Goal: Transaction & Acquisition: Purchase product/service

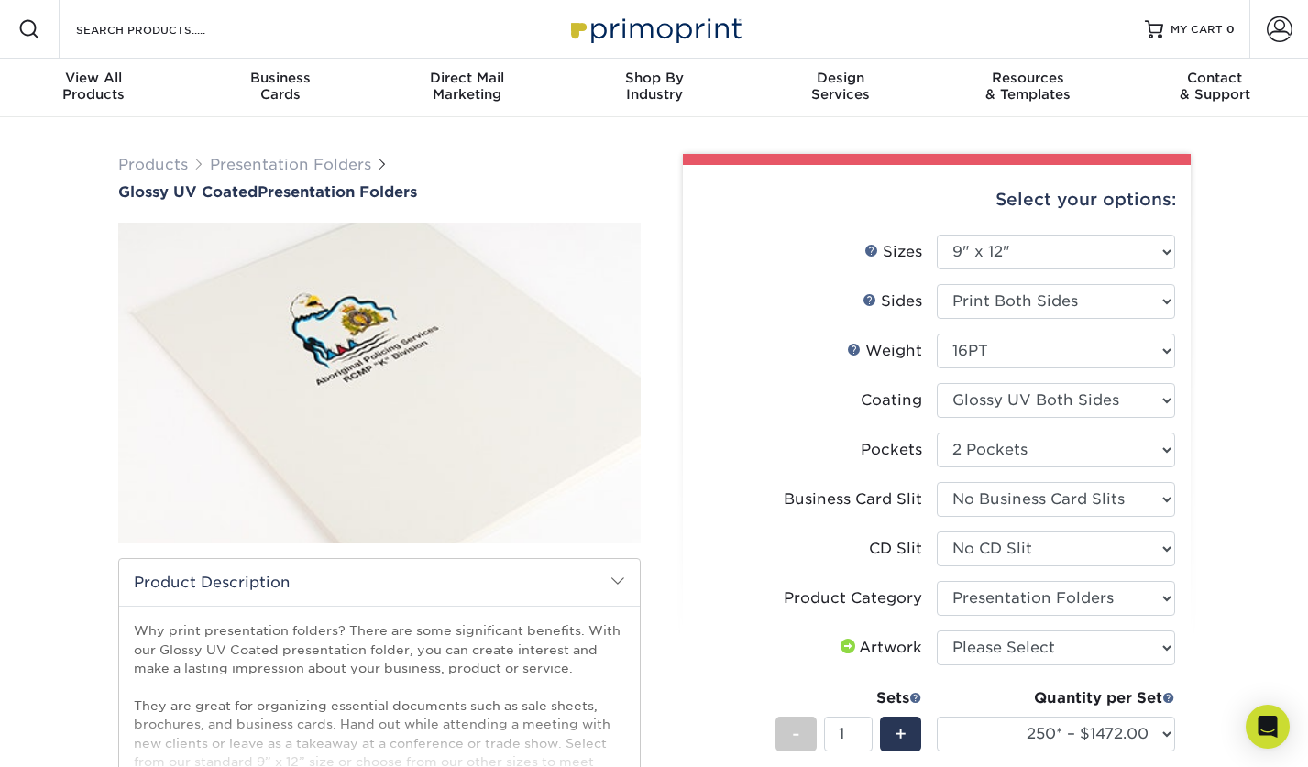
select select "9.00x12.00"
select select "e8427203-e3c7-4640-a4e8-bae00c228d98"
select select "7e99cc7c-ff09-4e60-a1f6-bcfcb05688a6"
select select "a092264a-7428-4d8e-b024-417dbebc6e25"
select select "57f7a581-ec4a-49d7-930d-eb044a1d12ac"
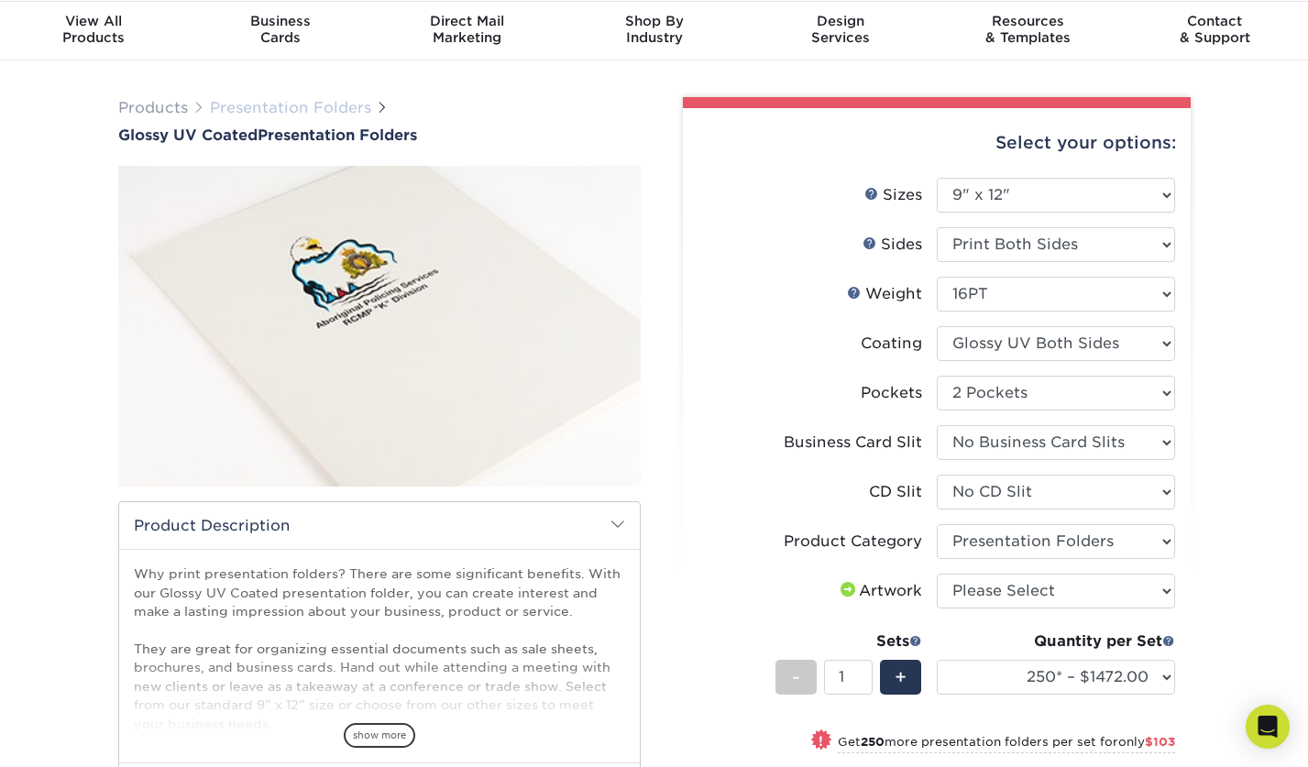
click at [261, 103] on link "Presentation Folders" at bounding box center [290, 107] width 161 height 17
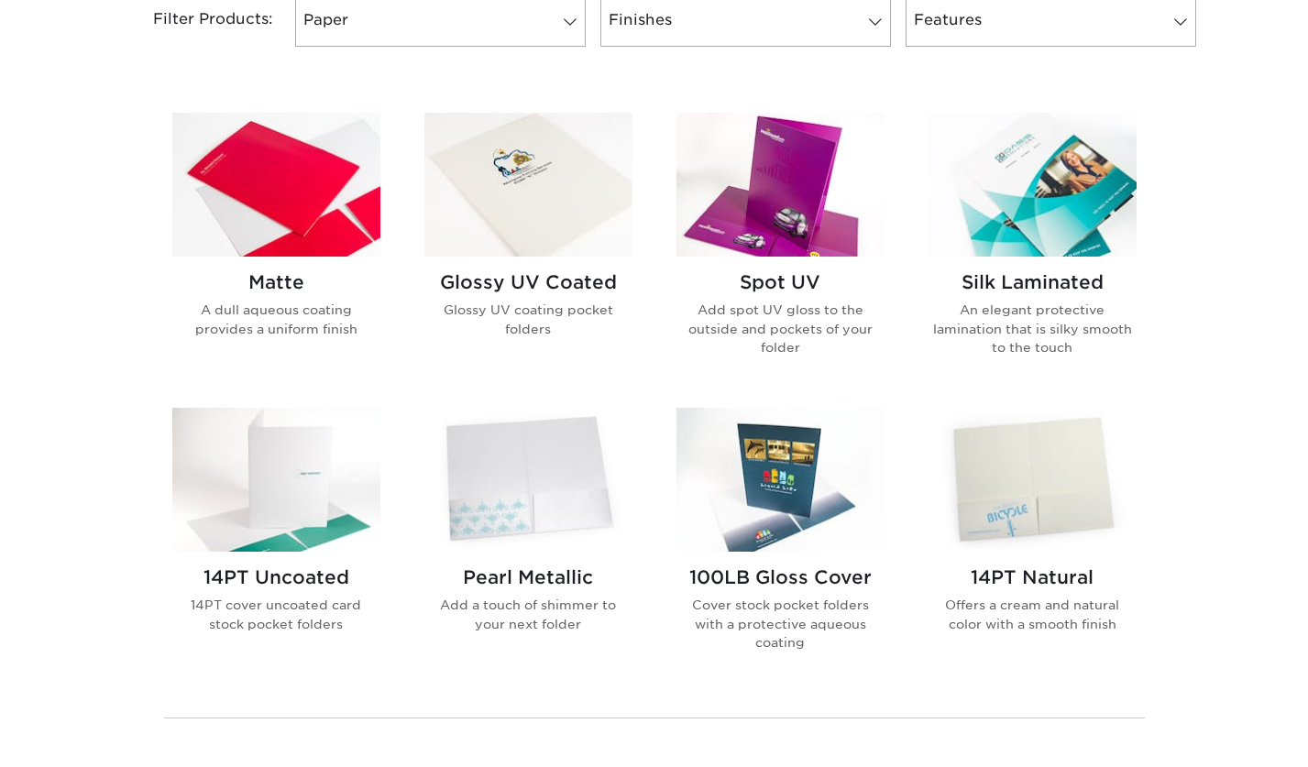
scroll to position [817, 0]
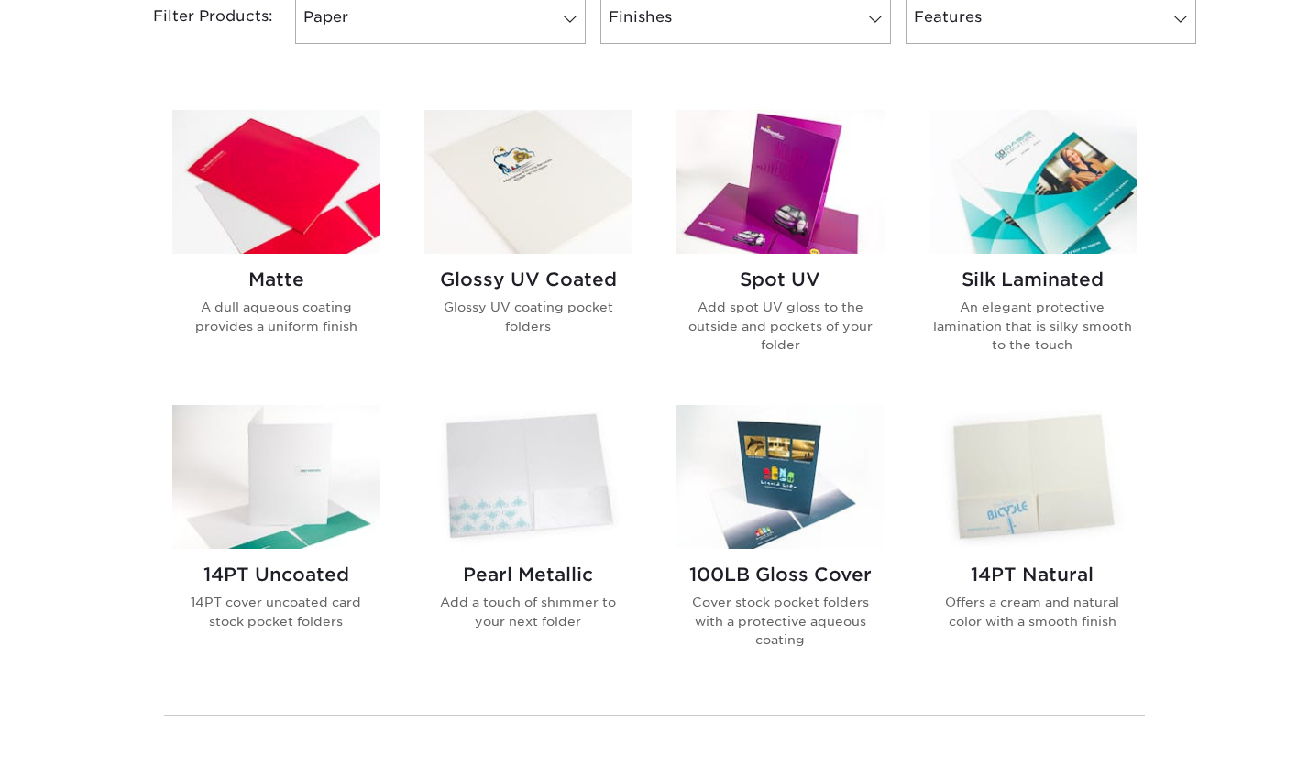
click at [284, 206] on img at bounding box center [276, 182] width 208 height 144
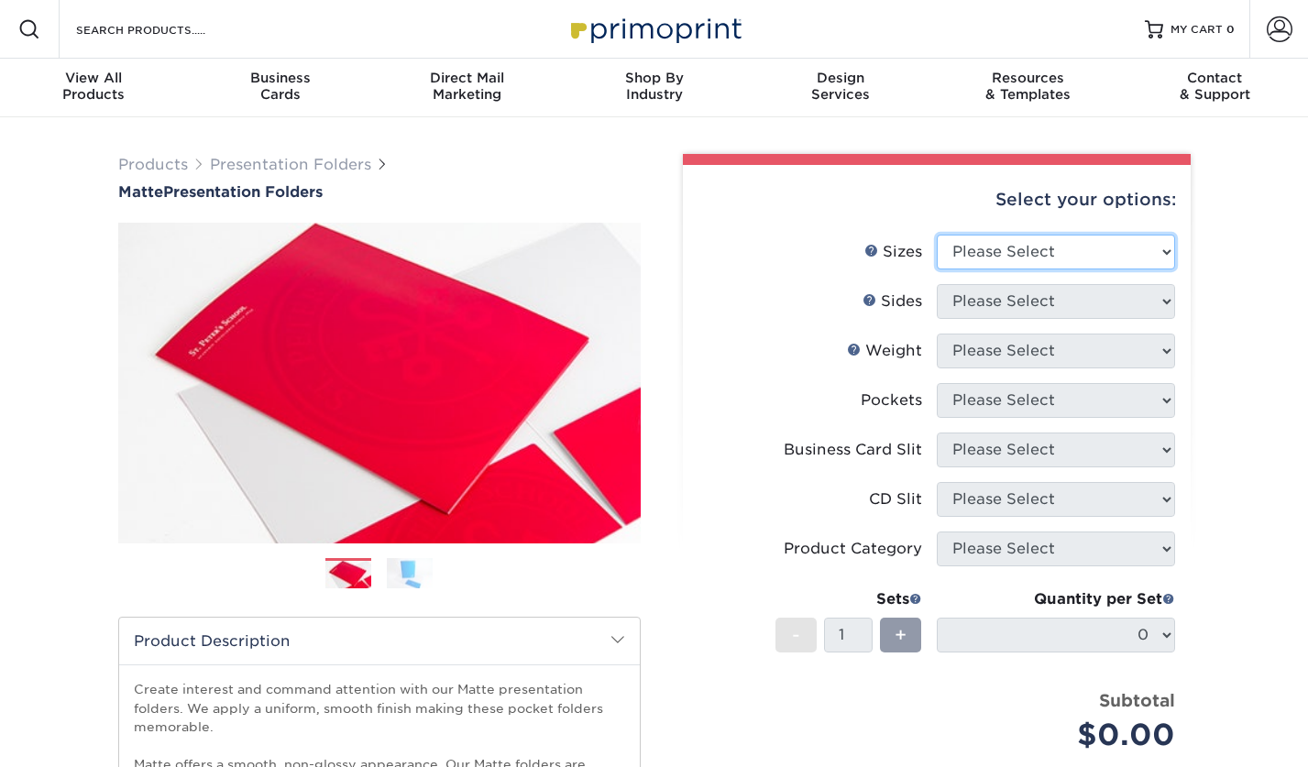
click at [982, 253] on select "Please Select 6" x 9" 9" x 12"" at bounding box center [1056, 252] width 238 height 35
select select "9.00x12.00"
click at [937, 235] on select "Please Select 6" x 9" 9" x 12"" at bounding box center [1056, 252] width 238 height 35
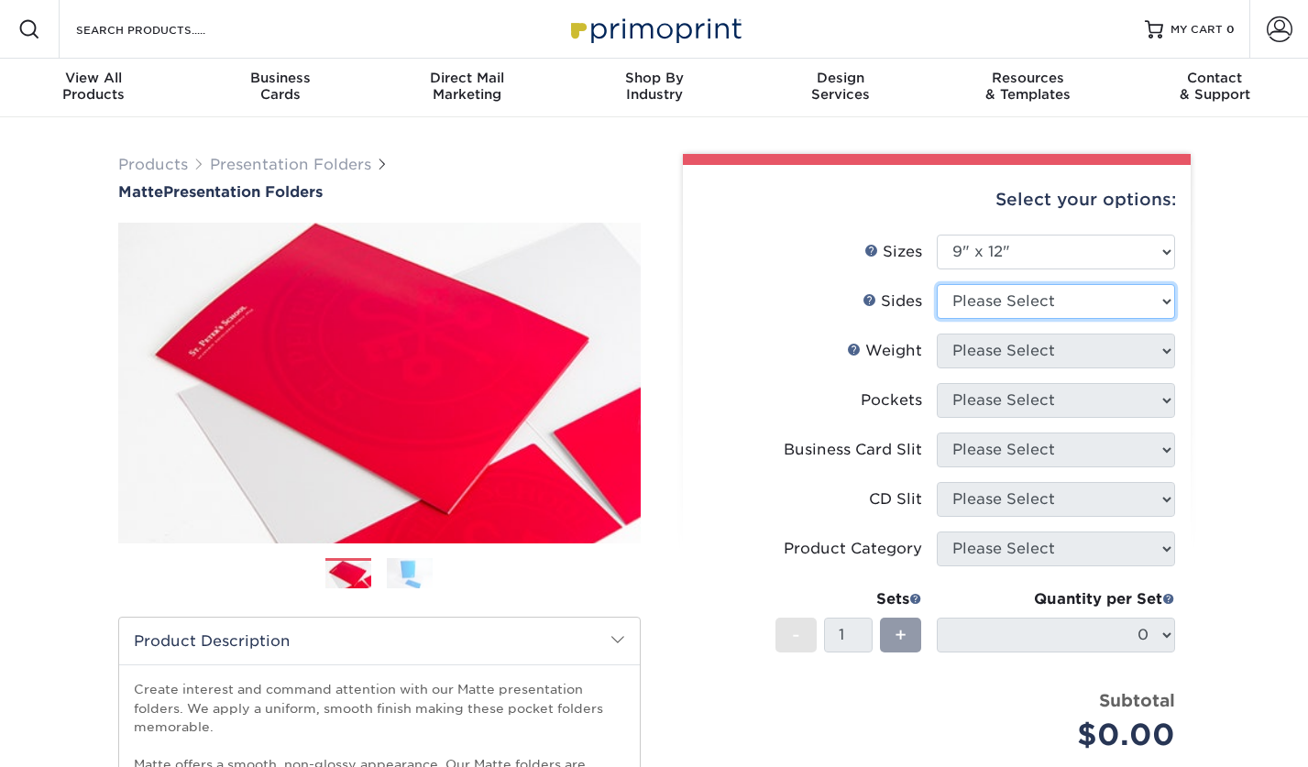
click at [976, 297] on select "Please Select Print Both Sides Print Front Only" at bounding box center [1056, 301] width 238 height 35
select select "13abbda7-1d64-4f25-8bb2-c179b224825d"
click at [937, 284] on select "Please Select Print Both Sides Print Front Only" at bounding box center [1056, 301] width 238 height 35
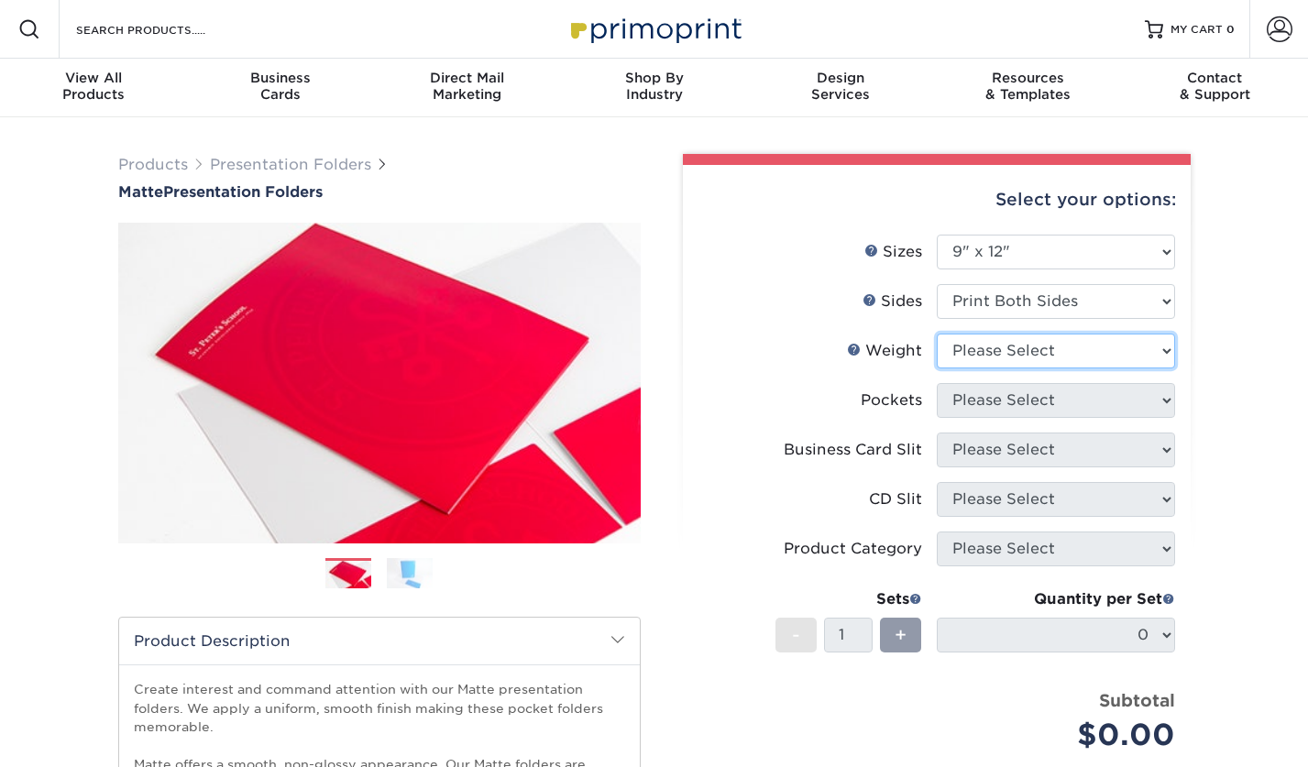
click at [973, 344] on select "Please Select 14PT 16PT" at bounding box center [1056, 351] width 238 height 35
select select "16PT"
click at [937, 334] on select "Please Select 14PT 16PT" at bounding box center [1056, 351] width 238 height 35
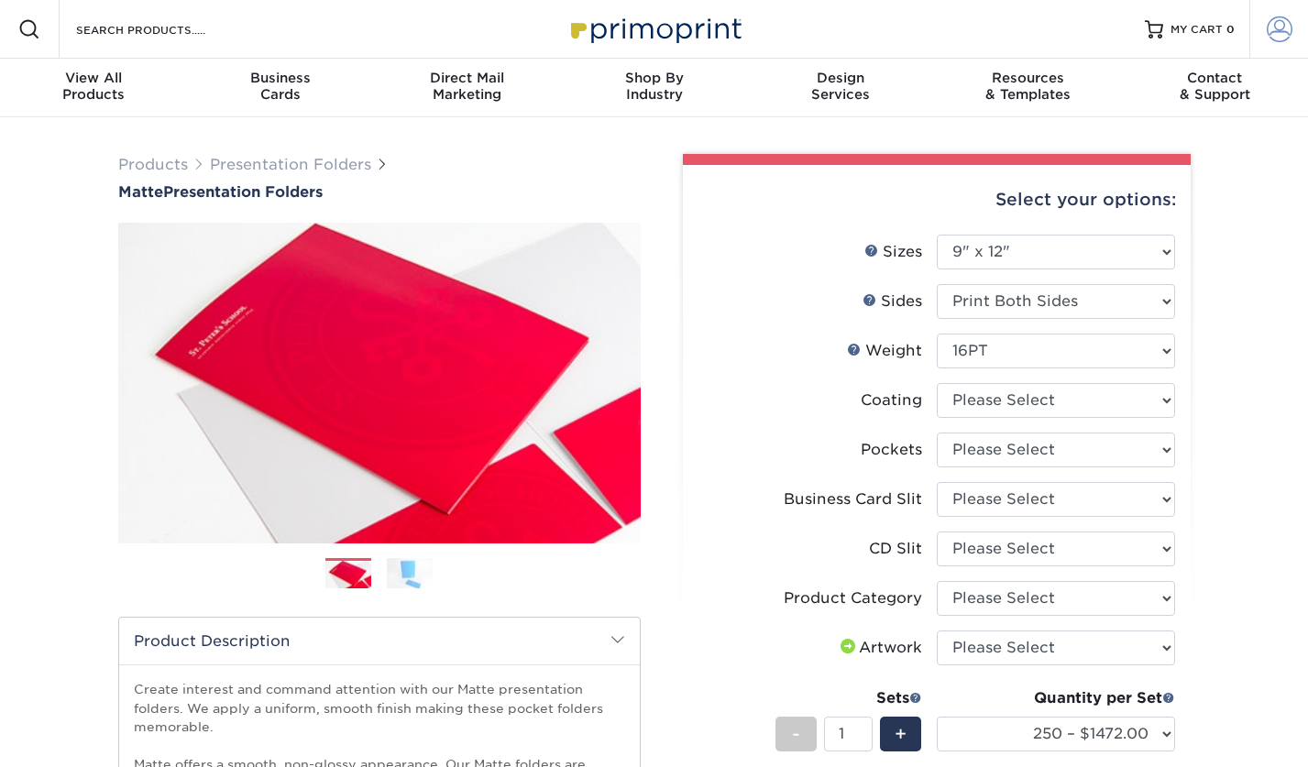
click at [1272, 28] on span at bounding box center [1280, 29] width 26 height 26
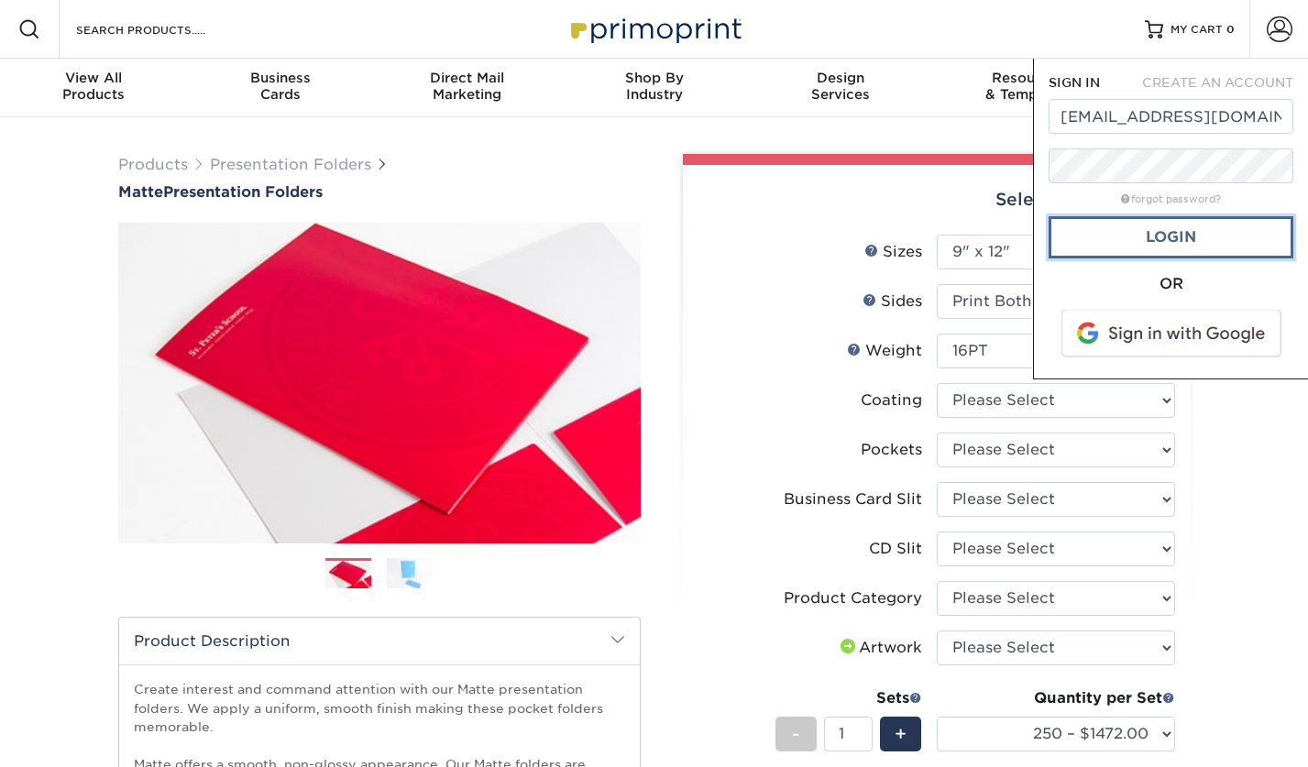
click at [1143, 236] on link "Login" at bounding box center [1170, 237] width 245 height 42
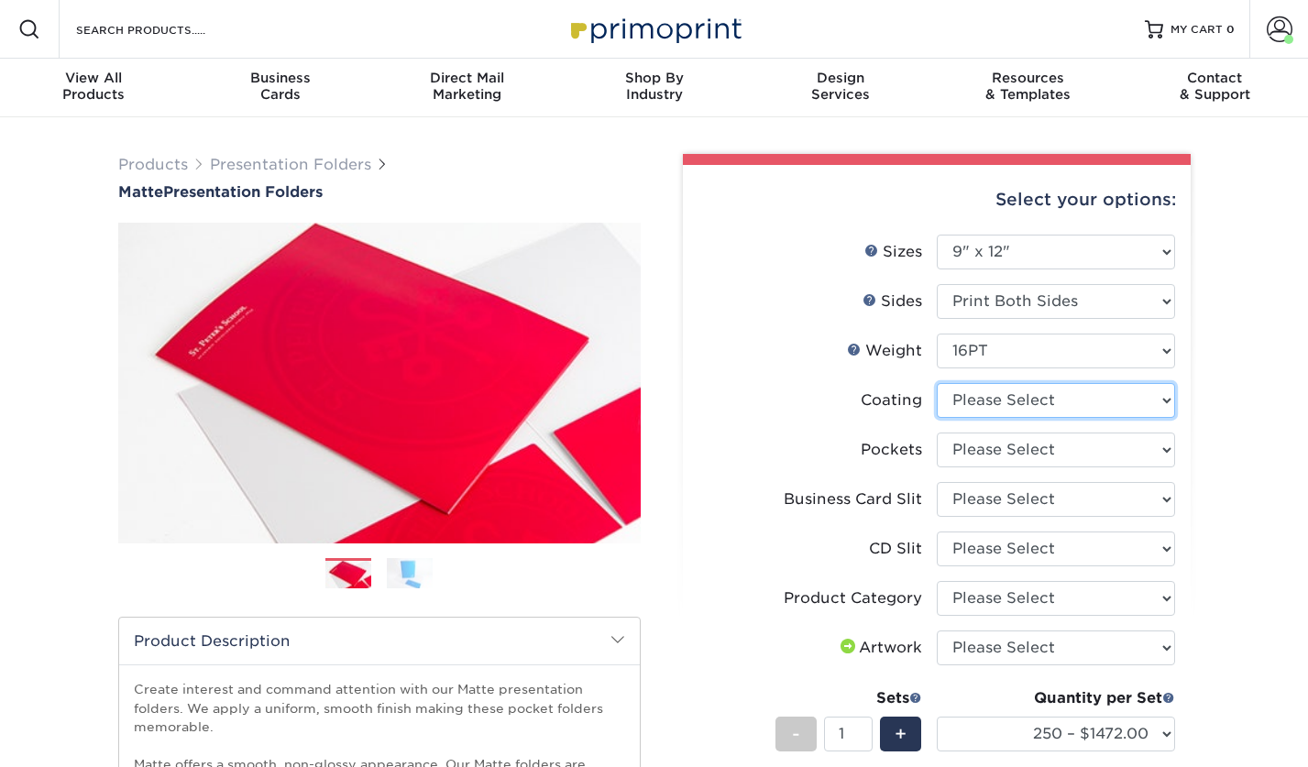
click at [991, 403] on select at bounding box center [1056, 400] width 238 height 35
select select "121bb7b5-3b4d-429f-bd8d-bbf80e953313"
click at [937, 383] on select at bounding box center [1056, 400] width 238 height 35
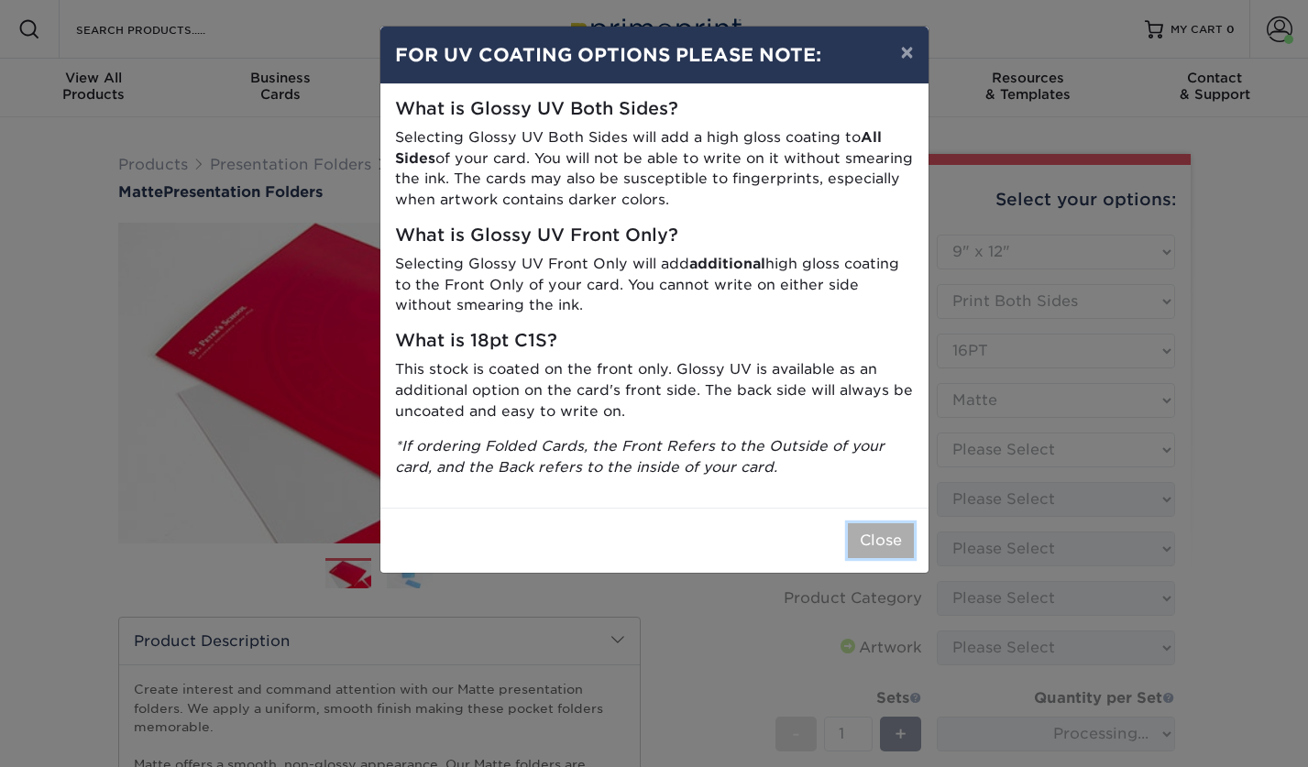
click at [877, 532] on button "Close" at bounding box center [881, 540] width 66 height 35
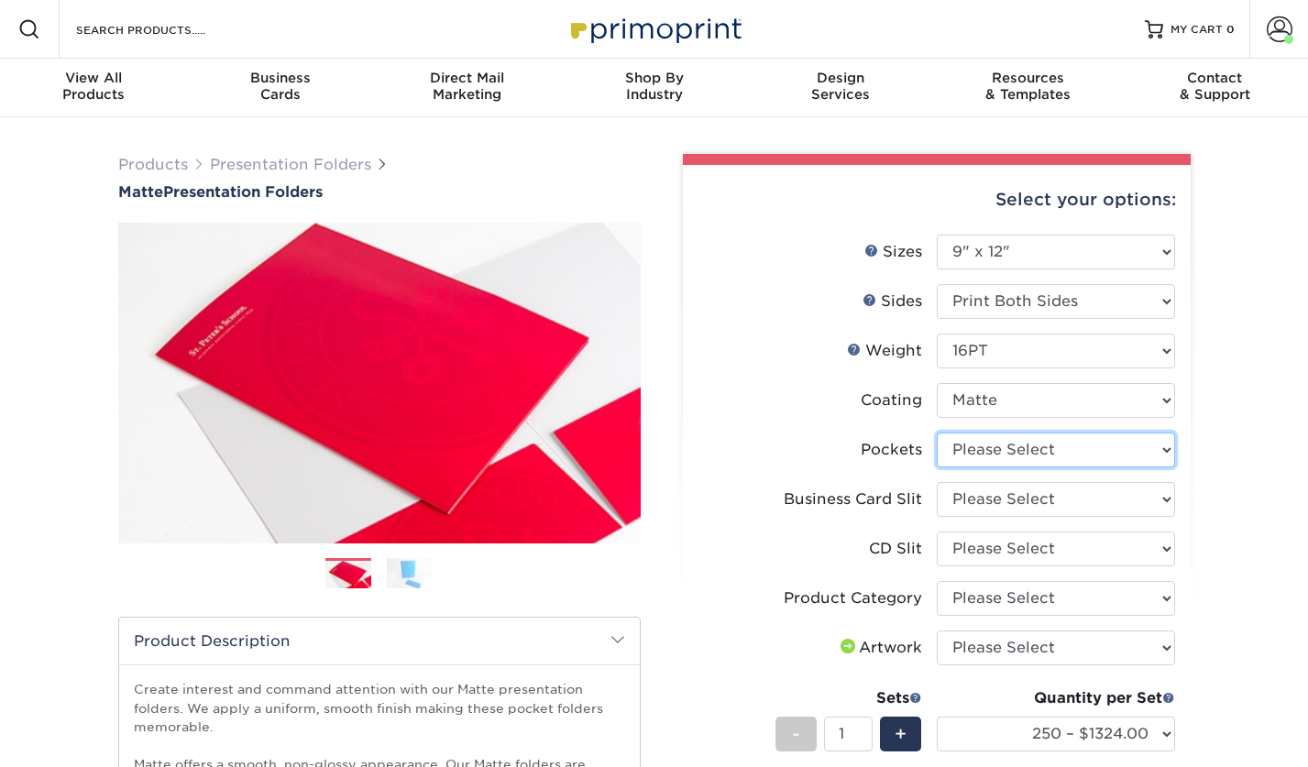
click at [977, 444] on select "Please Select 1 Pocket on the Left (Front) Side 1 Pocket on the Right (Back) Si…" at bounding box center [1056, 450] width 238 height 35
select select "e8427203-e3c7-4640-a4e8-bae00c228d98"
click at [937, 433] on select "Please Select 1 Pocket on the Left (Front) Side 1 Pocket on the Right (Back) Si…" at bounding box center [1056, 450] width 238 height 35
click at [981, 502] on select "Please Select No Business Card Slits On Both Pockets - Horizontal On Both Pocke…" at bounding box center [1056, 499] width 238 height 35
select select "7e99cc7c-ff09-4e60-a1f6-bcfcb05688a6"
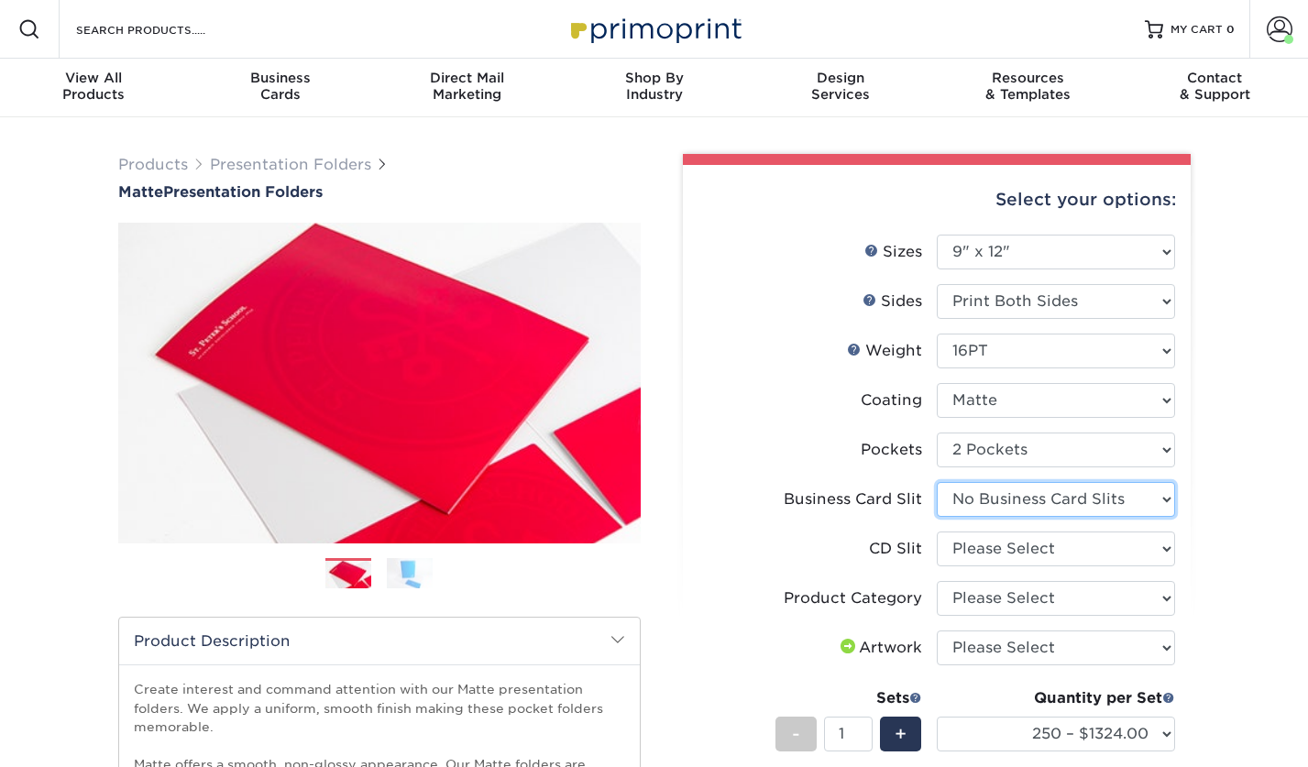
click at [937, 482] on select "Please Select No Business Card Slits On Both Pockets - Horizontal On Both Pocke…" at bounding box center [1056, 499] width 238 height 35
click at [990, 546] on select "Please Select No CD Slit On the Left (Front) Pocket On the Right (Back) Pocket" at bounding box center [1056, 549] width 238 height 35
select select "a092264a-7428-4d8e-b024-417dbebc6e25"
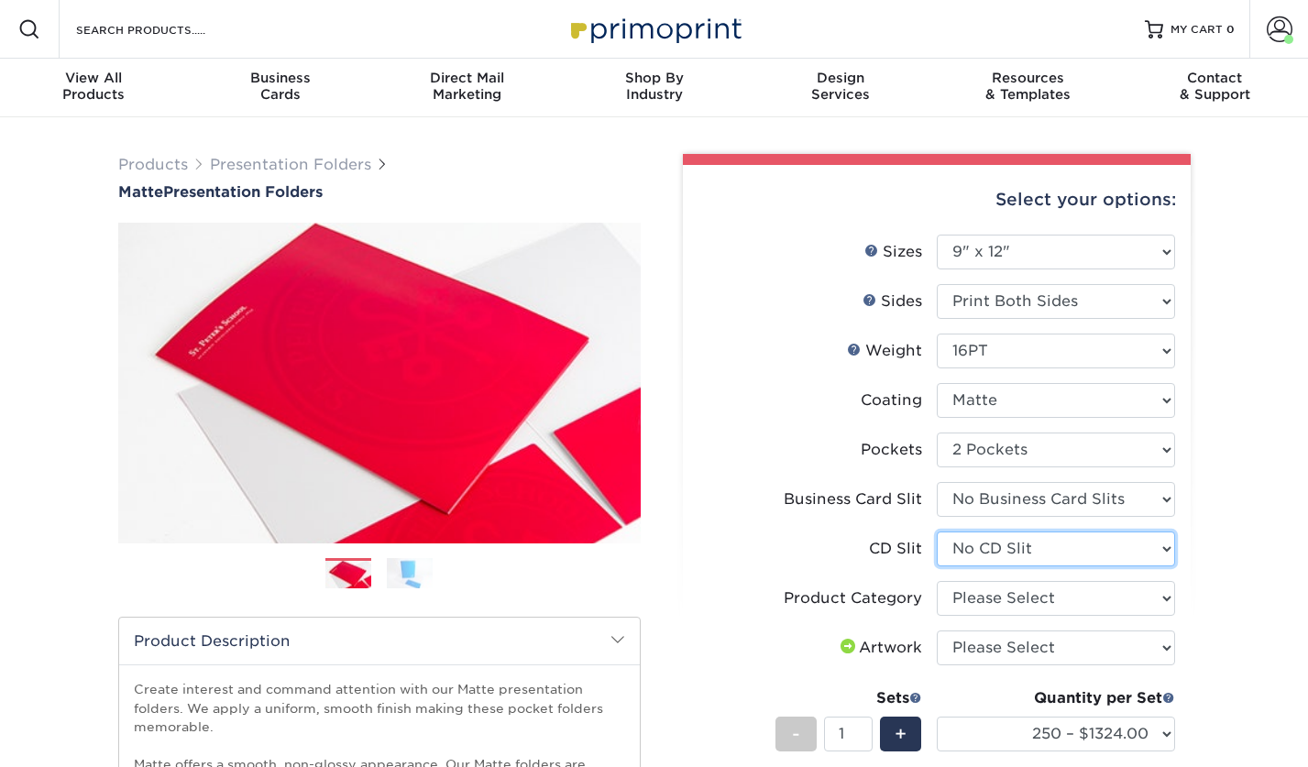
click at [937, 532] on select "Please Select No CD Slit On the Left (Front) Pocket On the Right (Back) Pocket" at bounding box center [1056, 549] width 238 height 35
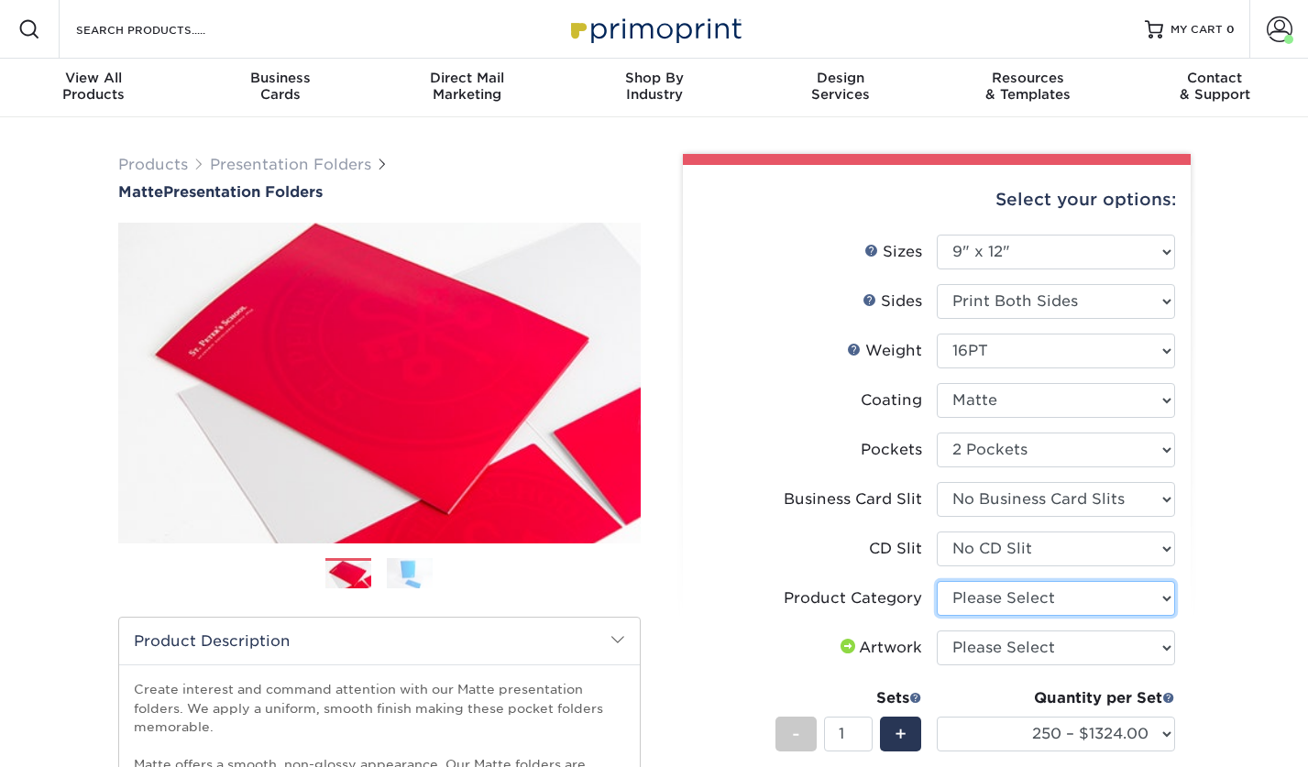
click at [986, 597] on select "Please Select Presentation Folders" at bounding box center [1056, 598] width 238 height 35
select select "57f7a581-ec4a-49d7-930d-eb044a1d12ac"
click at [937, 581] on select "Please Select Presentation Folders" at bounding box center [1056, 598] width 238 height 35
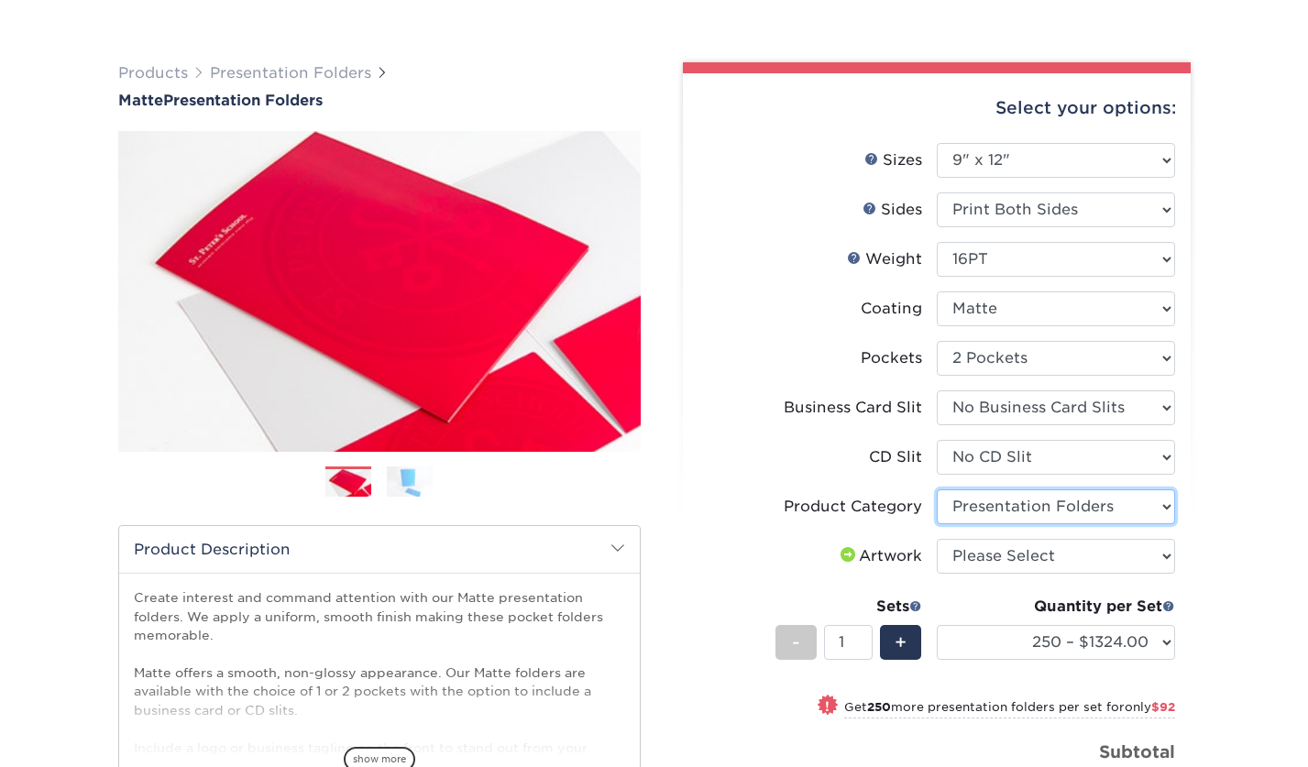
scroll to position [140, 0]
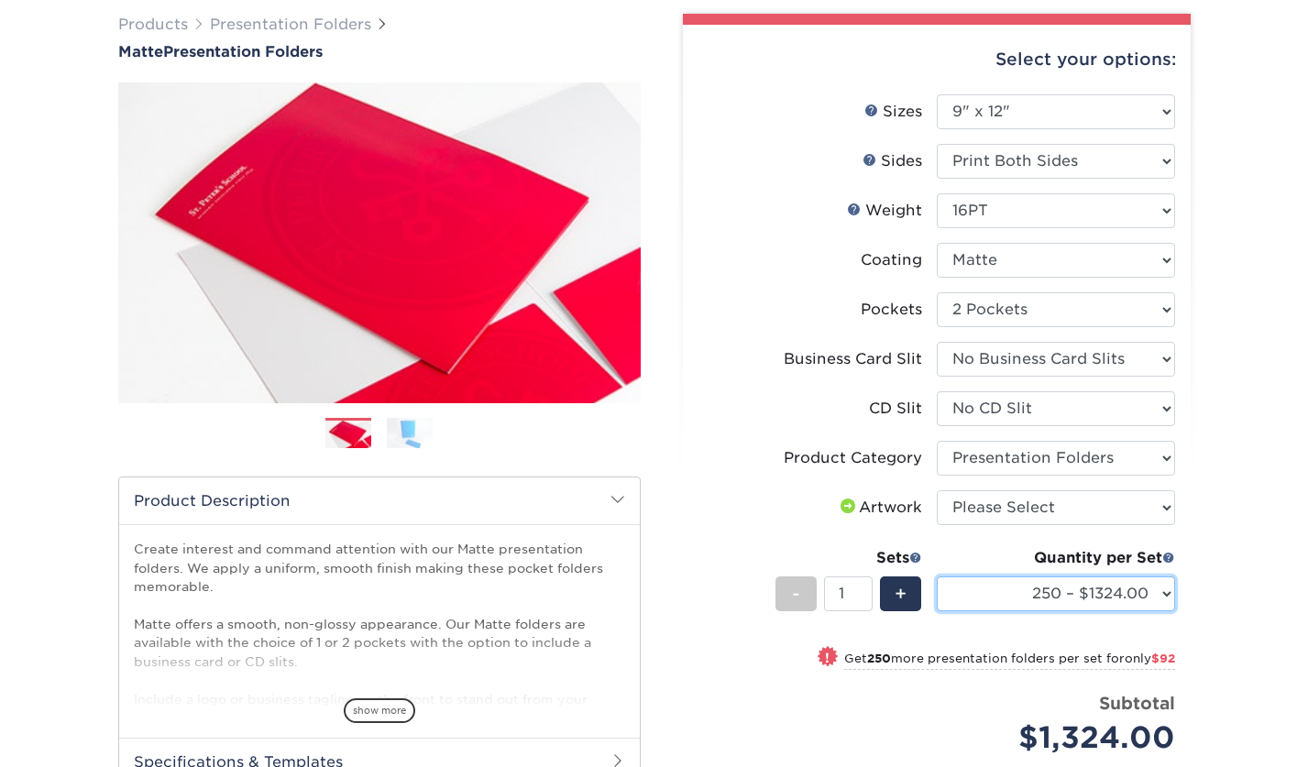
click at [1014, 590] on select "250 – $1324.00 500 – $1416.00 1000 – $1594.00 2500 – $2903.00 5000 – $4444.00 1…" at bounding box center [1056, 593] width 238 height 35
select select "500 – $1416.00"
click at [937, 576] on select "250 – $1324.00 500 – $1416.00 1000 – $1594.00 2500 – $2903.00 5000 – $4444.00 1…" at bounding box center [1056, 593] width 238 height 35
click at [1037, 592] on select "250 – $1324.00 500 – $1416.00 1000 – $1594.00 2500 – $2903.00 5000 – $4444.00 1…" at bounding box center [1056, 593] width 238 height 35
click at [937, 576] on select "250 – $1324.00 500 – $1416.00 1000 – $1594.00 2500 – $2903.00 5000 – $4444.00 1…" at bounding box center [1056, 593] width 238 height 35
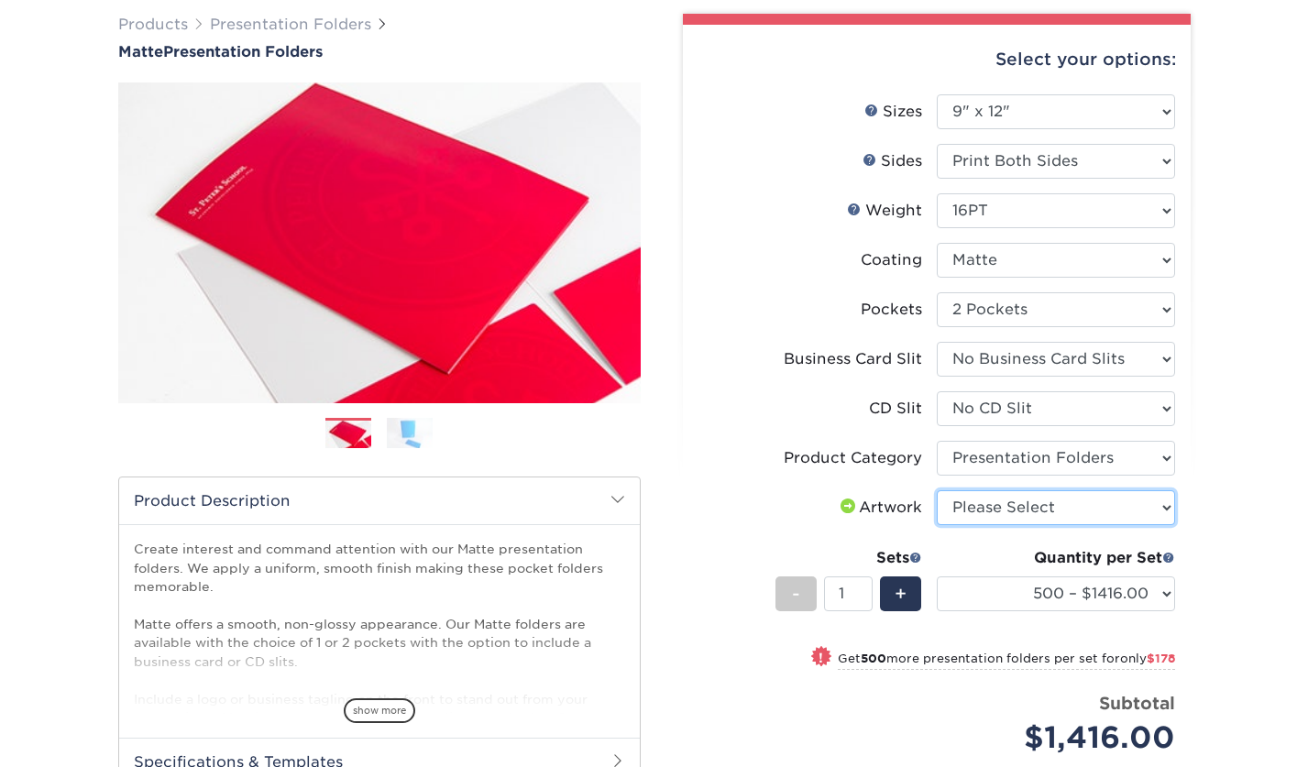
click at [1016, 510] on select "Please Select I will upload files I need a design - $75" at bounding box center [1056, 507] width 238 height 35
select select "upload"
click at [937, 490] on select "Please Select I will upload files I need a design - $75" at bounding box center [1056, 507] width 238 height 35
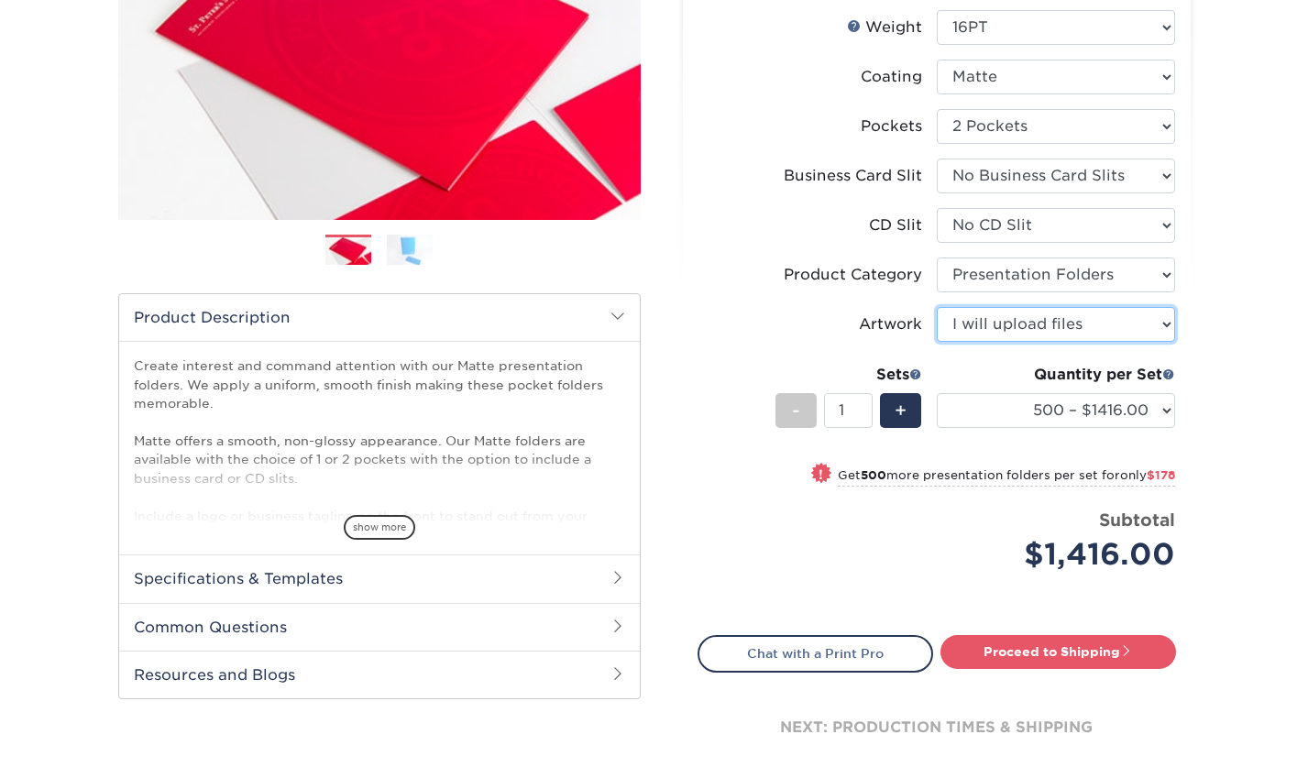
scroll to position [336, 0]
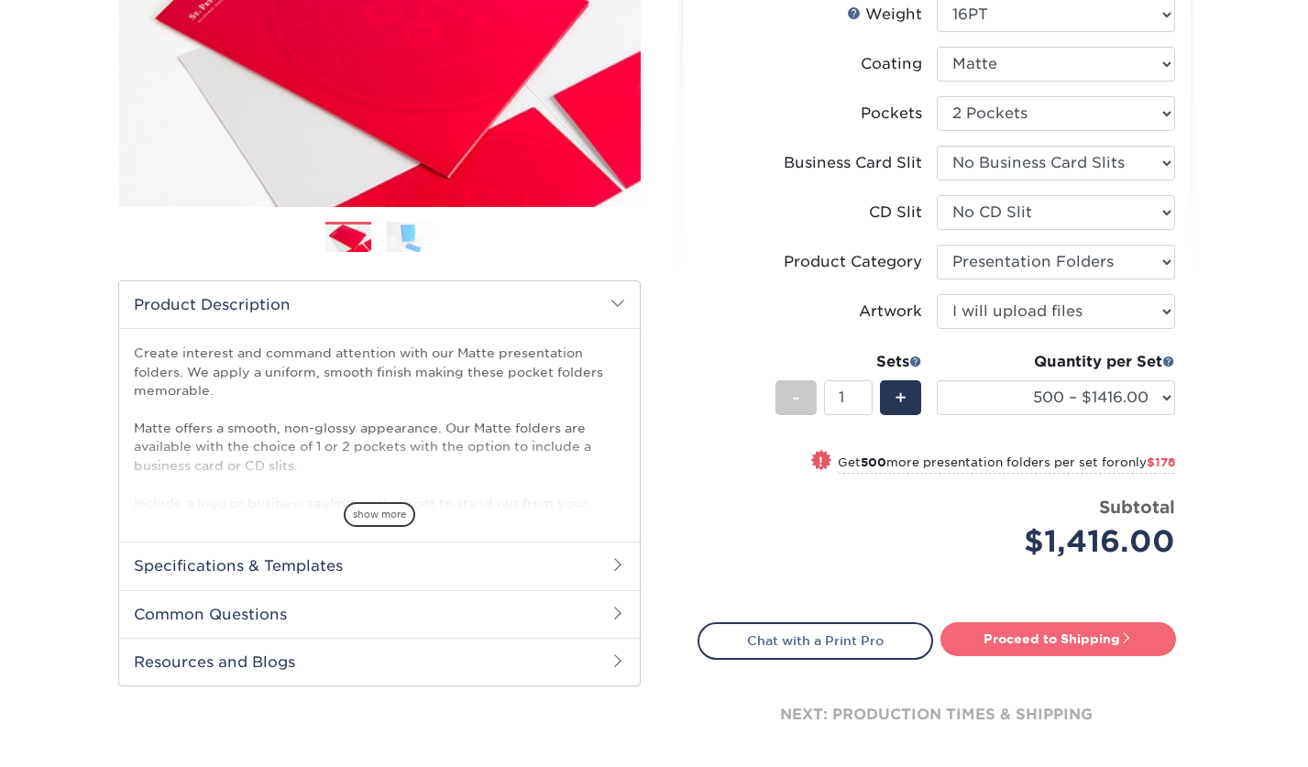
click at [1047, 636] on link "Proceed to Shipping" at bounding box center [1058, 638] width 236 height 33
type input "Set 1"
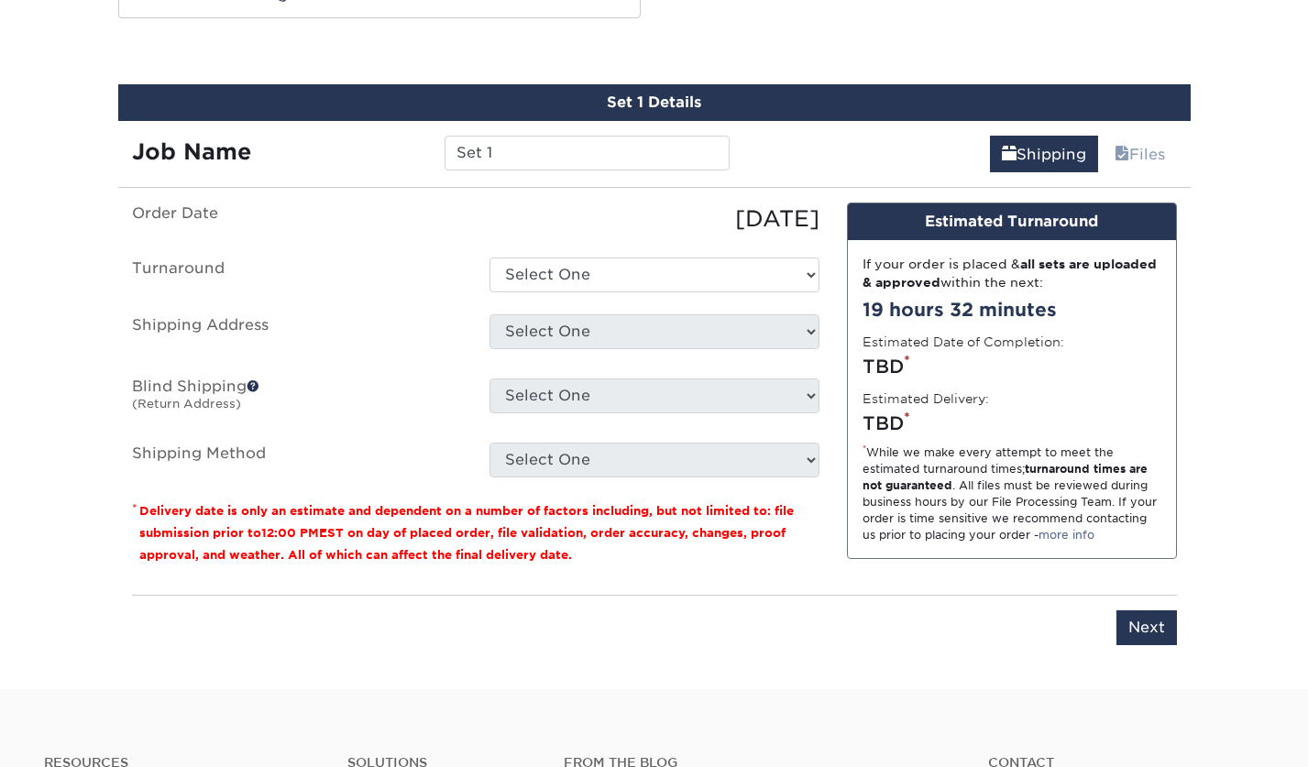
scroll to position [1009, 0]
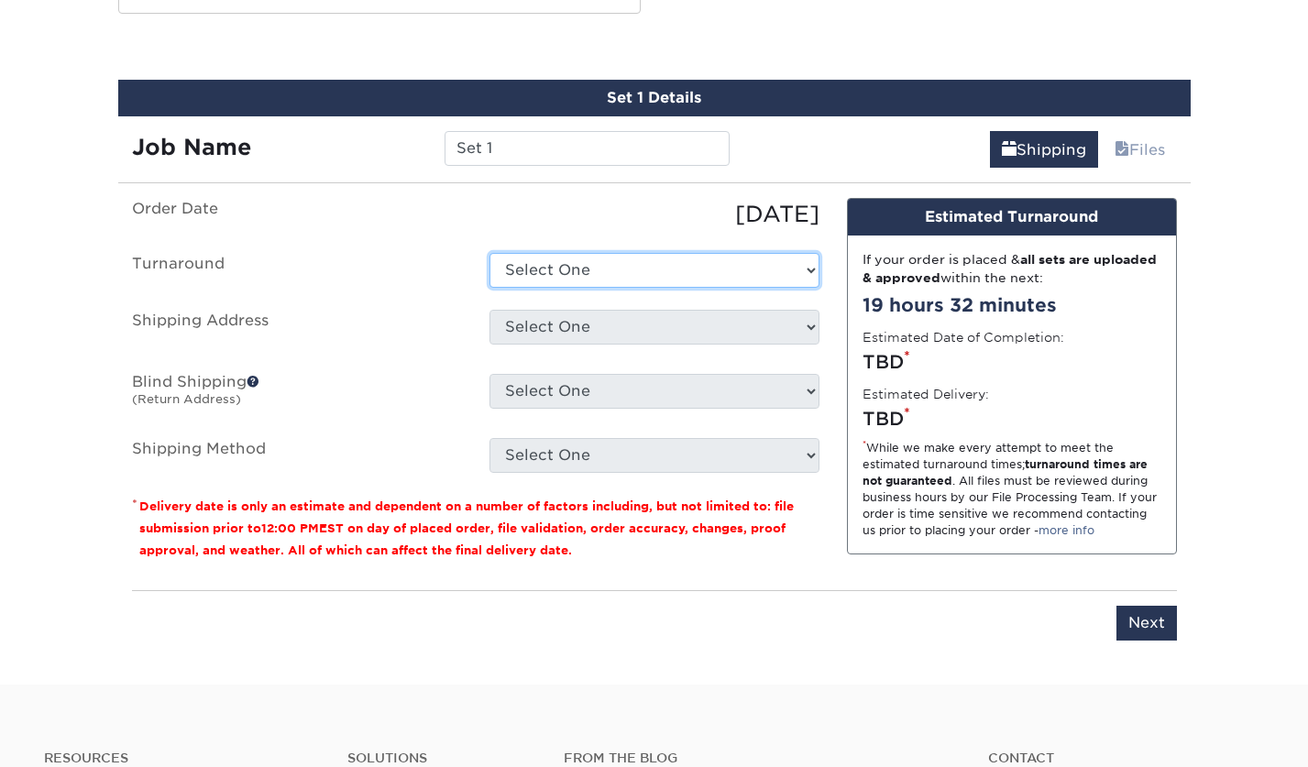
click at [585, 264] on select "Select One 2-4 Business Days 2 Day" at bounding box center [654, 270] width 330 height 35
select select "5ab3a4da-2029-4669-b8bd-c77259719ed0"
click at [489, 253] on select "Select One 2-4 Business Days 2 Day" at bounding box center [654, 270] width 330 height 35
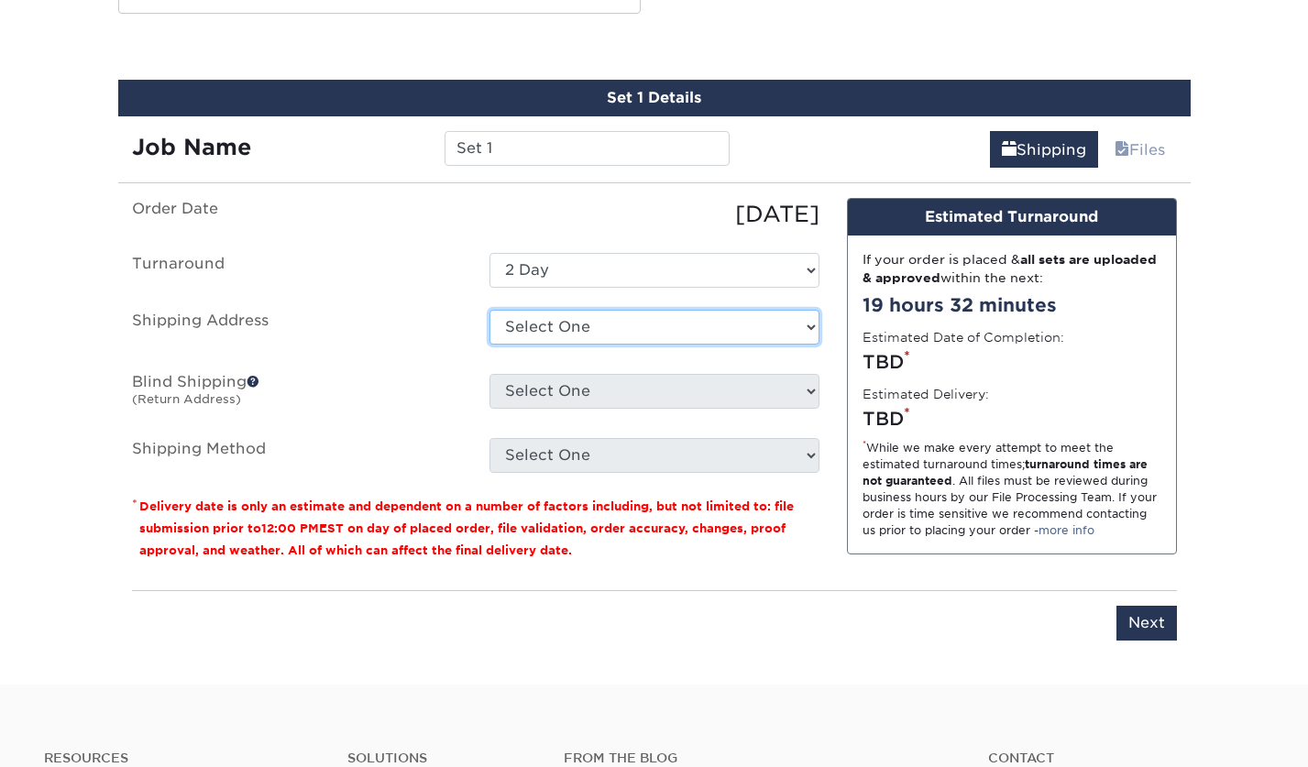
click at [565, 323] on select "Select One 18968 SW 80TH CT, CUTLER BAY, FL 6818 WORCESTER RD, PALO, IA 52461 C…" at bounding box center [654, 327] width 330 height 35
click at [647, 324] on select "Select One 18968 SW 80TH CT, CUTLER BAY, FL 6818 WORCESTER RD, PALO, IA 52461 C…" at bounding box center [654, 327] width 330 height 35
select select "newaddress"
click at [489, 310] on select "Select One 18968 SW 80TH CT, CUTLER BAY, FL 6818 WORCESTER RD, PALO, IA 52461 C…" at bounding box center [654, 327] width 330 height 35
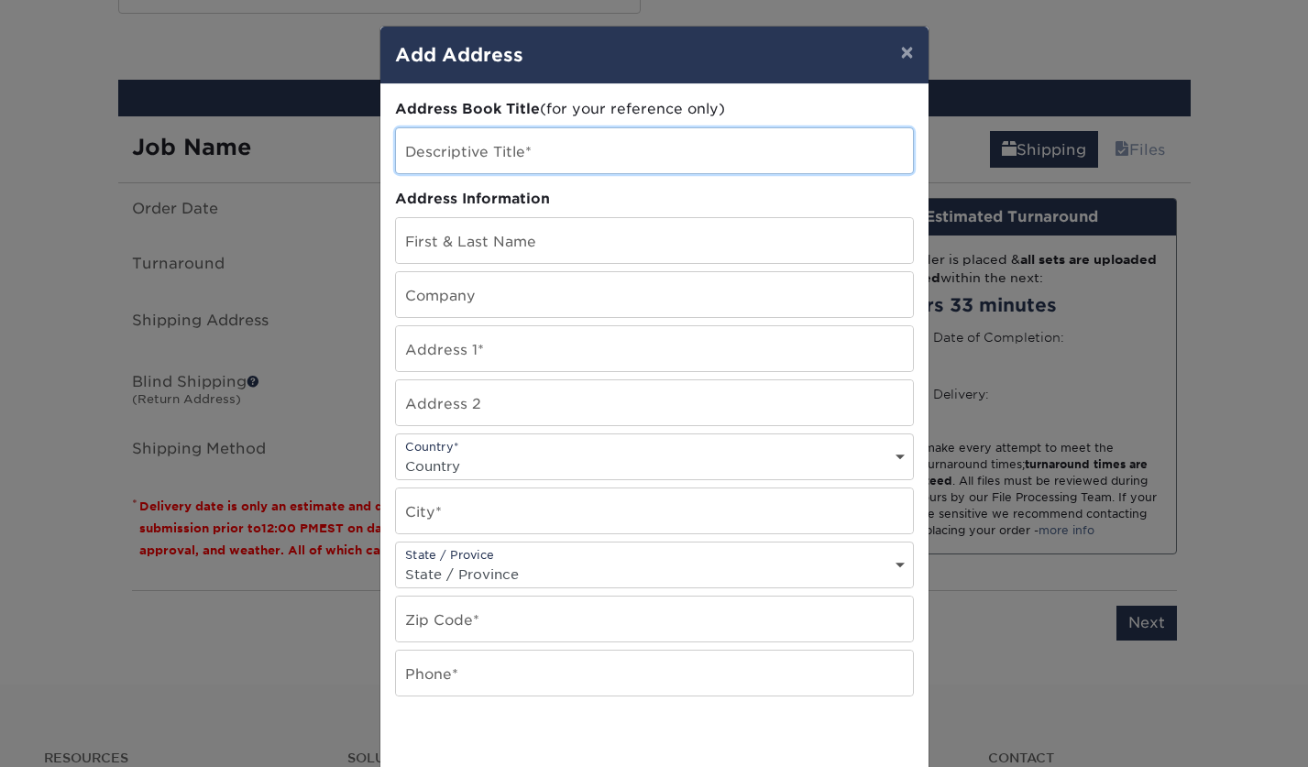
click at [504, 160] on input "text" at bounding box center [654, 150] width 517 height 45
type input "[PERSON_NAME]"
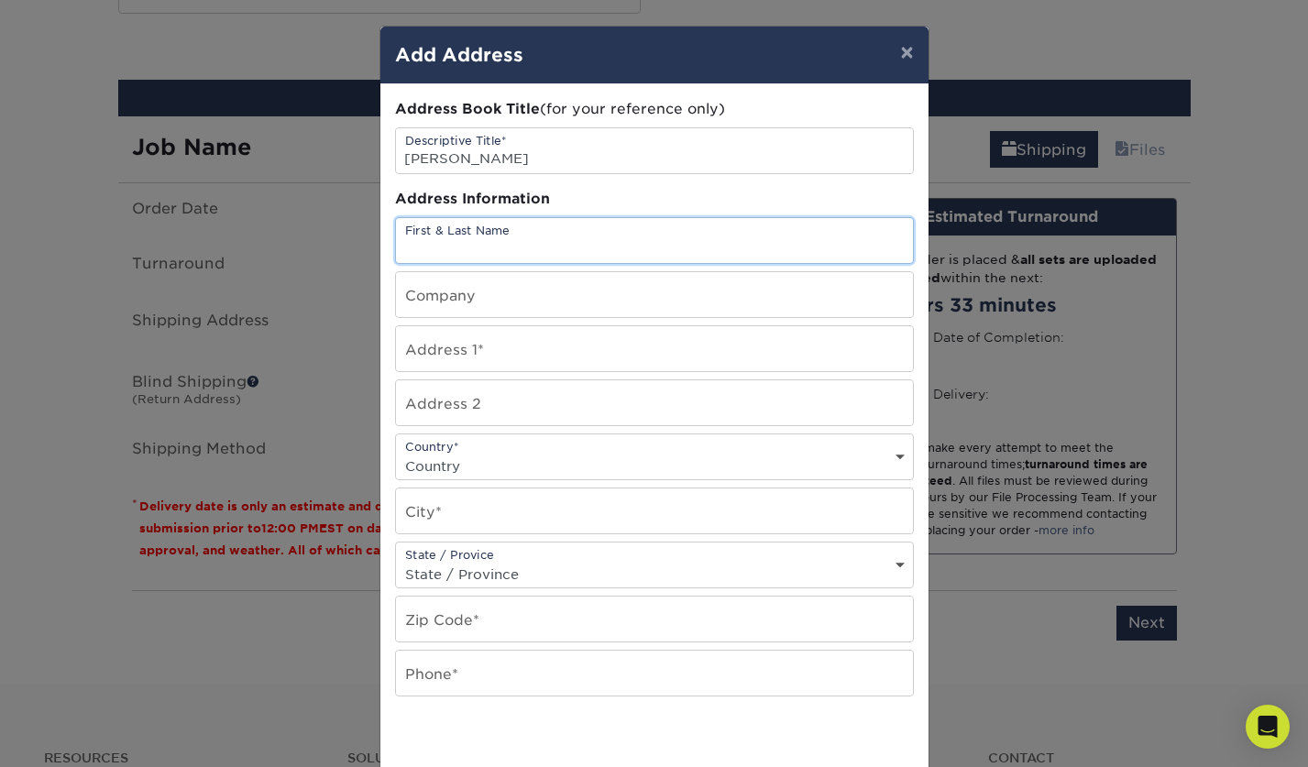
click at [478, 246] on input "text" at bounding box center [654, 240] width 517 height 45
type input "[PERSON_NAME]"
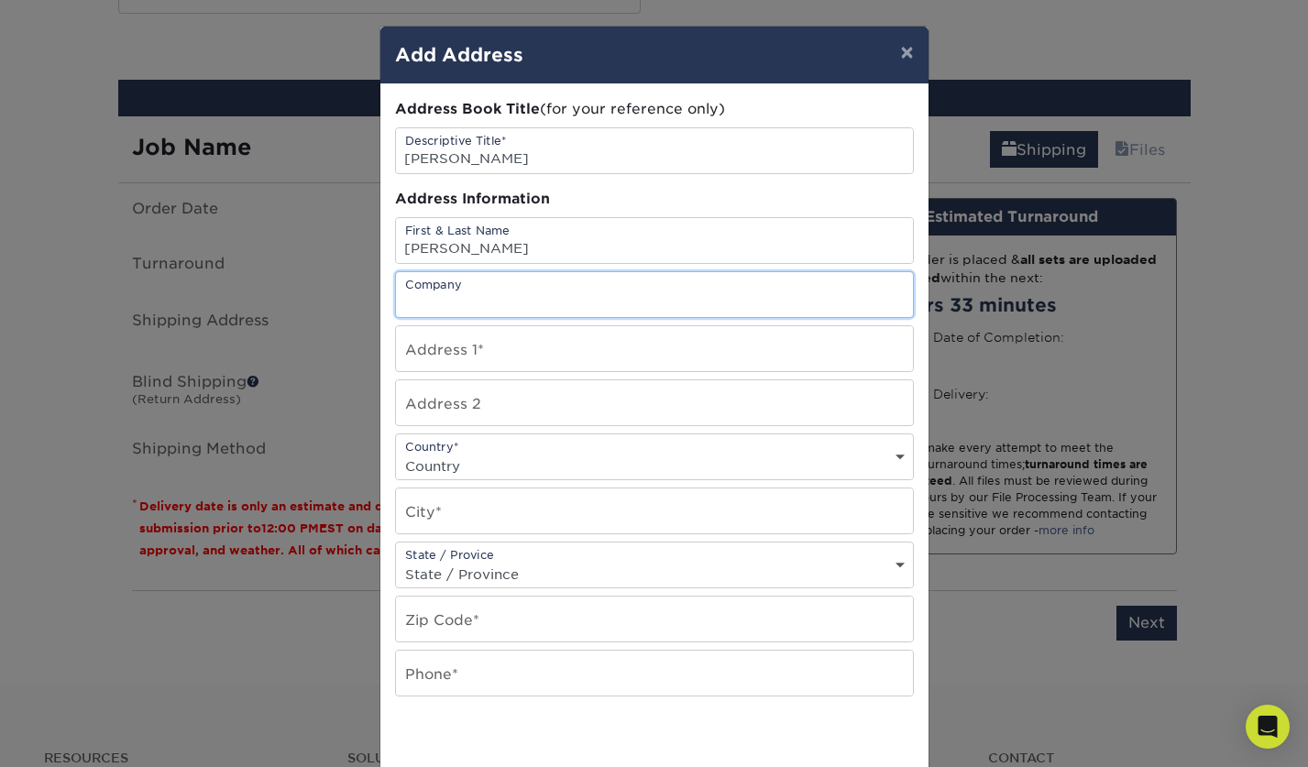
click at [500, 295] on input "text" at bounding box center [654, 294] width 517 height 45
type input "Crescendo Financial Solutions"
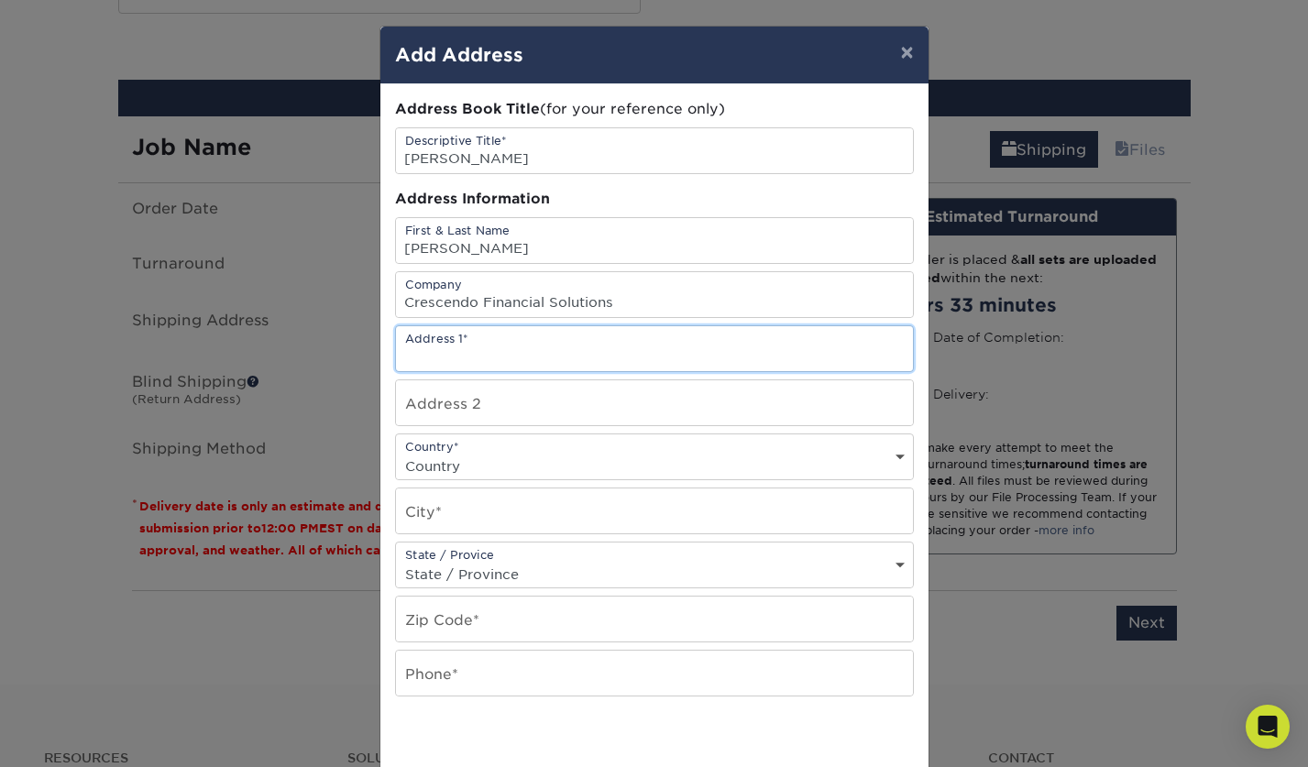
click at [549, 360] on input "text" at bounding box center [654, 348] width 517 height 45
type input "2851 N. Ventura Rd"
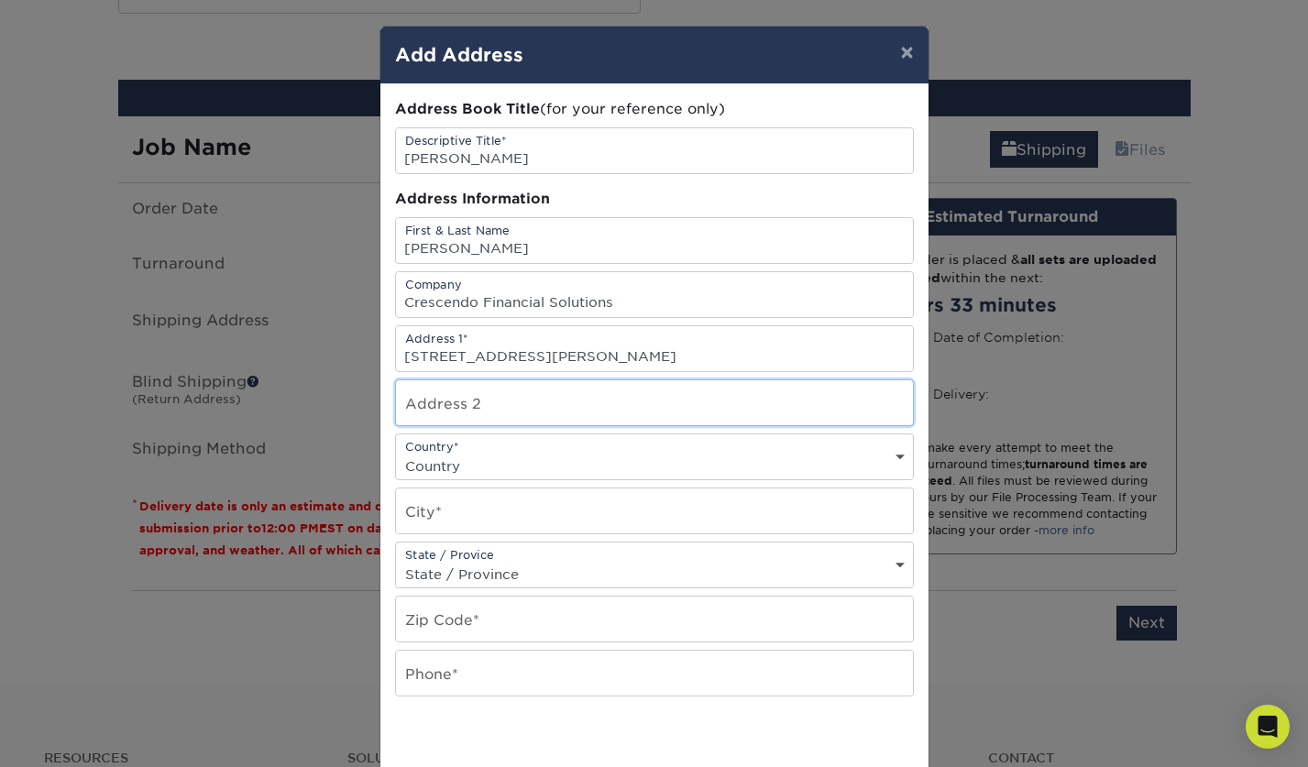
click at [442, 407] on input "text" at bounding box center [654, 402] width 517 height 45
type input "Suite 102"
click at [471, 471] on select "Country United States Canada ----------------------------- Afghanistan Albania …" at bounding box center [654, 466] width 517 height 27
select select "US"
click at [396, 453] on select "Country United States Canada ----------------------------- Afghanistan Albania …" at bounding box center [654, 466] width 517 height 27
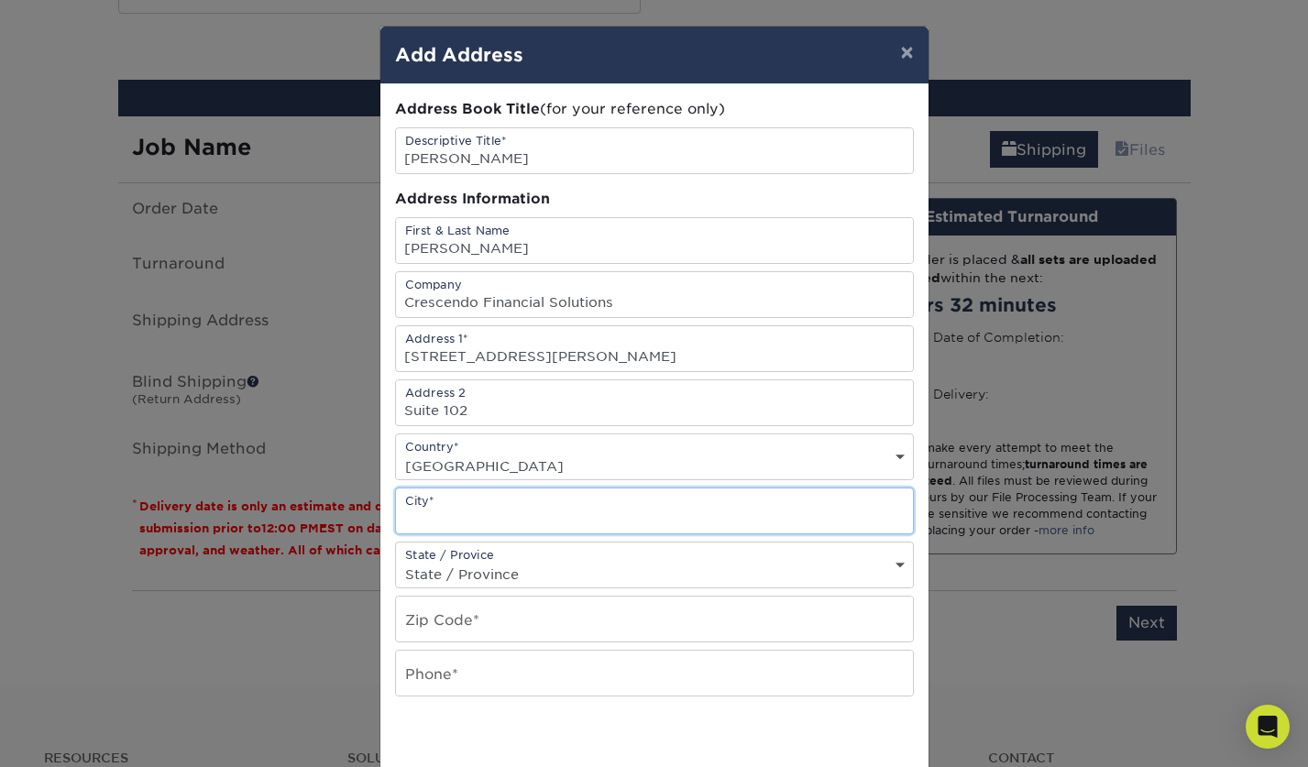
drag, startPoint x: 441, startPoint y: 513, endPoint x: 455, endPoint y: 514, distance: 14.7
click at [443, 513] on input "text" at bounding box center [654, 510] width 517 height 45
type input "Oxnard"
click at [517, 573] on select "State / Province Alabama Alaska Arizona Arkansas California Colorado Connecticu…" at bounding box center [654, 574] width 517 height 27
select select "CA"
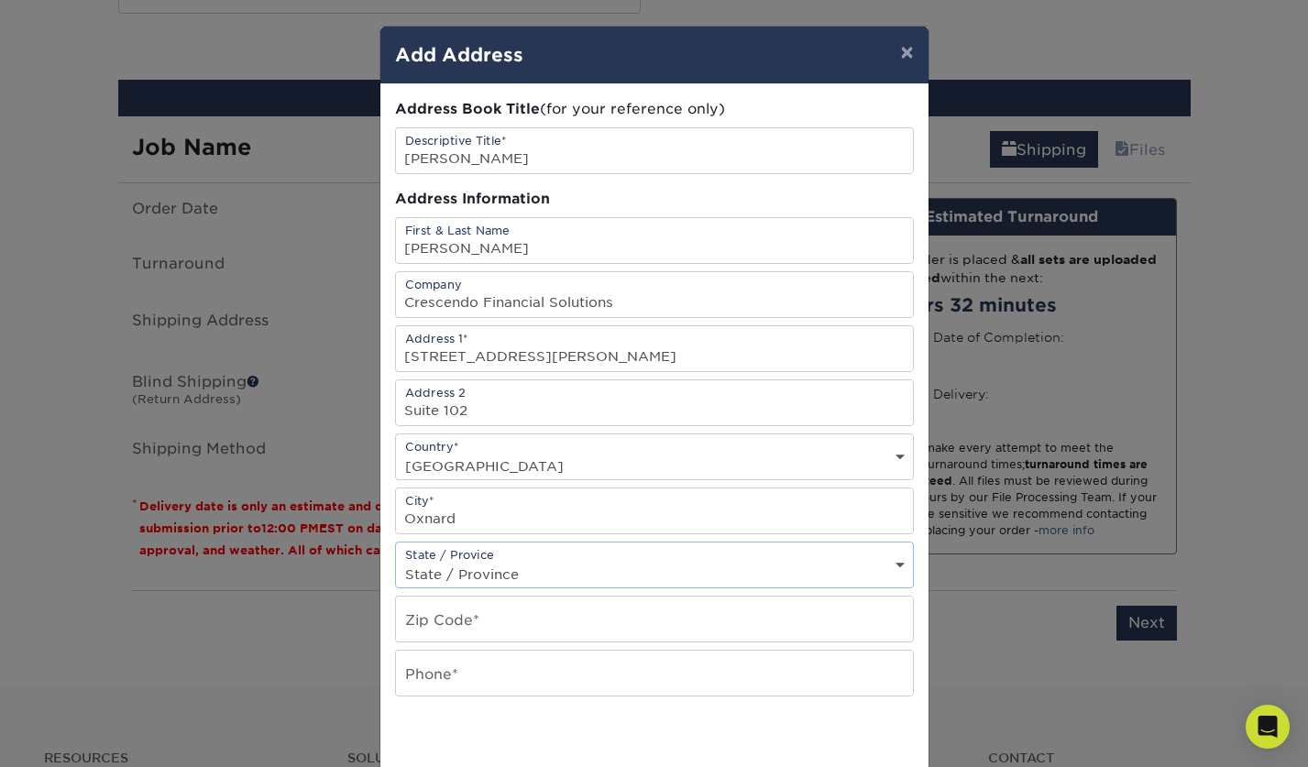
click at [396, 561] on select "State / Province Alabama Alaska Arizona Arkansas California Colorado Connecticu…" at bounding box center [654, 574] width 517 height 27
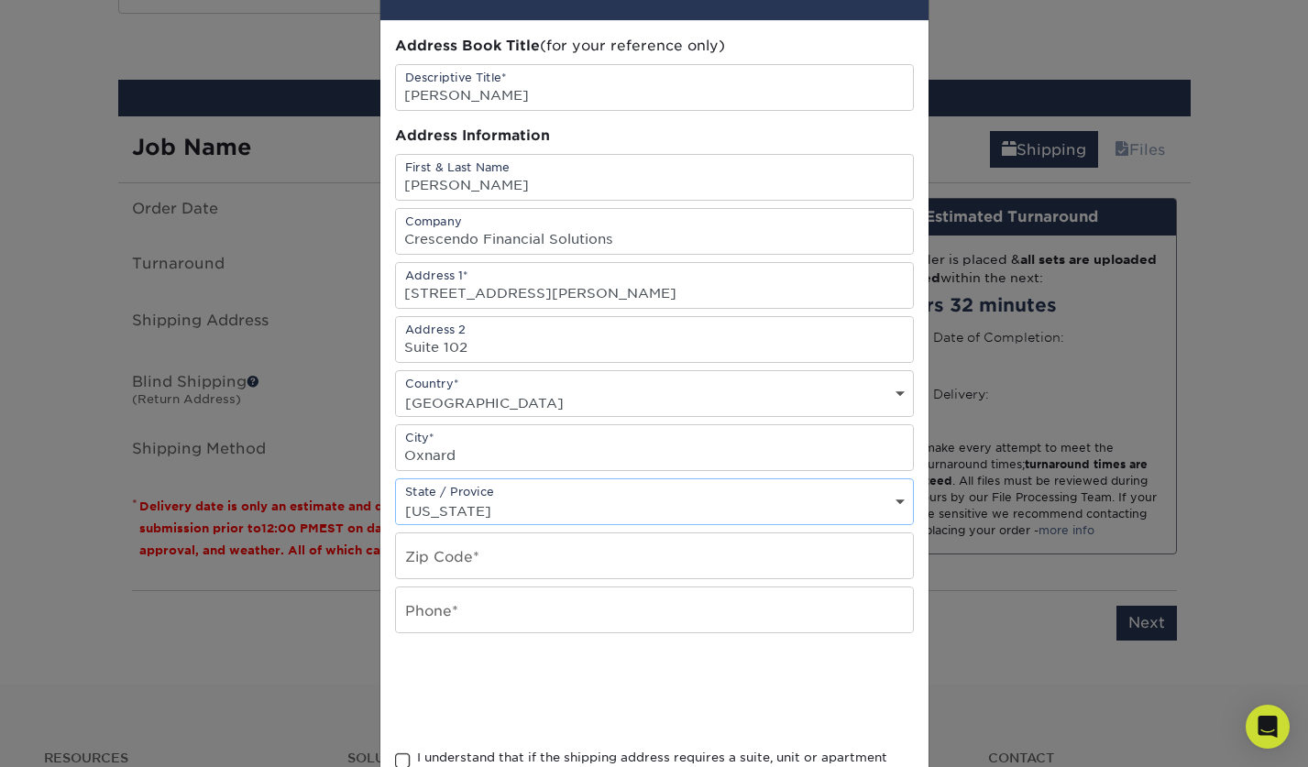
scroll to position [67, 0]
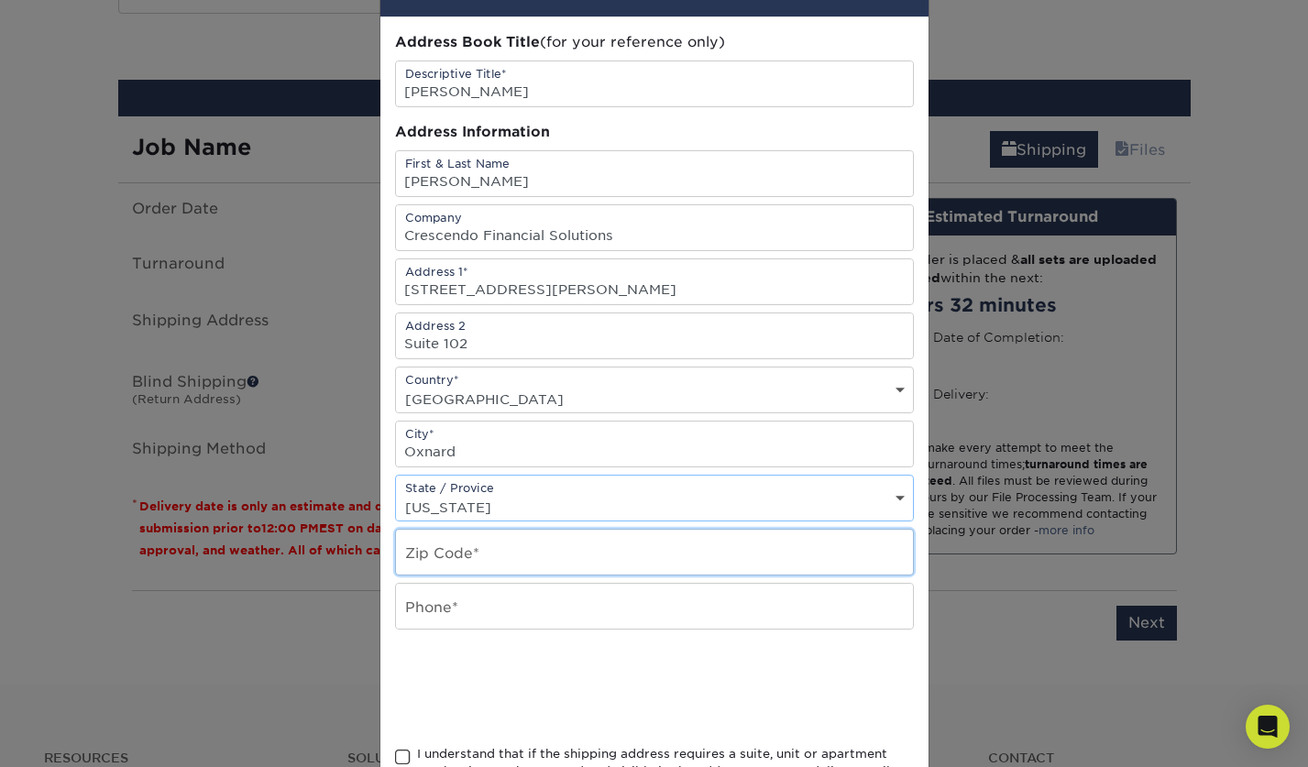
click at [508, 565] on input "text" at bounding box center [654, 552] width 517 height 45
type input "93036"
click at [516, 605] on input "text" at bounding box center [654, 606] width 517 height 45
type input "3146237515"
drag, startPoint x: 446, startPoint y: 610, endPoint x: 363, endPoint y: 606, distance: 83.5
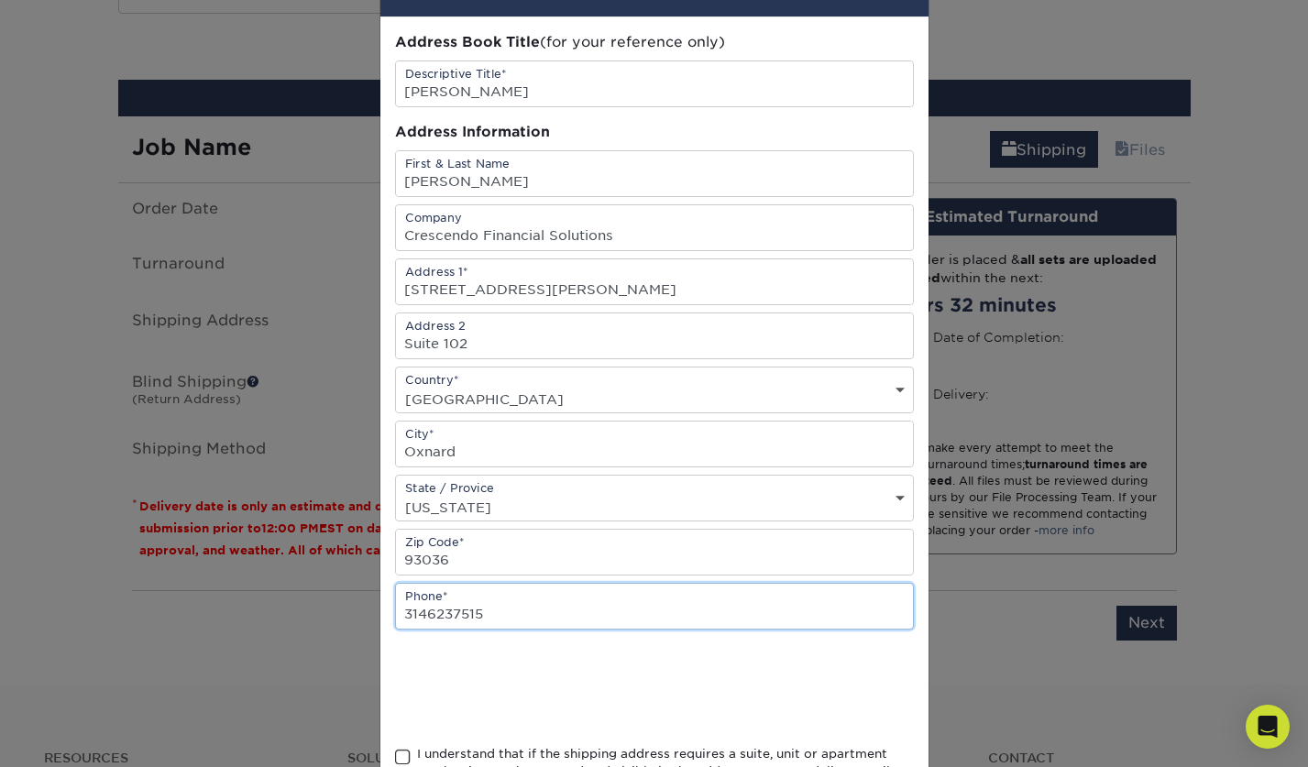
click at [363, 606] on div "× Add Address Address Book Title (for your reference only) Descriptive Title* D…" at bounding box center [654, 383] width 1308 height 767
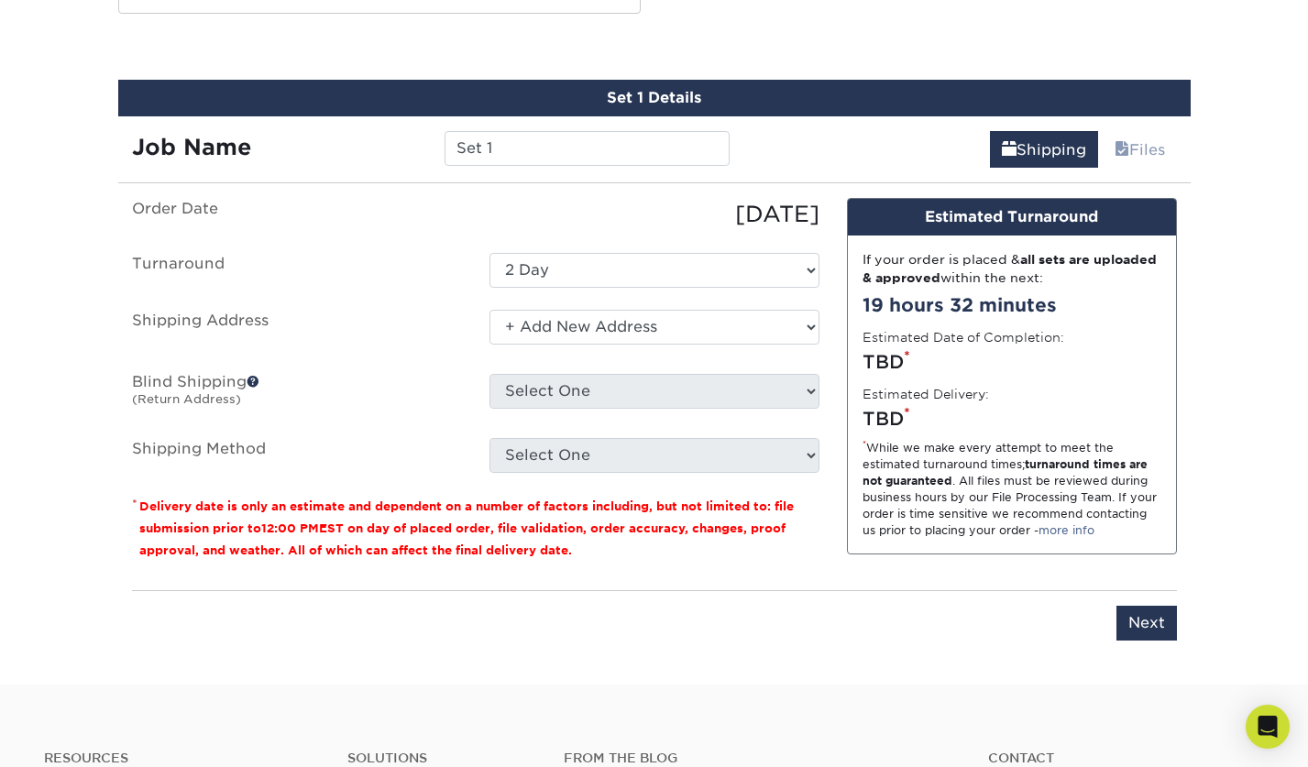
scroll to position [1010, 0]
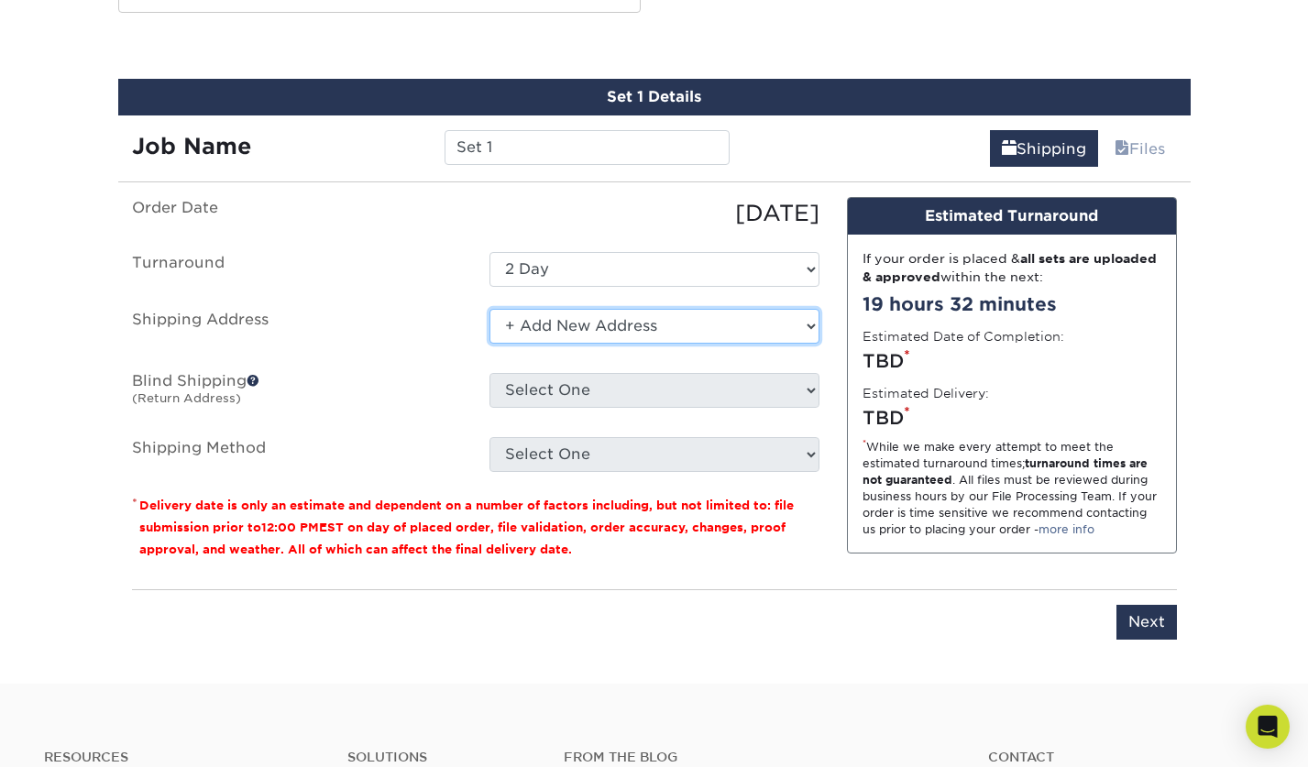
click at [563, 320] on select "Select One 18968 SW 80TH CT, CUTLER BAY, FL 6818 WORCESTER RD, PALO, IA 52461 C…" at bounding box center [654, 326] width 330 height 35
click at [489, 309] on select "Select One 18968 SW 80TH CT, CUTLER BAY, FL 6818 WORCESTER RD, PALO, IA 52461 C…" at bounding box center [654, 326] width 330 height 35
click at [544, 321] on select "Select One 18968 SW 80TH CT, CUTLER BAY, FL 6818 WORCESTER RD, PALO, IA 52461 C…" at bounding box center [654, 326] width 330 height 35
click at [489, 309] on select "Select One 18968 SW 80TH CT, CUTLER BAY, FL 6818 WORCESTER RD, PALO, IA 52461 C…" at bounding box center [654, 326] width 330 height 35
click at [560, 324] on select "Select One 18968 SW 80TH CT, CUTLER BAY, FL 6818 WORCESTER RD, PALO, IA 52461 C…" at bounding box center [654, 326] width 330 height 35
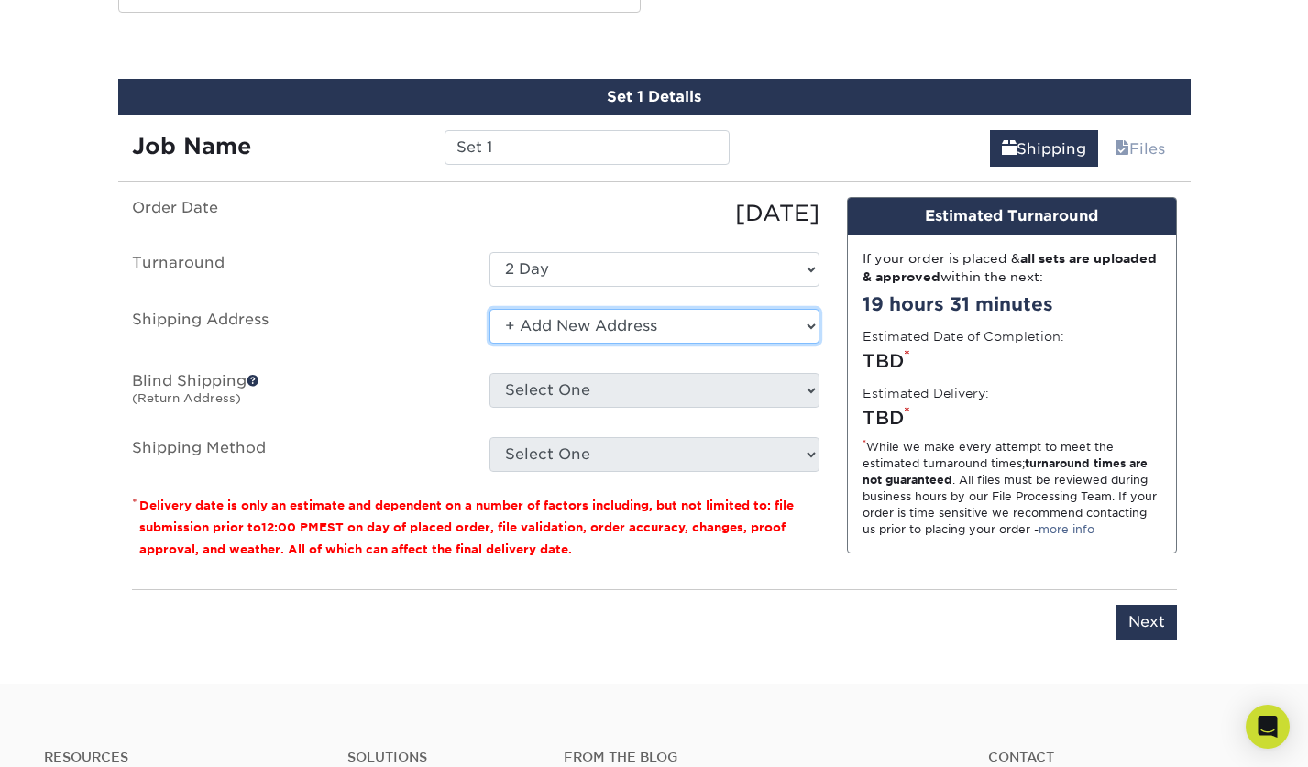
click at [590, 327] on select "Select One 18968 SW 80TH CT, CUTLER BAY, FL 6818 WORCESTER RD, PALO, IA 52461 C…" at bounding box center [654, 326] width 330 height 35
click at [489, 309] on select "Select One 18968 SW 80TH CT, CUTLER BAY, FL 6818 WORCESTER RD, PALO, IA 52461 C…" at bounding box center [654, 326] width 330 height 35
click at [562, 322] on select "Select One 18968 SW 80TH CT, CUTLER BAY, FL 6818 WORCESTER RD, PALO, IA 52461 C…" at bounding box center [654, 326] width 330 height 35
click at [489, 309] on select "Select One 18968 SW 80TH CT, CUTLER BAY, FL 6818 WORCESTER RD, PALO, IA 52461 C…" at bounding box center [654, 326] width 330 height 35
click at [657, 330] on select "Select One 18968 SW 80TH CT, CUTLER BAY, FL 6818 WORCESTER RD, PALO, IA 52461 C…" at bounding box center [654, 326] width 330 height 35
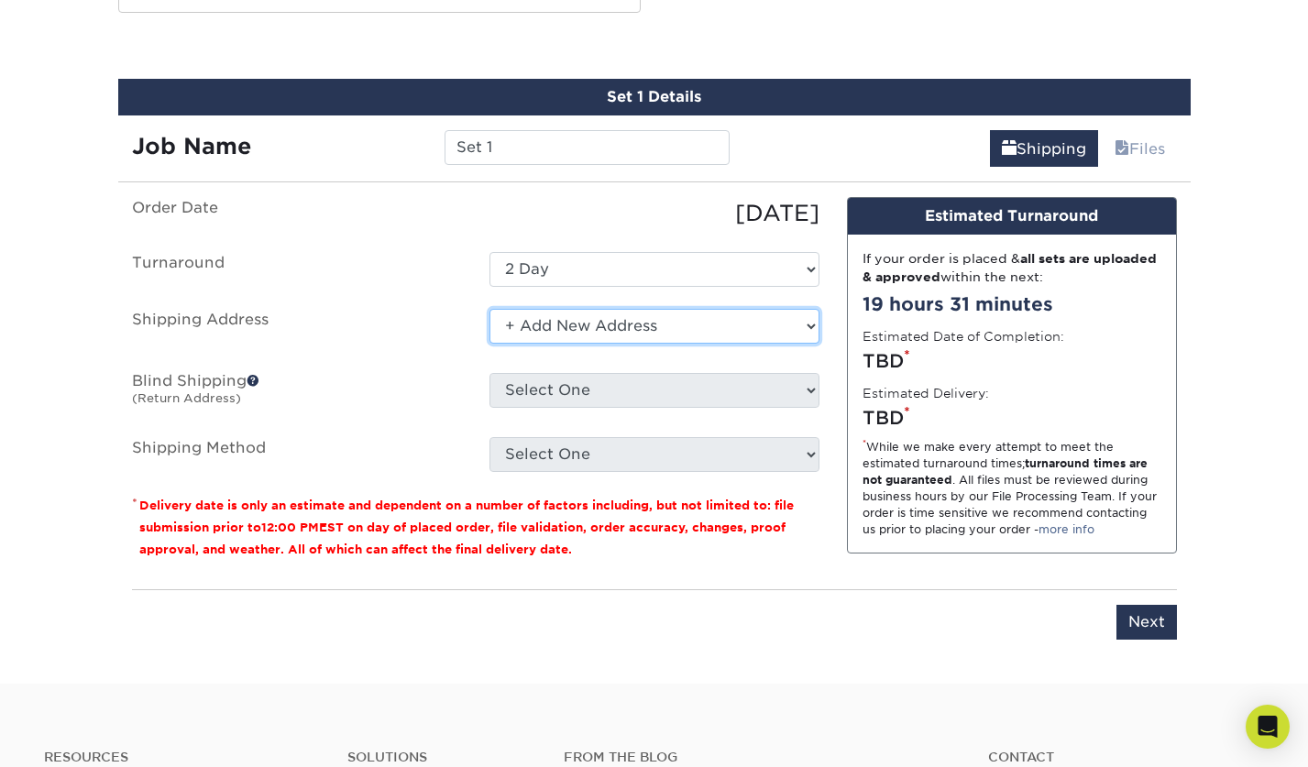
scroll to position [1009, 0]
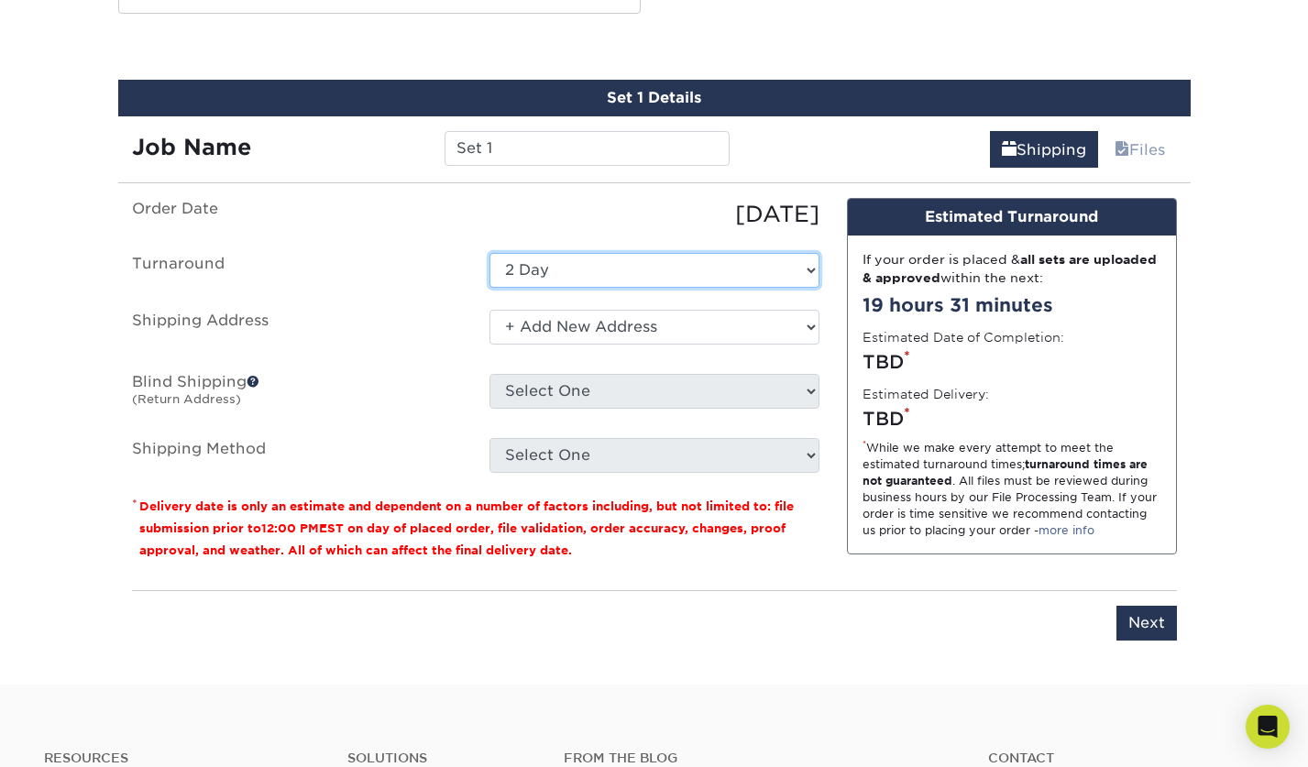
click at [578, 269] on select "Select One 2-4 Business Days 2 Day" at bounding box center [654, 270] width 330 height 35
click at [489, 253] on select "Select One 2-4 Business Days 2 Day" at bounding box center [654, 270] width 330 height 35
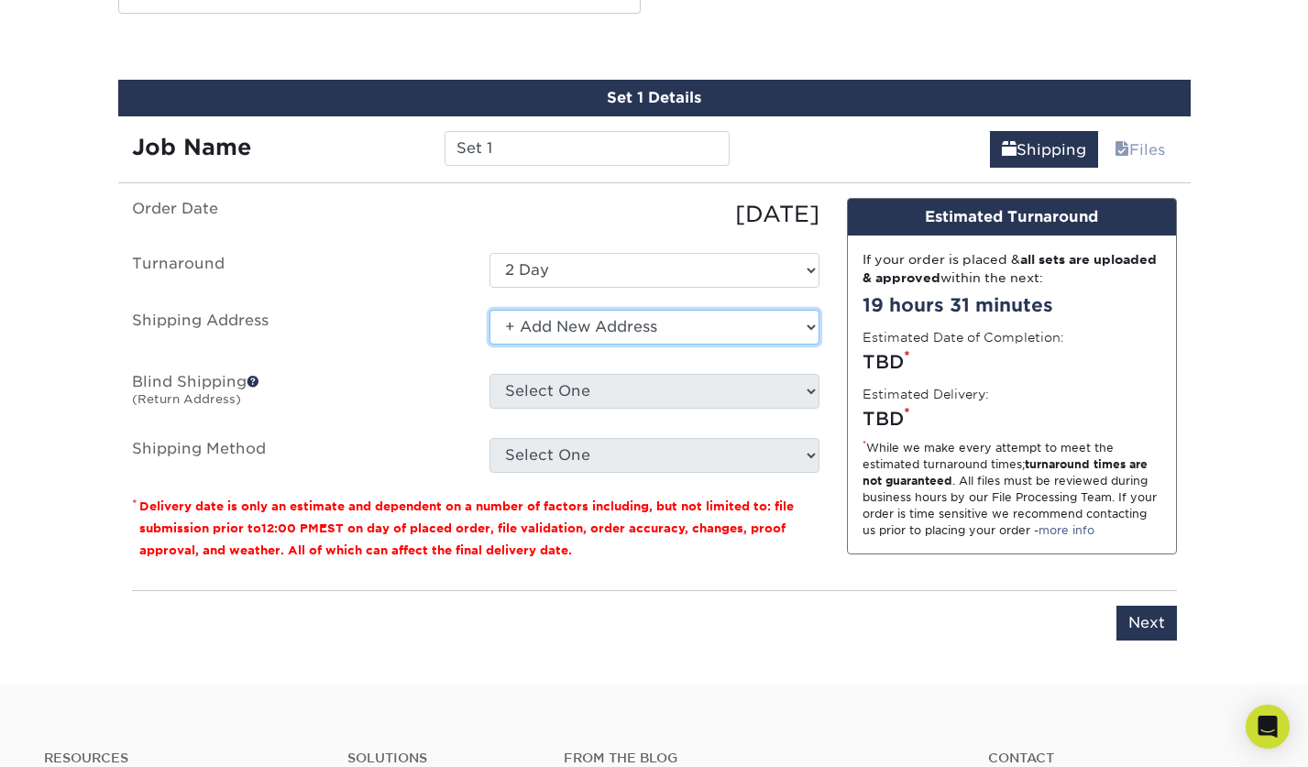
click at [585, 332] on select "Select One 18968 SW 80TH CT, CUTLER BAY, FL 6818 WORCESTER RD, PALO, IA 52461 C…" at bounding box center [654, 327] width 330 height 35
click at [489, 310] on select "Select One 18968 SW 80TH CT, CUTLER BAY, FL 6818 WORCESTER RD, PALO, IA 52461 C…" at bounding box center [654, 327] width 330 height 35
click at [563, 337] on select "Select One 18968 SW 80TH CT, CUTLER BAY, FL 6818 WORCESTER RD, PALO, IA 52461 C…" at bounding box center [654, 327] width 330 height 35
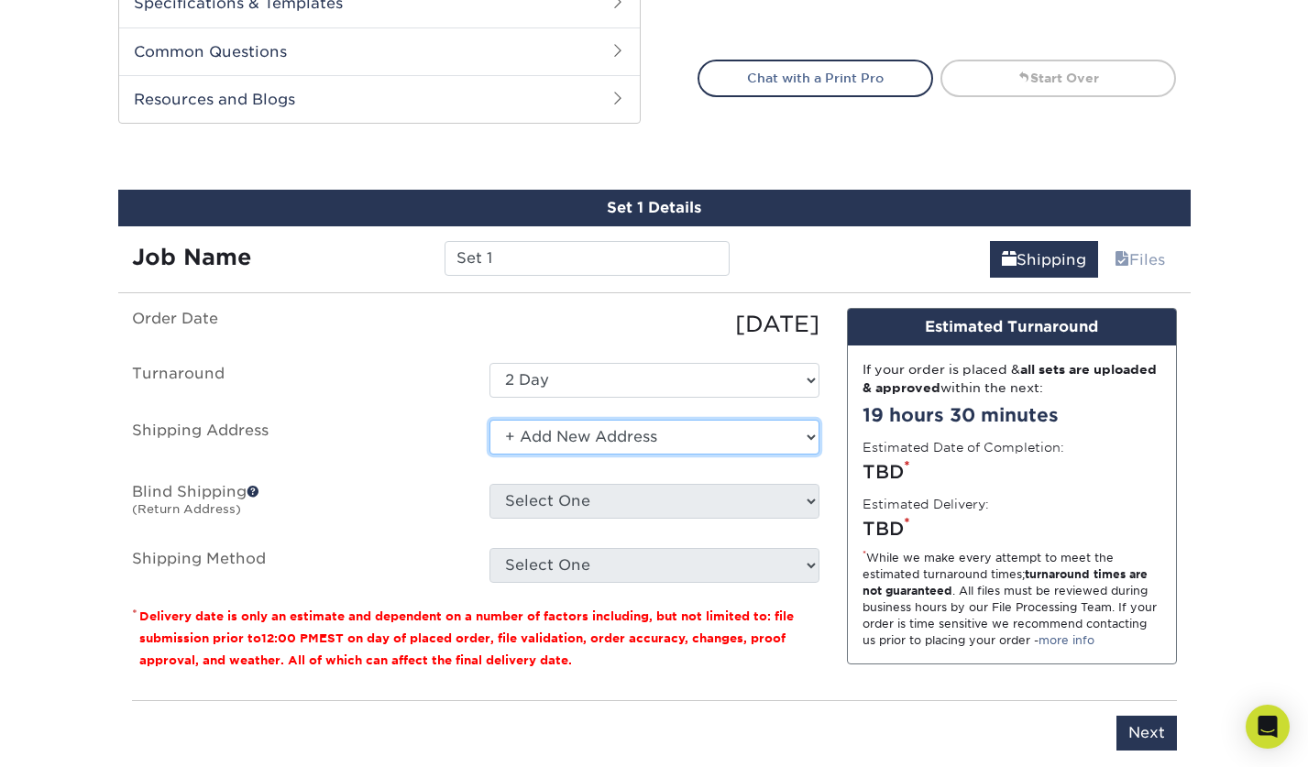
scroll to position [1132, 0]
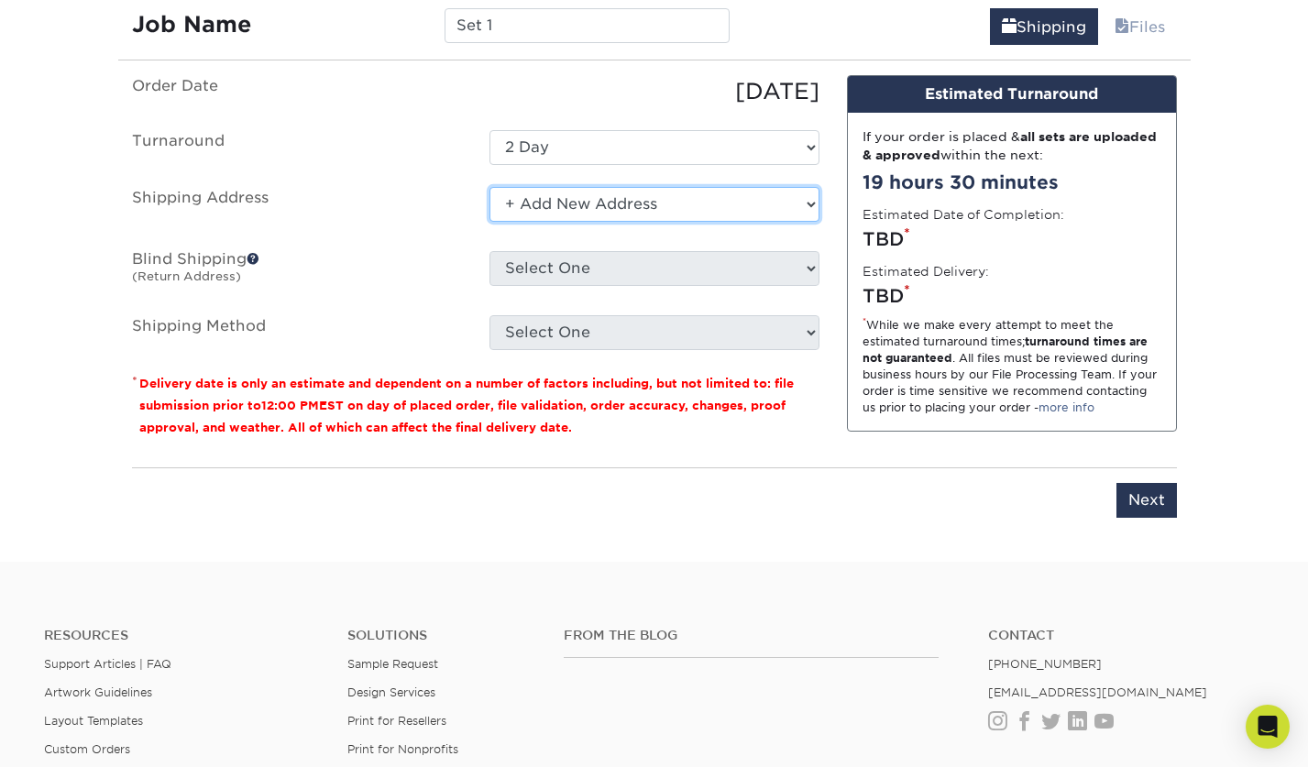
click at [572, 204] on select "Select One 18968 SW 80TH CT, CUTLER BAY, FL 6818 WORCESTER RD, PALO, IA 52461 C…" at bounding box center [654, 204] width 330 height 35
click at [489, 187] on select "Select One 18968 SW 80TH CT, CUTLER BAY, FL 6818 WORCESTER RD, PALO, IA 52461 C…" at bounding box center [654, 204] width 330 height 35
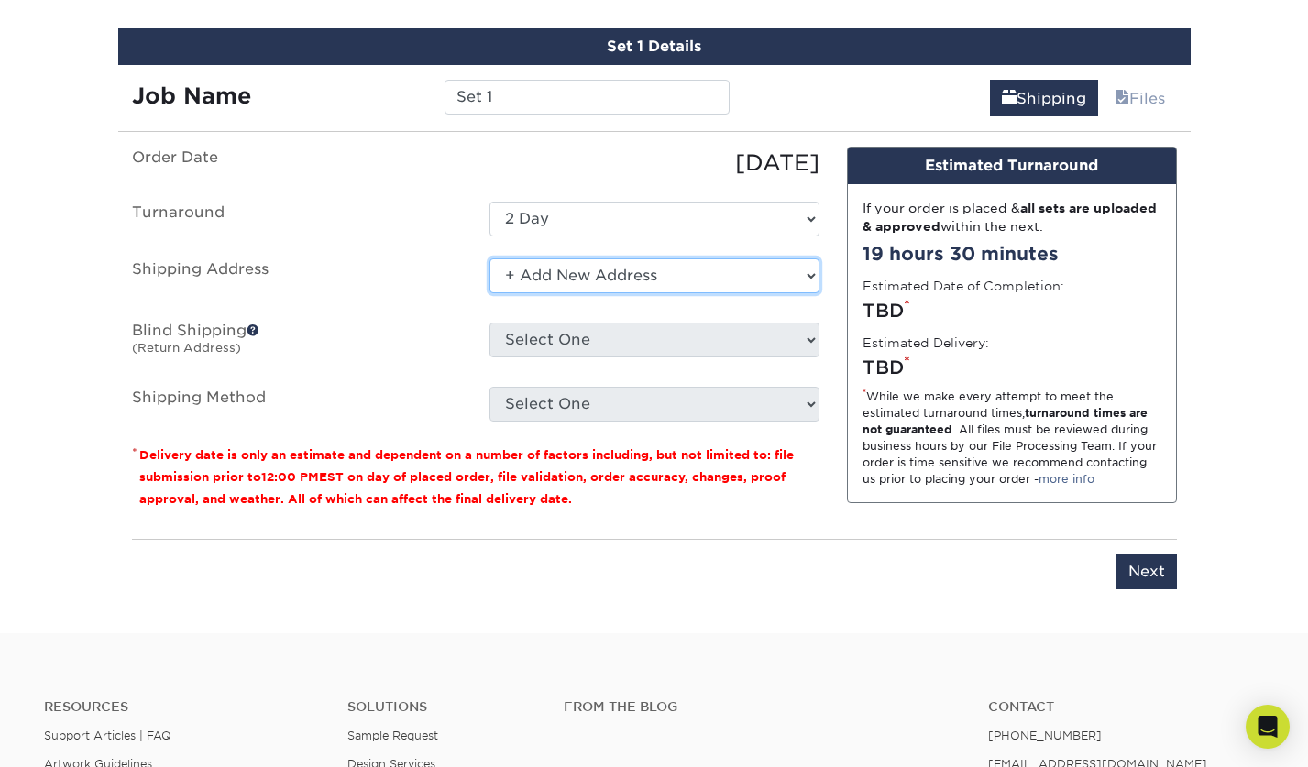
scroll to position [961, 0]
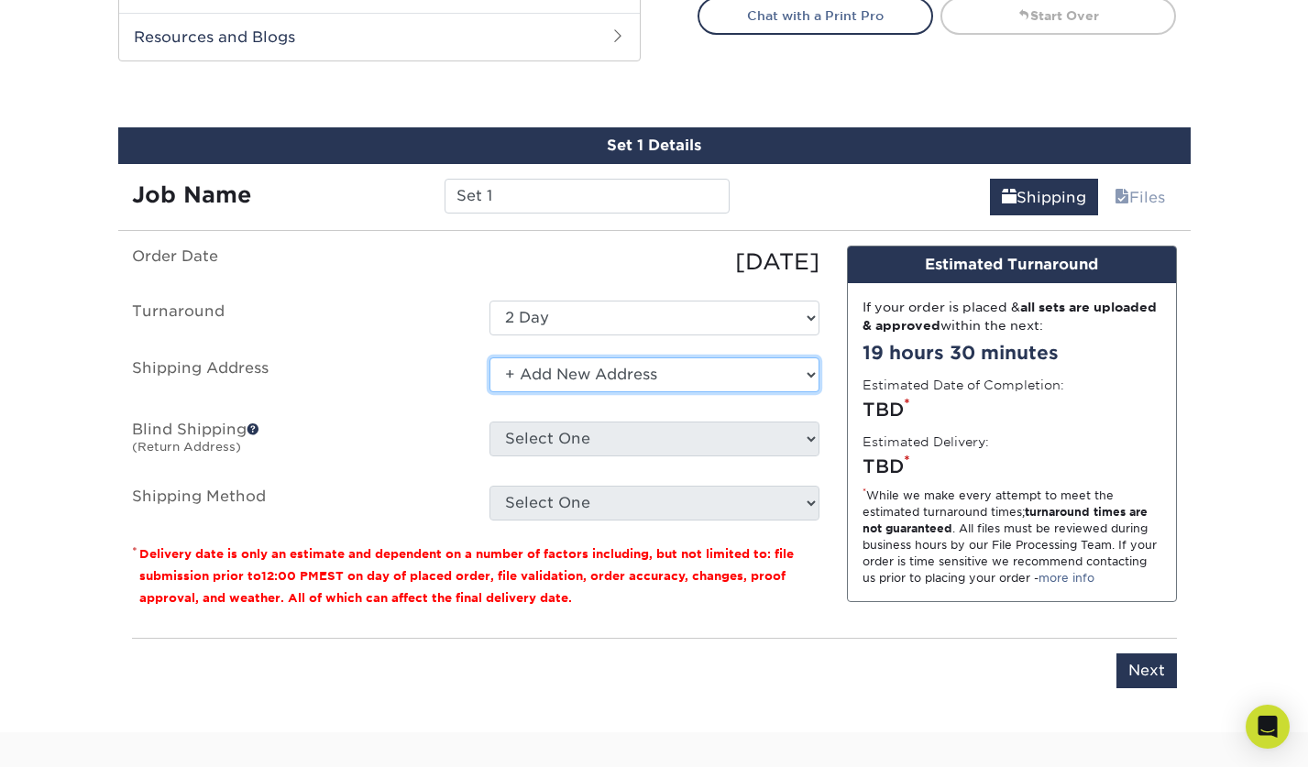
click at [600, 371] on select "Select One 18968 SW 80TH CT, CUTLER BAY, FL 6818 WORCESTER RD, PALO, IA 52461 C…" at bounding box center [654, 374] width 330 height 35
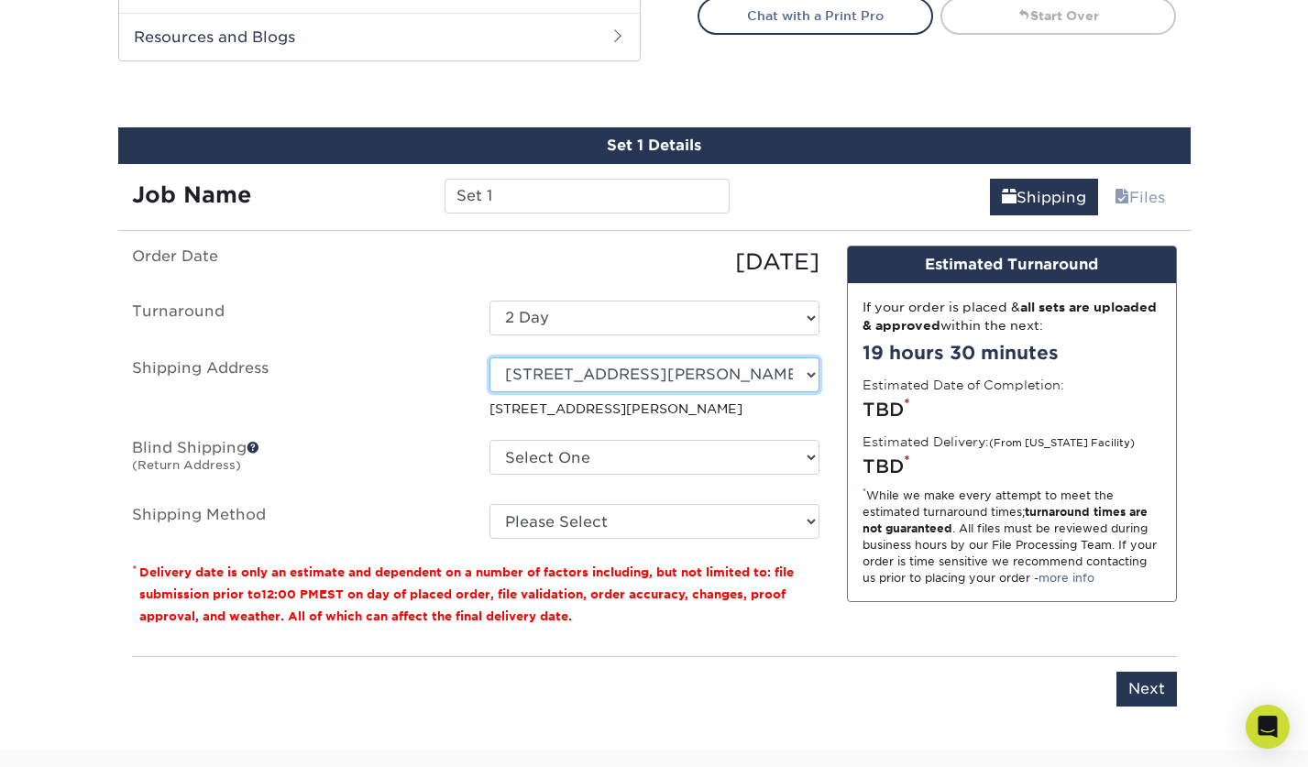
click at [531, 377] on select "Select One 18968 SW 80TH CT, CUTLER BAY, FL 6818 WORCESTER RD, PALO, IA 52461 C…" at bounding box center [654, 374] width 330 height 35
select select "newaddress"
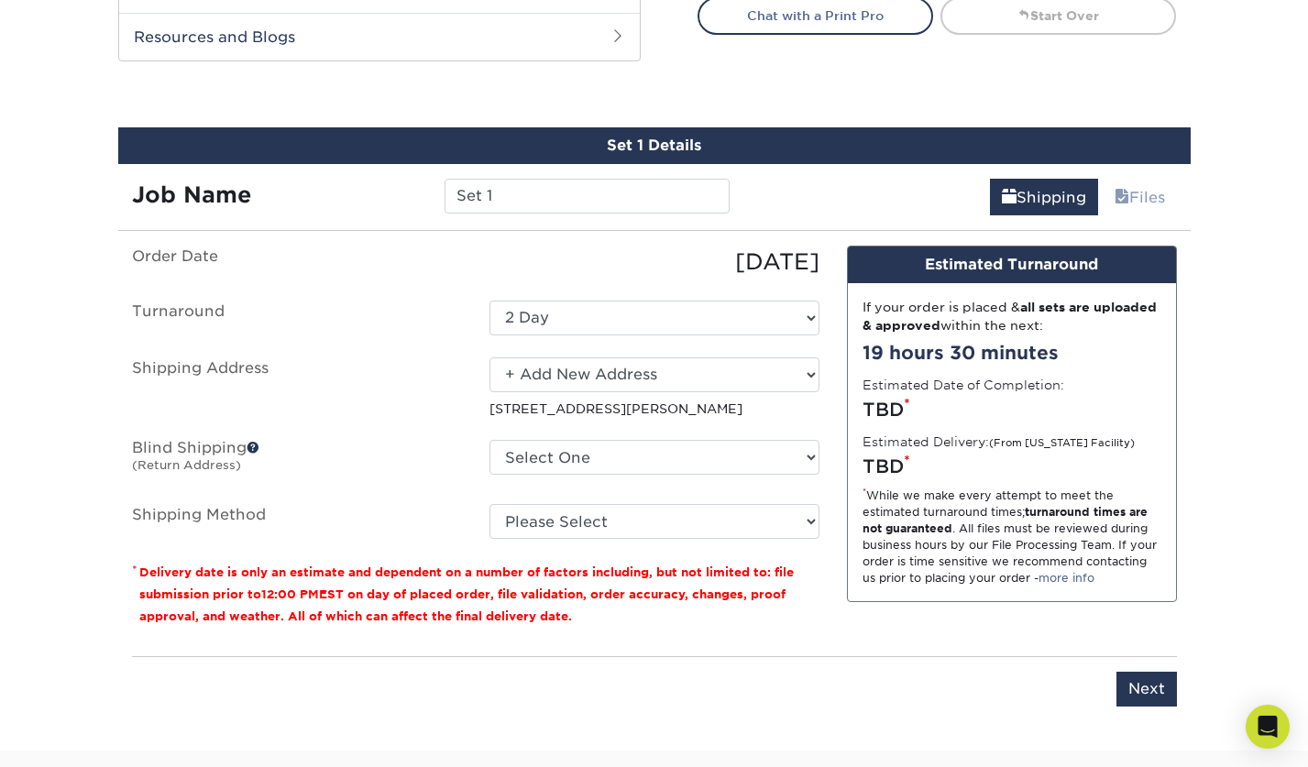
click at [489, 357] on select "Select One 18968 SW 80TH CT, CUTLER BAY, FL 6818 WORCESTER RD, PALO, IA 52461 C…" at bounding box center [654, 374] width 330 height 35
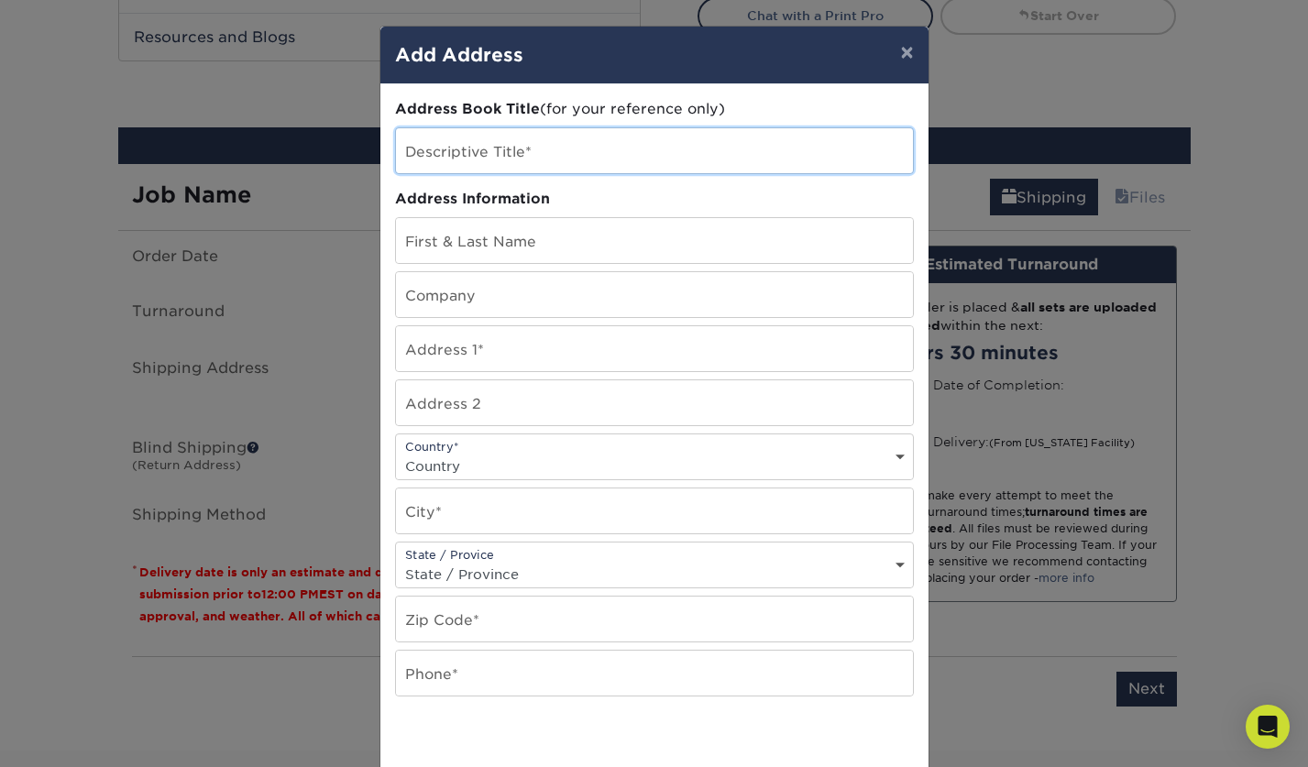
click at [472, 147] on input "text" at bounding box center [654, 150] width 517 height 45
type input "[PERSON_NAME]"
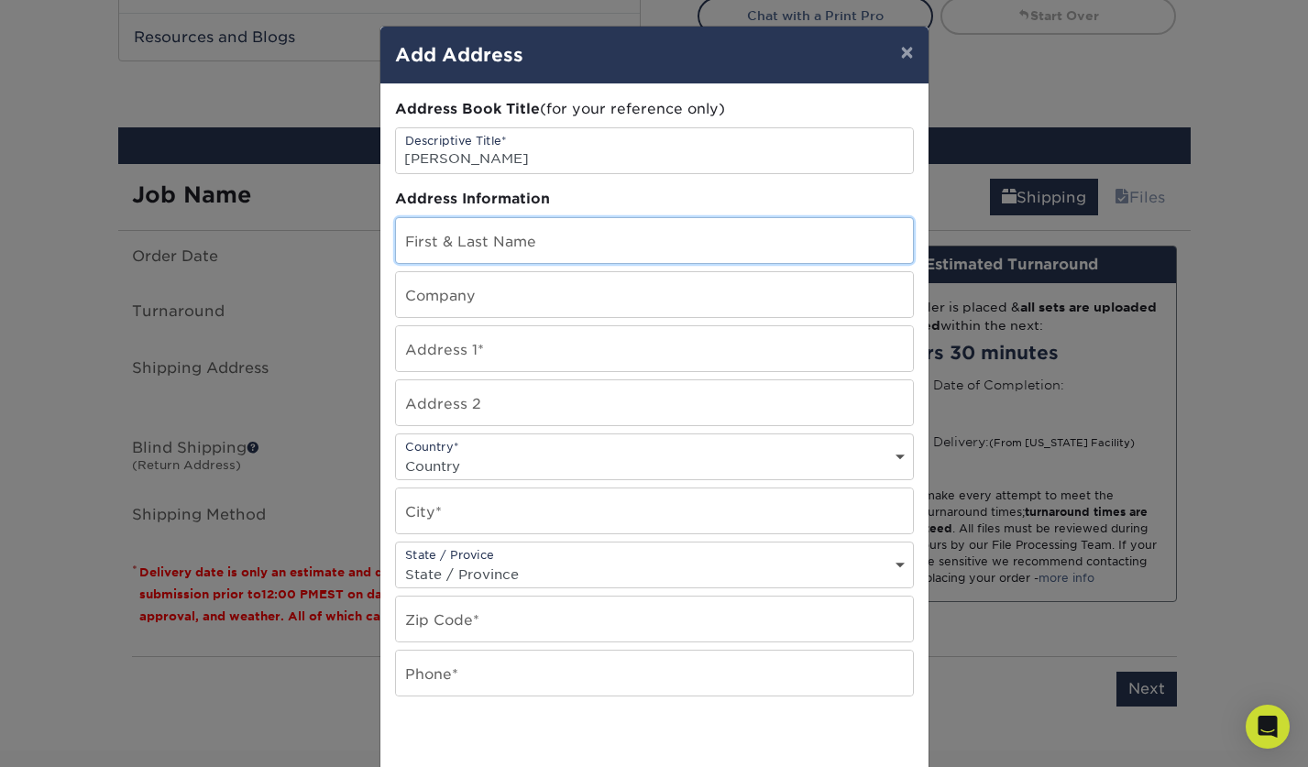
click at [476, 236] on input "text" at bounding box center [654, 240] width 517 height 45
type input "[PERSON_NAME]"
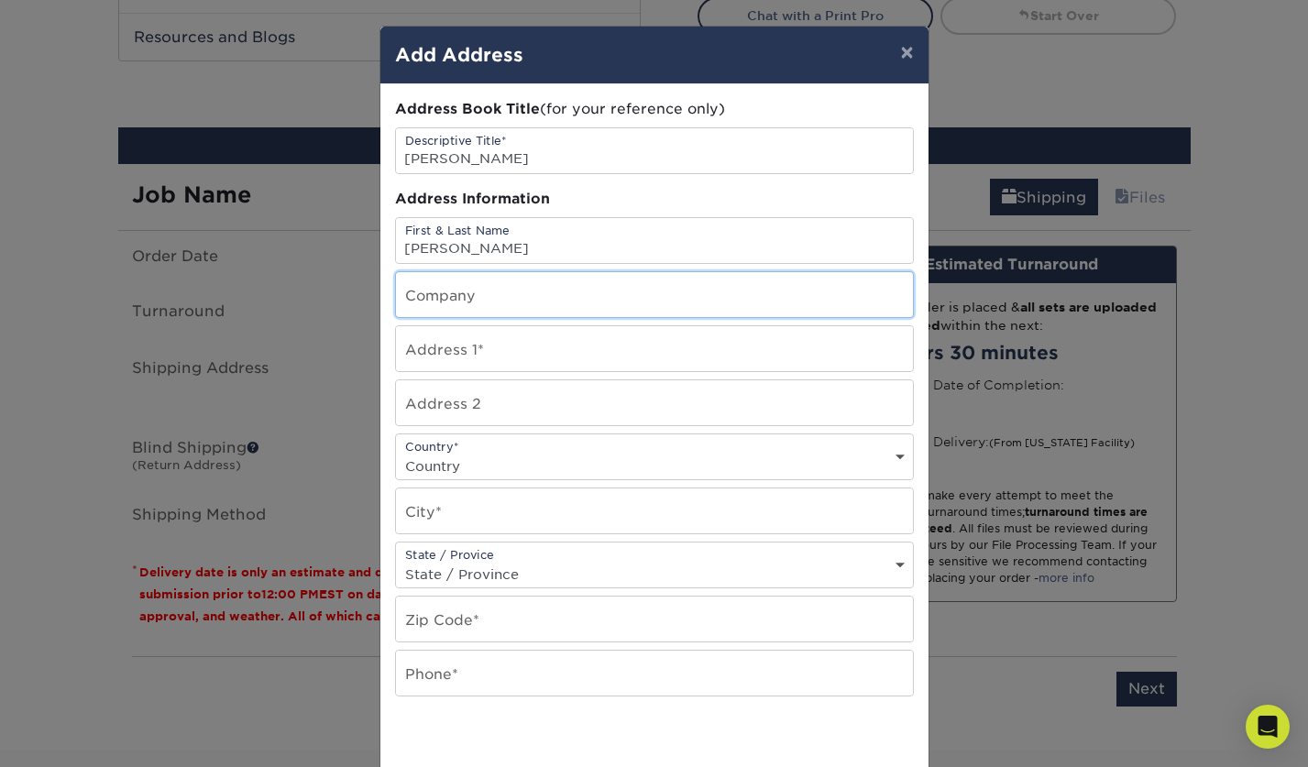
click at [451, 302] on input "text" at bounding box center [654, 294] width 517 height 45
type input "Crescendo Financial Solutions"
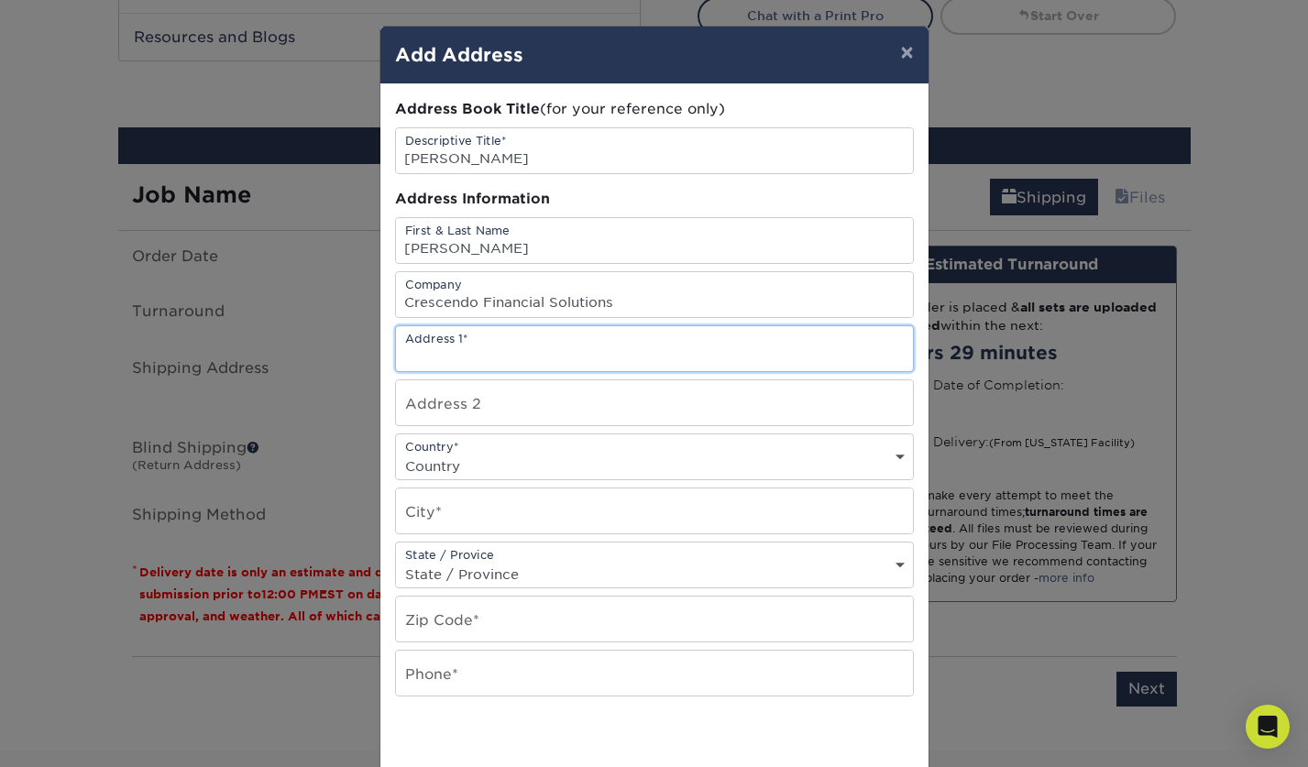
click at [504, 351] on input "text" at bounding box center [654, 348] width 517 height 45
type input "2851 N. Ventura Rd"
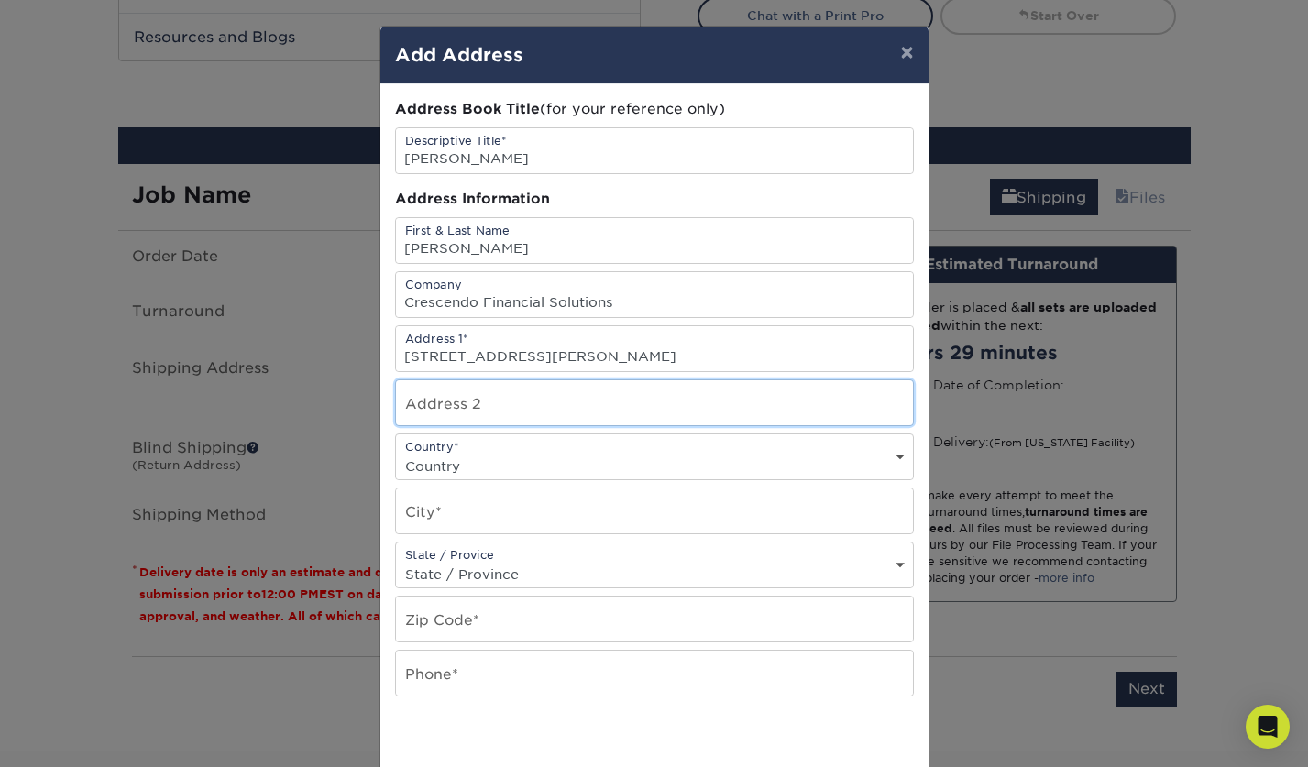
click at [501, 407] on input "text" at bounding box center [654, 402] width 517 height 45
type input "Suite 102"
click at [514, 463] on select "Country United States Canada ----------------------------- Afghanistan Albania …" at bounding box center [654, 466] width 517 height 27
select select "US"
click at [396, 453] on select "Country United States Canada ----------------------------- Afghanistan Albania …" at bounding box center [654, 466] width 517 height 27
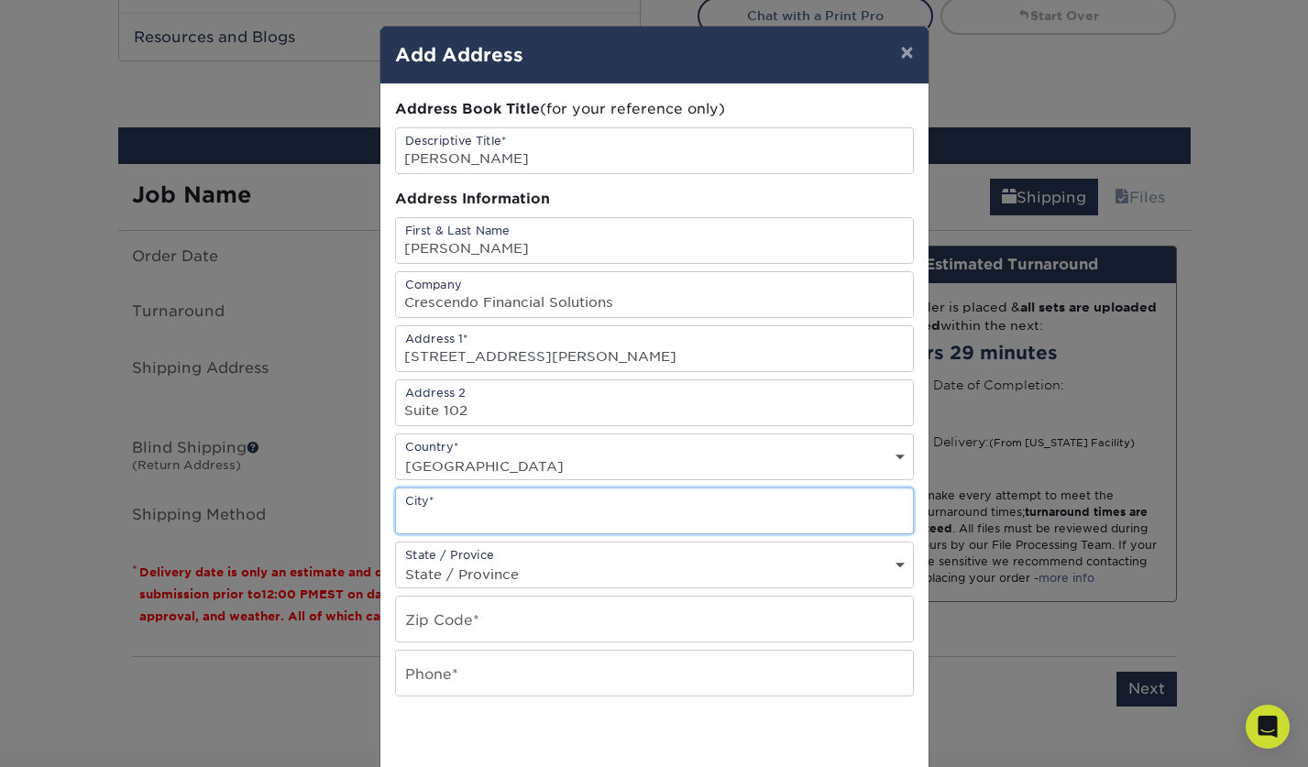
click at [482, 510] on input "text" at bounding box center [654, 510] width 517 height 45
type input "Oxnard"
click at [505, 570] on select "State / Province Alabama Alaska Arizona Arkansas California Colorado Connecticu…" at bounding box center [654, 574] width 517 height 27
select select "CA"
click at [396, 561] on select "State / Province Alabama Alaska Arizona Arkansas California Colorado Connecticu…" at bounding box center [654, 574] width 517 height 27
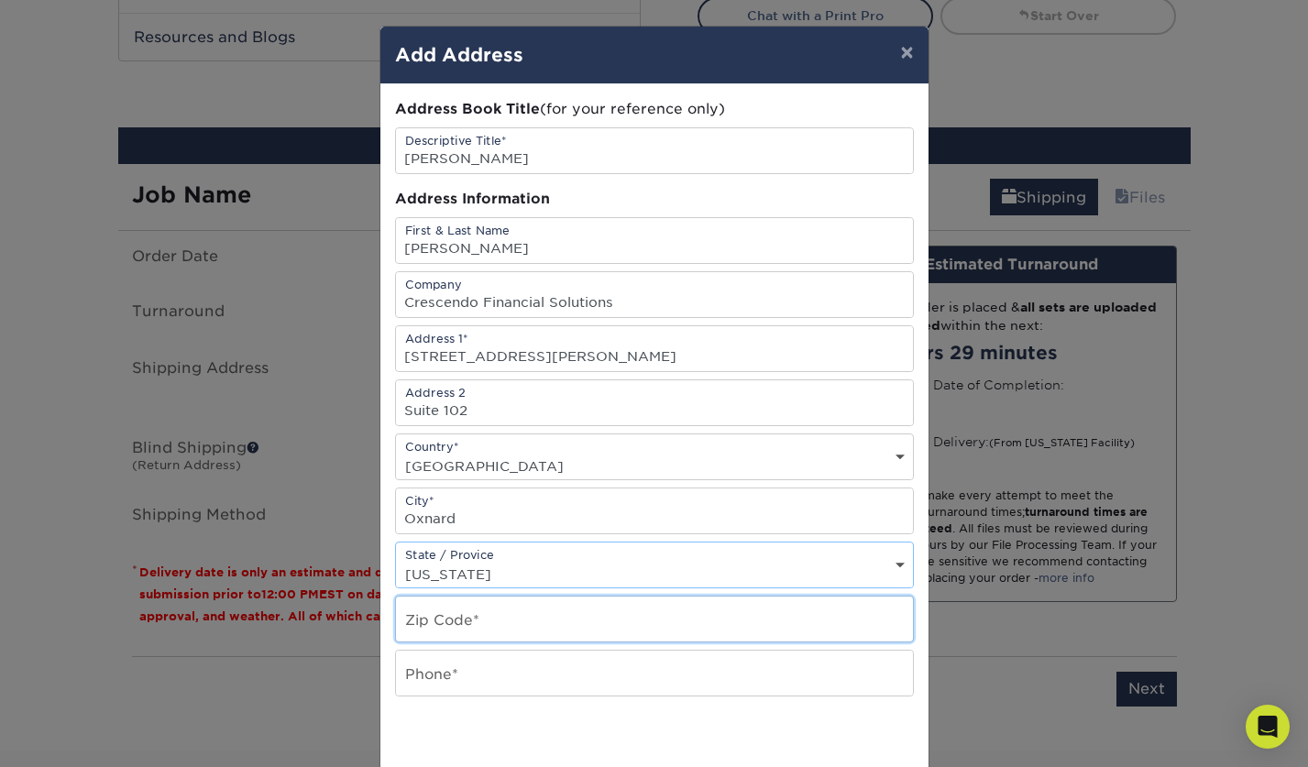
click at [499, 619] on input "text" at bounding box center [654, 619] width 517 height 45
type input "93036"
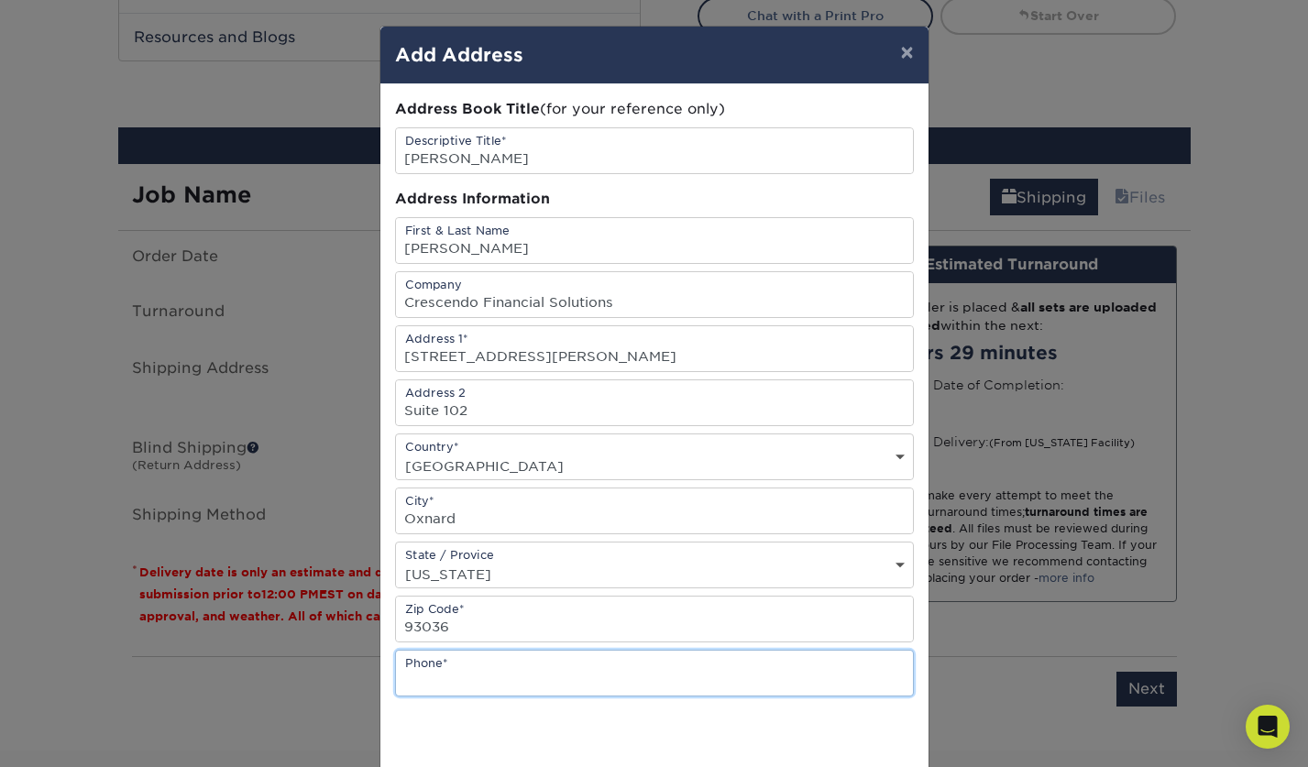
click at [482, 675] on input "text" at bounding box center [654, 673] width 517 height 45
paste input "805.985.8650"
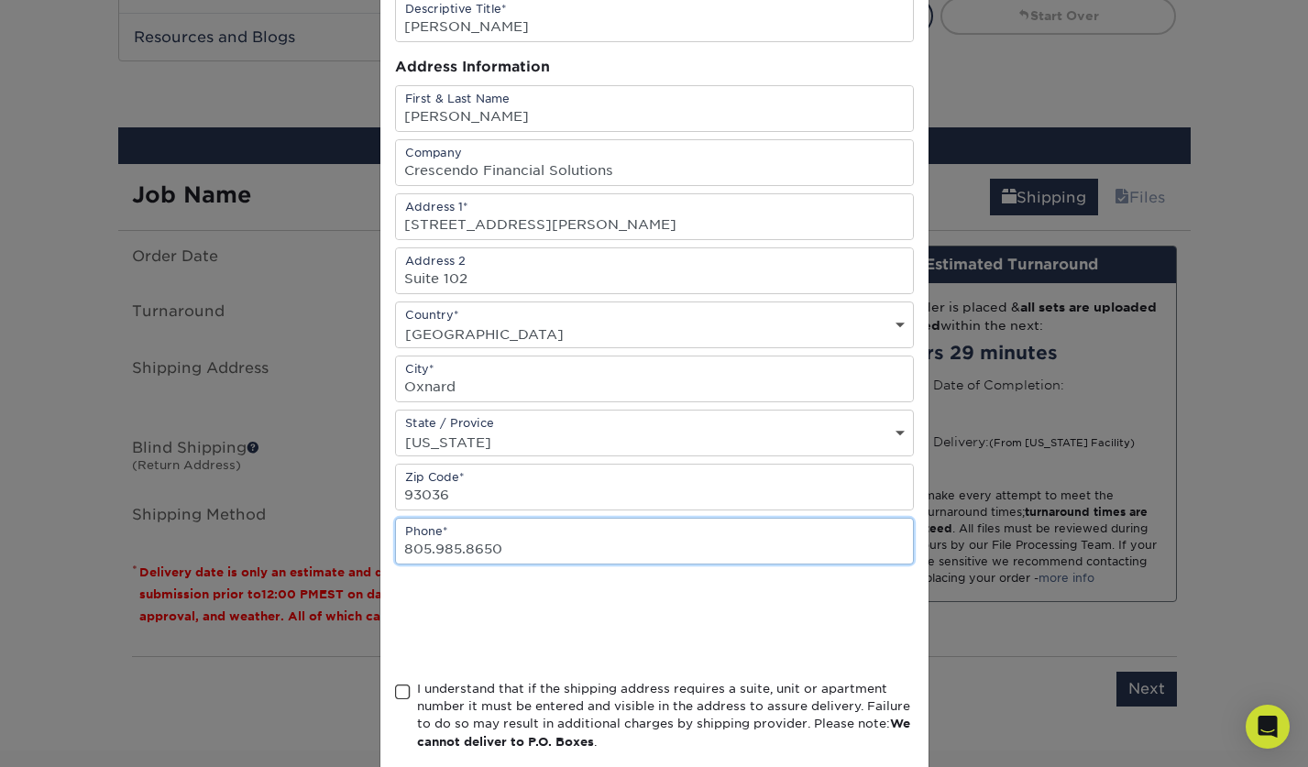
scroll to position [134, 0]
type input "805.985.8650"
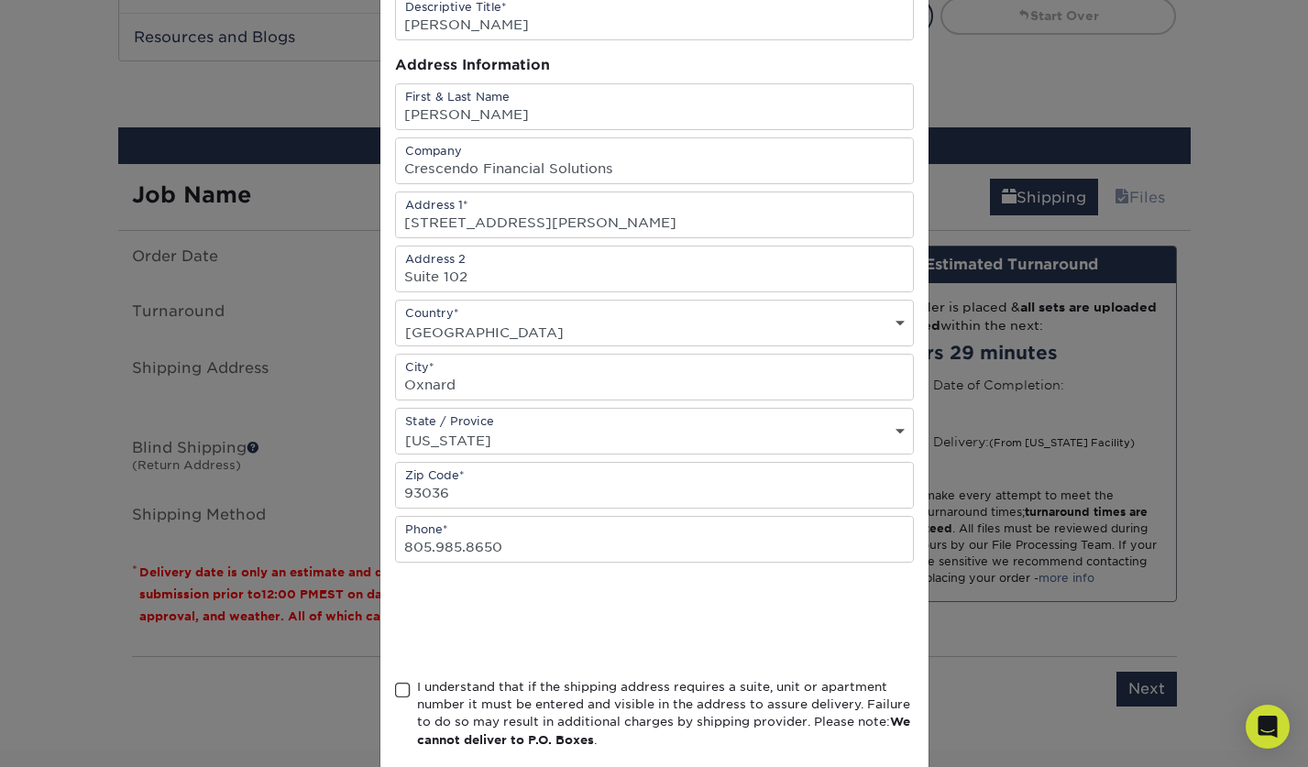
click at [404, 687] on span at bounding box center [403, 690] width 16 height 17
click at [0, 0] on input "I understand that if the shipping address requires a suite, unit or apartment n…" at bounding box center [0, 0] width 0 height 0
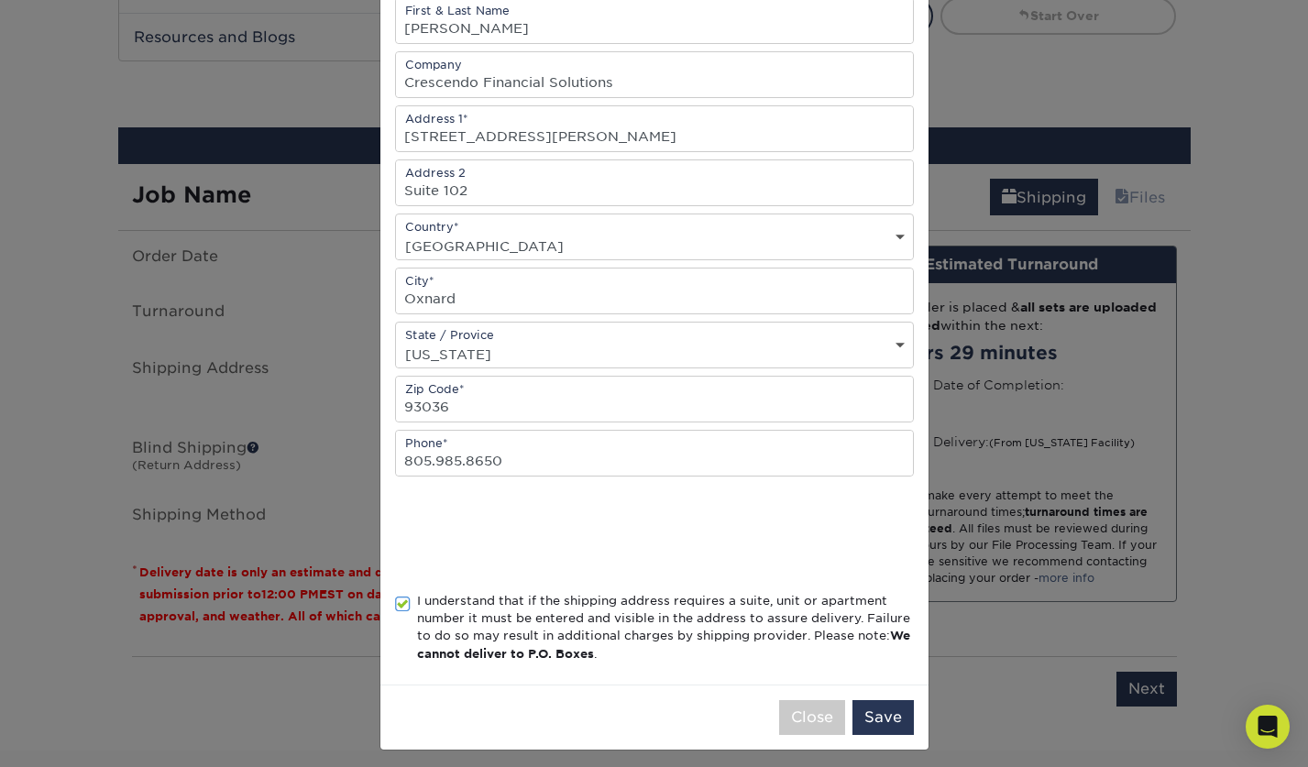
scroll to position [229, 0]
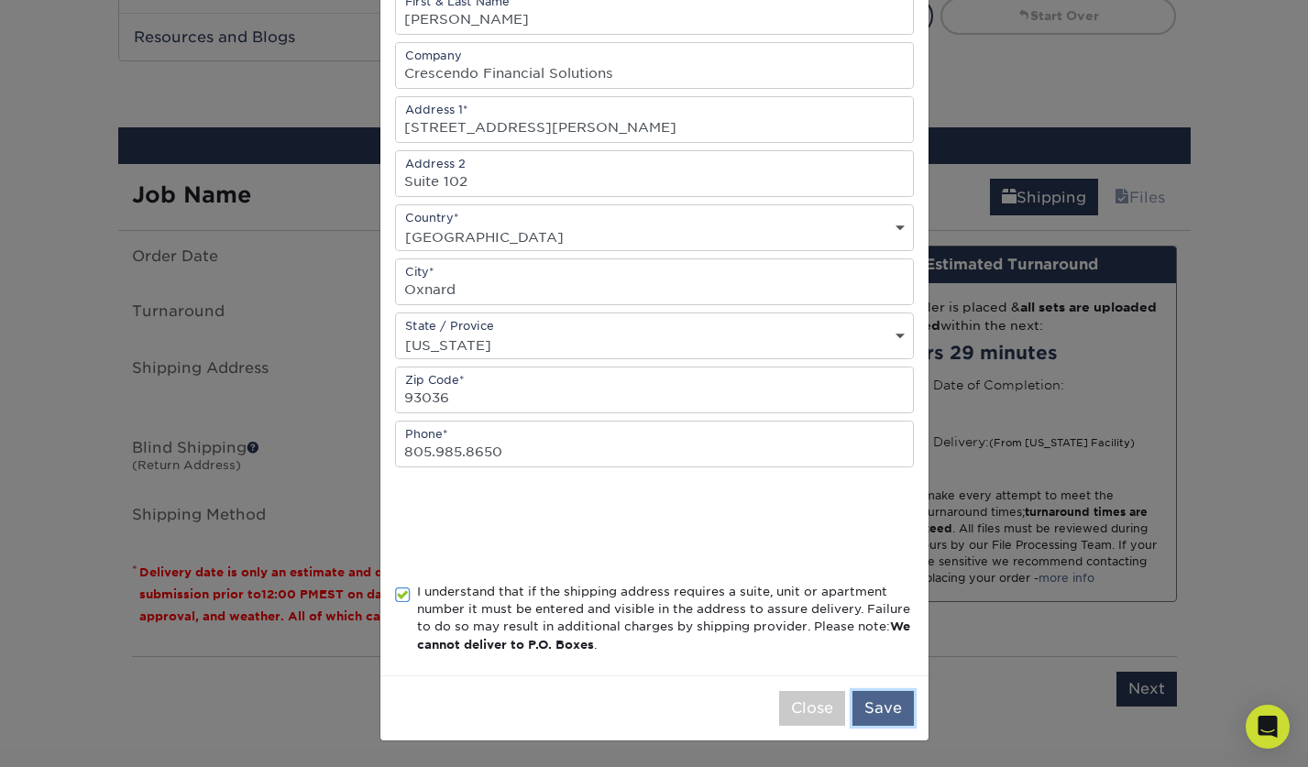
click at [881, 703] on button "Save" at bounding box center [882, 708] width 61 height 35
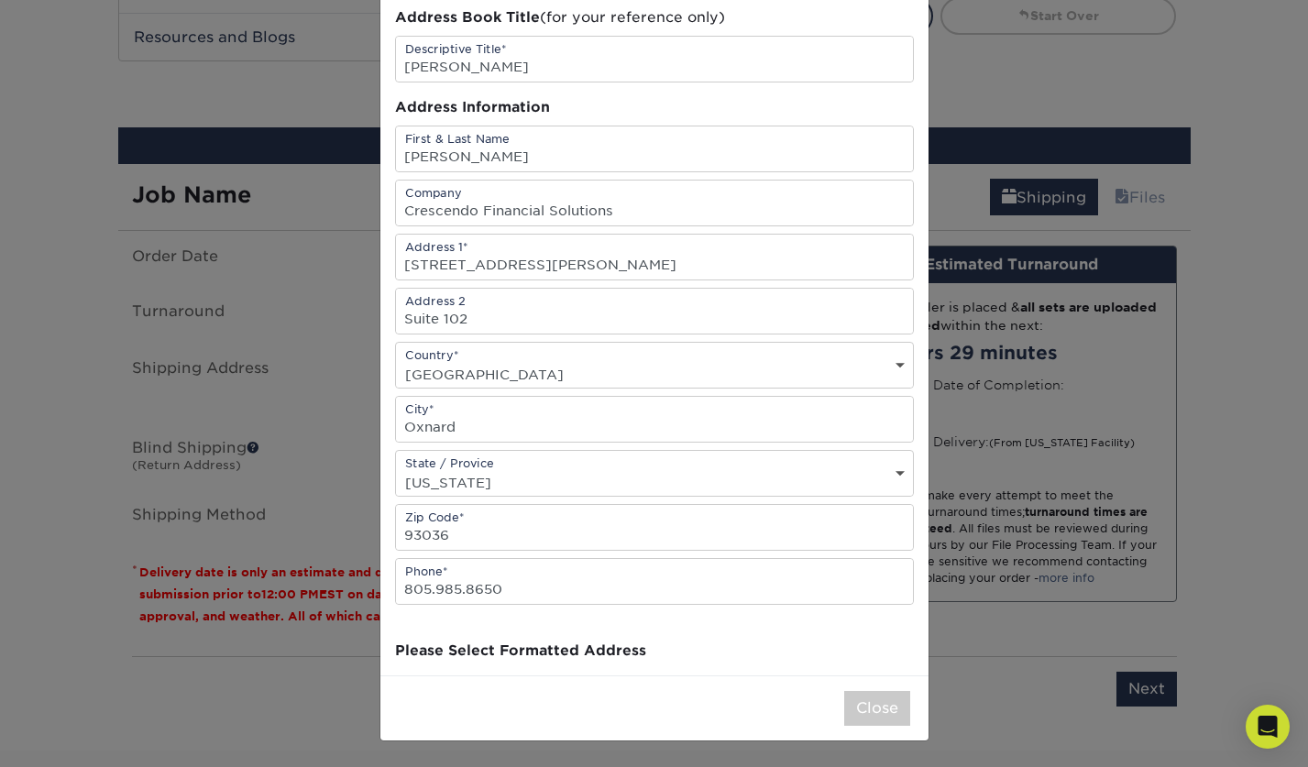
scroll to position [0, 0]
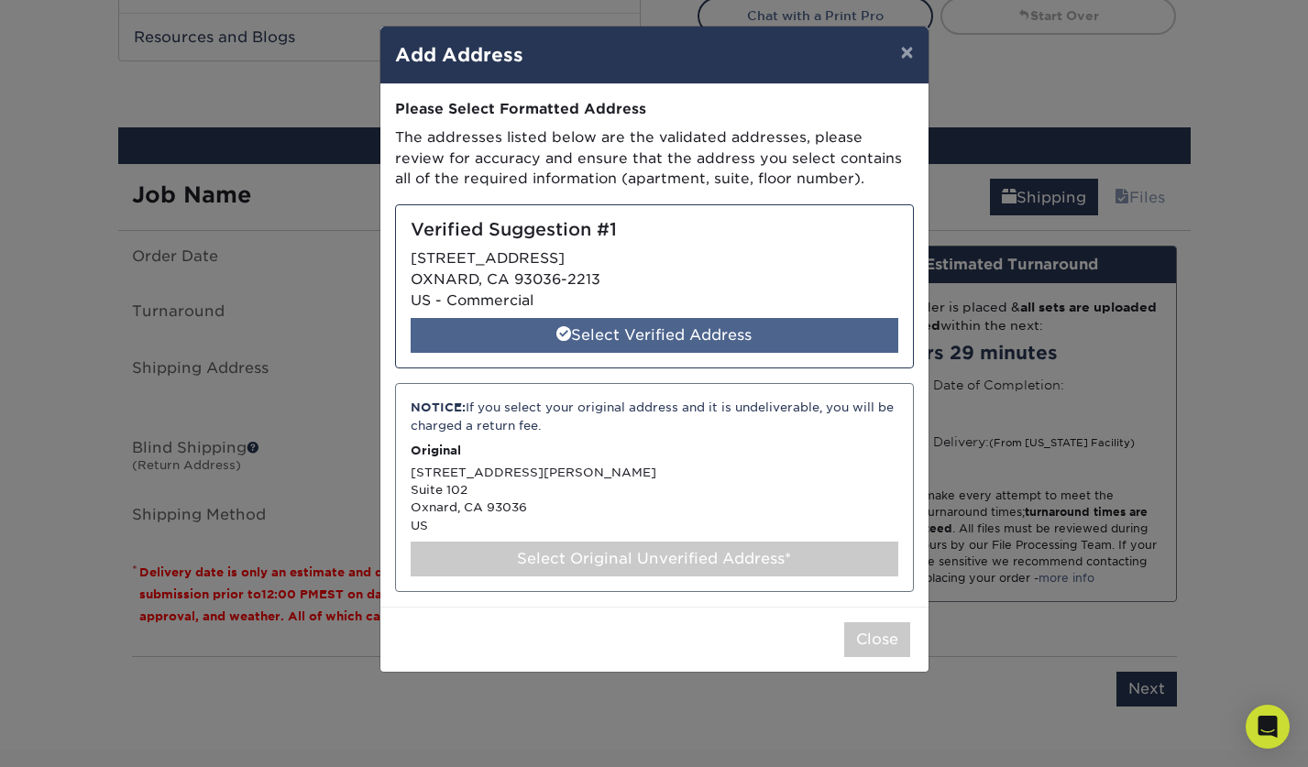
click at [680, 332] on div "Select Verified Address" at bounding box center [655, 335] width 488 height 35
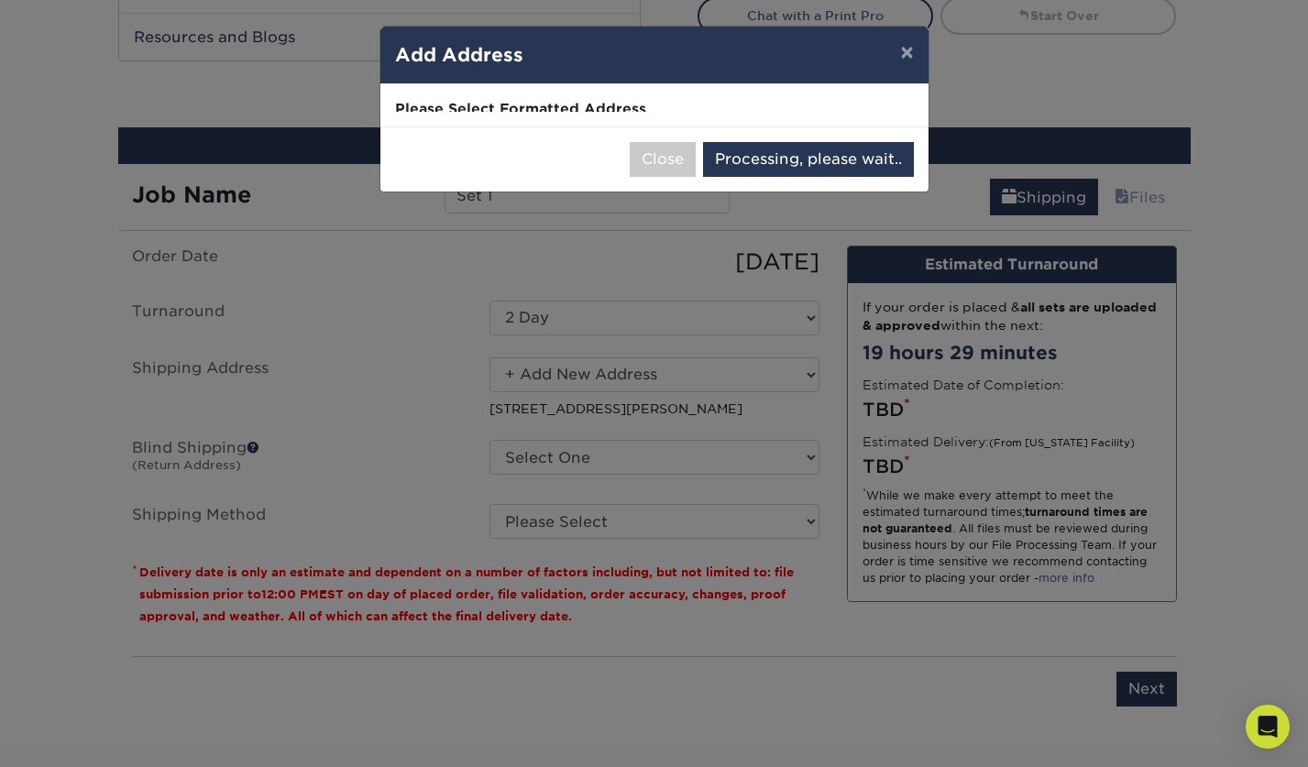
select select "285890"
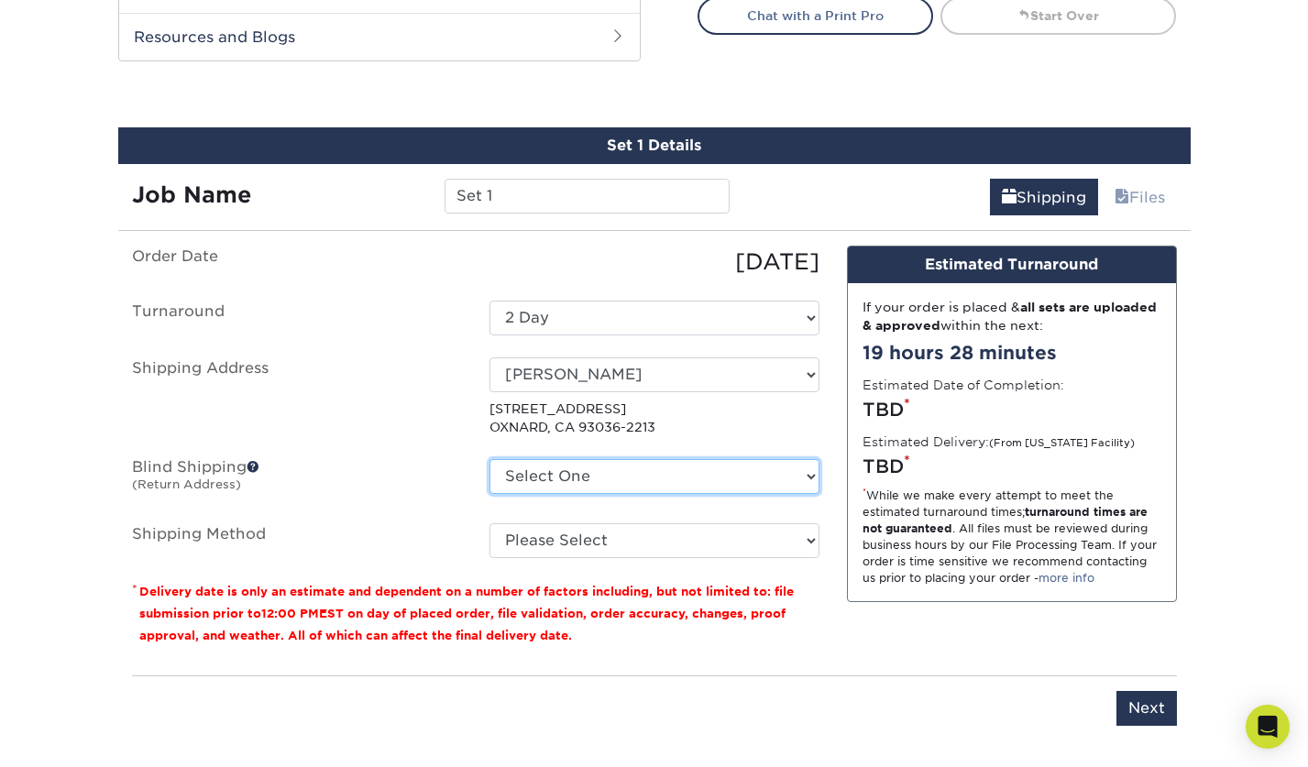
click at [590, 475] on select "Select One 18968 SW 80TH CT, CUTLER BAY, FL 6818 WORCESTER RD, PALO, IA 52461 C…" at bounding box center [654, 476] width 330 height 35
click at [603, 476] on select "Select One 18968 SW 80TH CT, CUTLER BAY, FL 6818 WORCESTER RD, PALO, IA 52461 C…" at bounding box center [654, 476] width 330 height 35
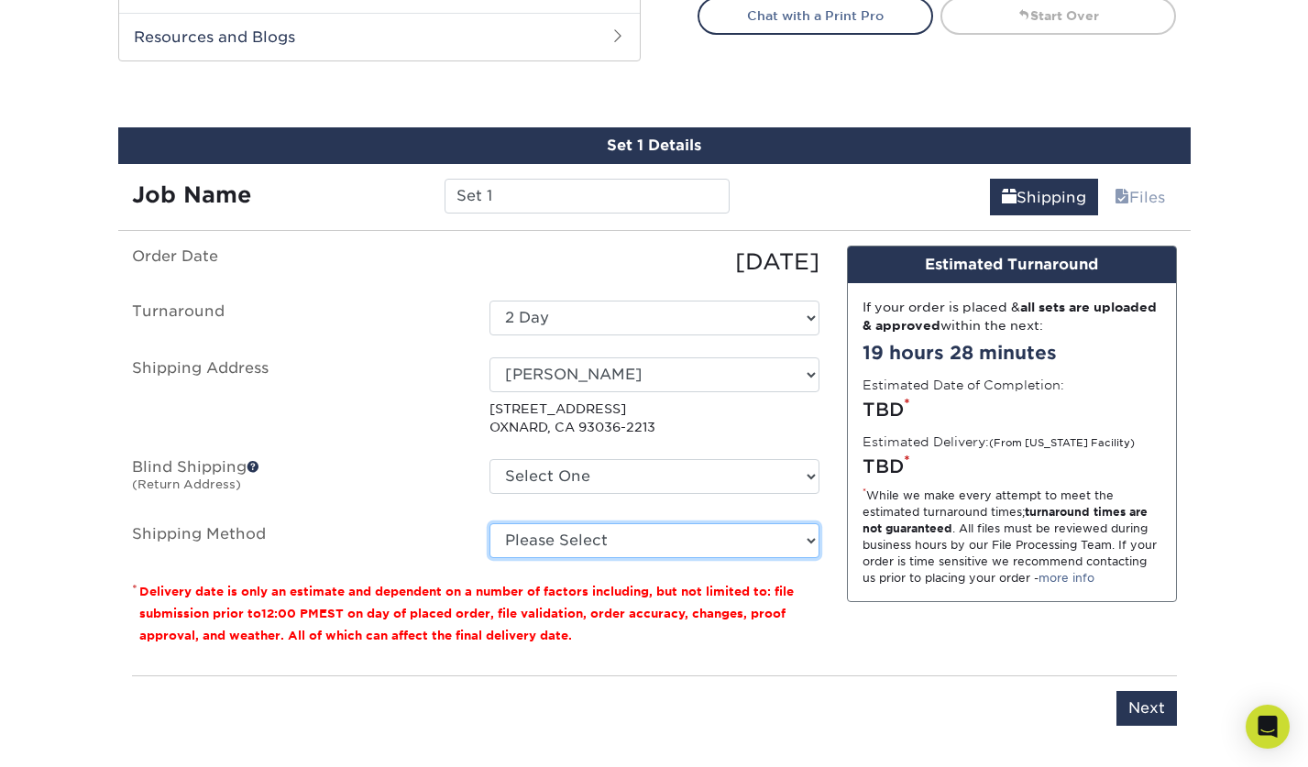
click at [614, 543] on select "Please Select Ground Shipping (+$36.57) 3 Day Shipping Service (+$64.19) Next D…" at bounding box center [654, 540] width 330 height 35
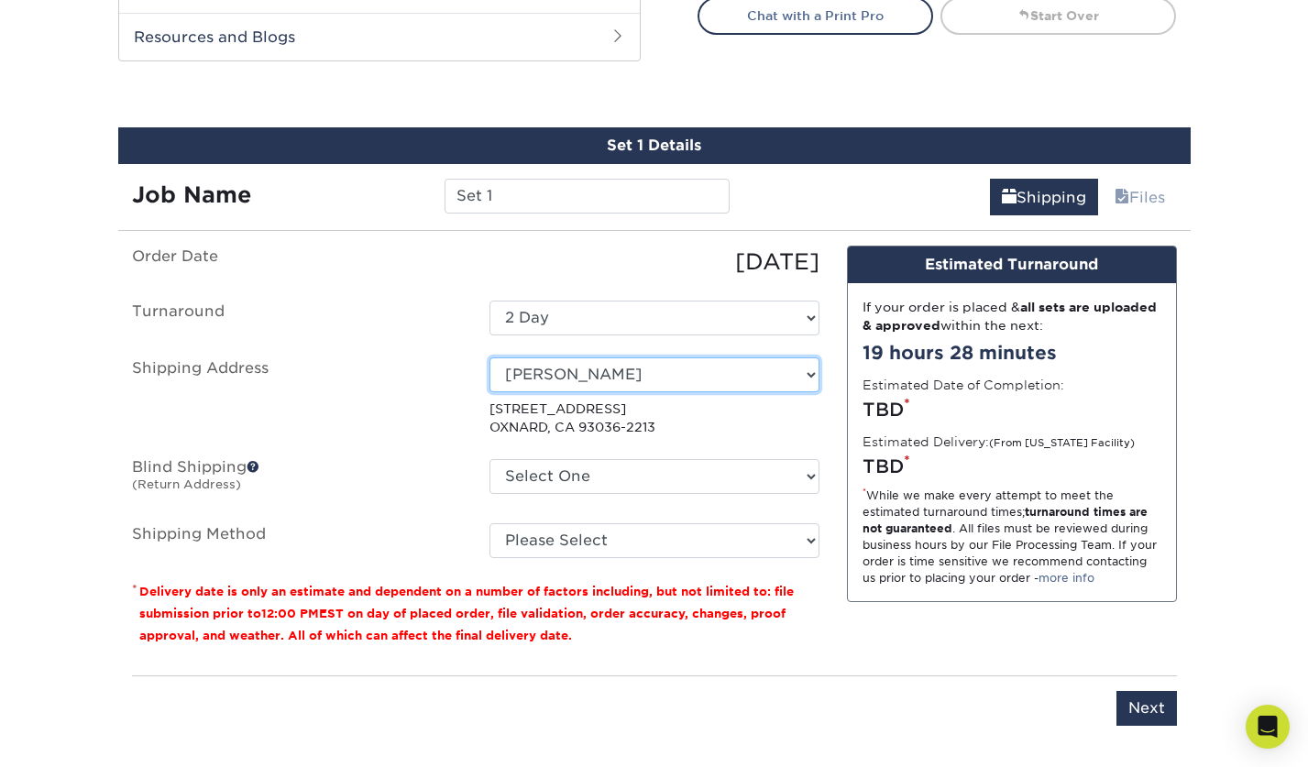
click at [651, 372] on select "Select One 18968 SW 80TH CT, CUTLER BAY, FL 6818 WORCESTER RD, PALO, IA 52461 C…" at bounding box center [654, 374] width 330 height 35
click at [489, 357] on select "Select One 18968 SW 80TH CT, CUTLER BAY, FL 6818 WORCESTER RD, PALO, IA 52461 C…" at bounding box center [654, 374] width 330 height 35
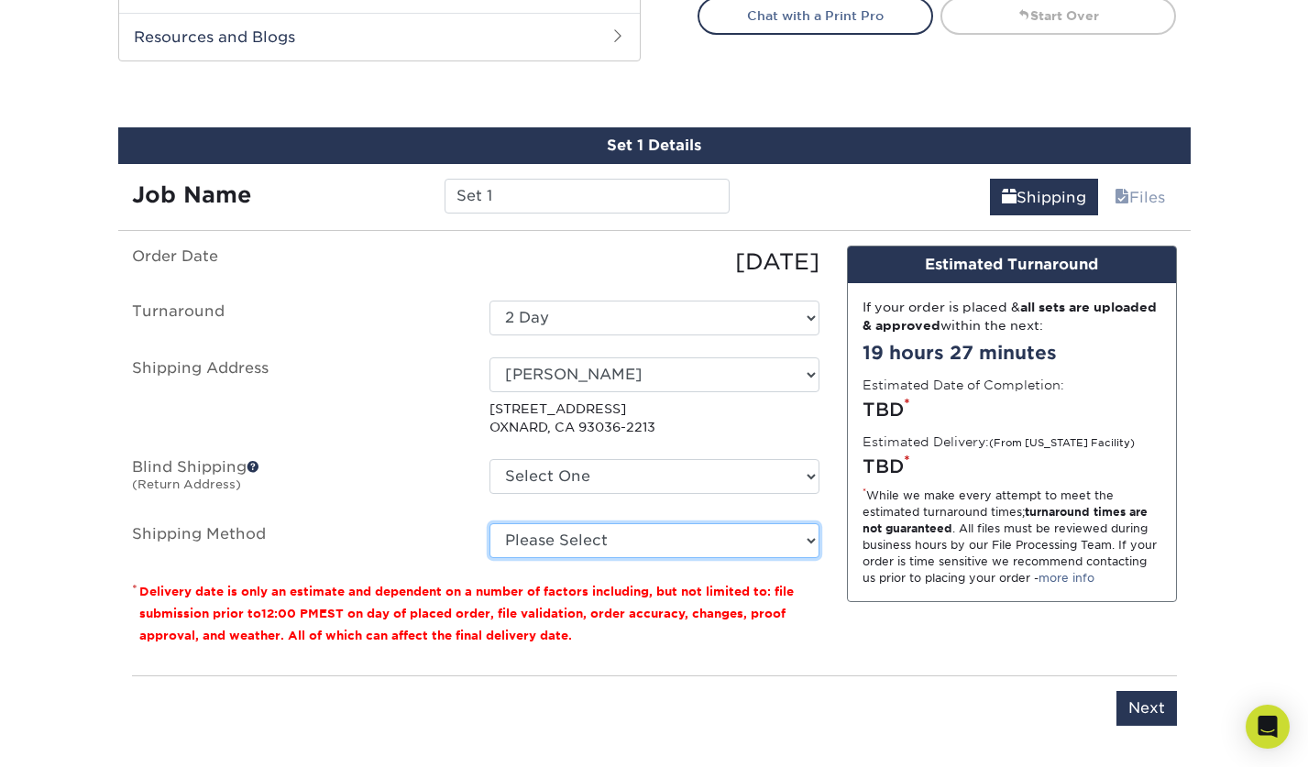
click at [583, 539] on select "Please Select Ground Shipping (+$36.57) 3 Day Shipping Service (+$64.19) Next D…" at bounding box center [654, 540] width 330 height 35
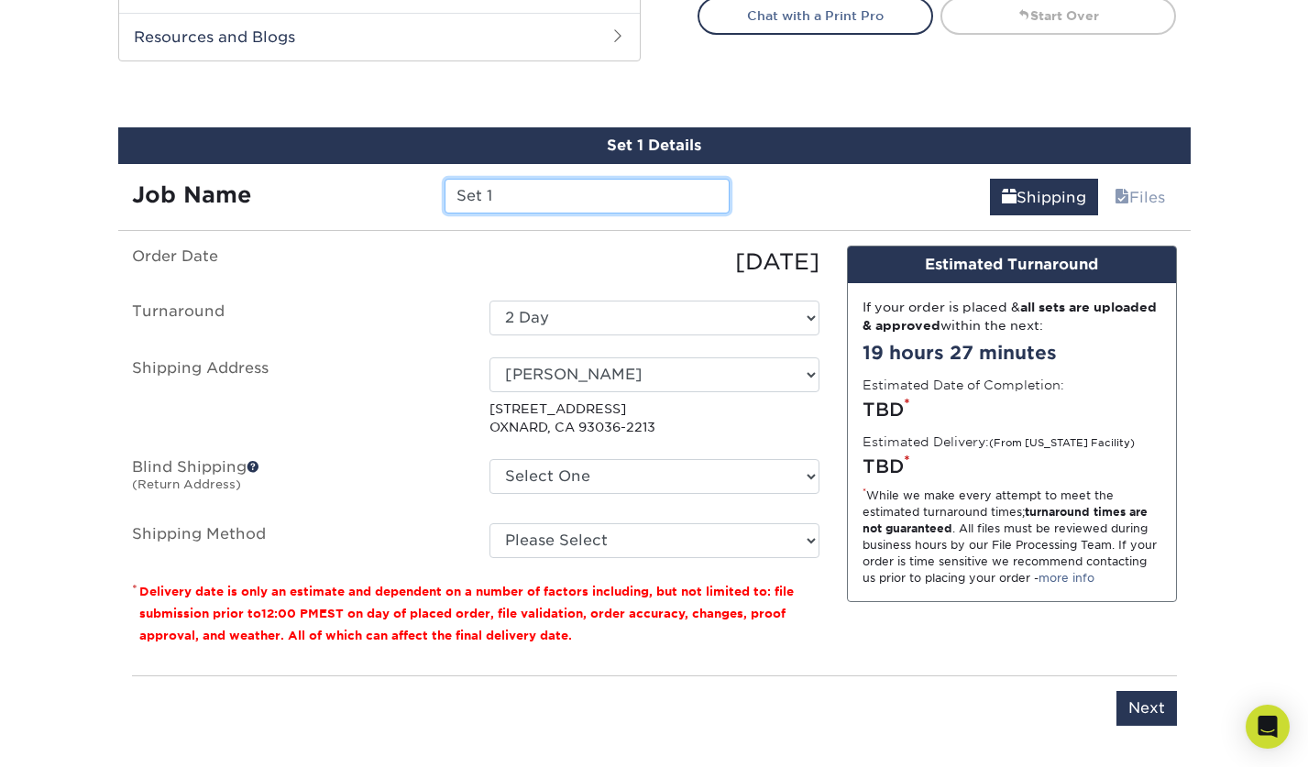
drag, startPoint x: 528, startPoint y: 195, endPoint x: 437, endPoint y: 192, distance: 90.8
click at [437, 192] on div "Set 1" at bounding box center [587, 196] width 313 height 35
type input "Dan Carter Presentation Folders"
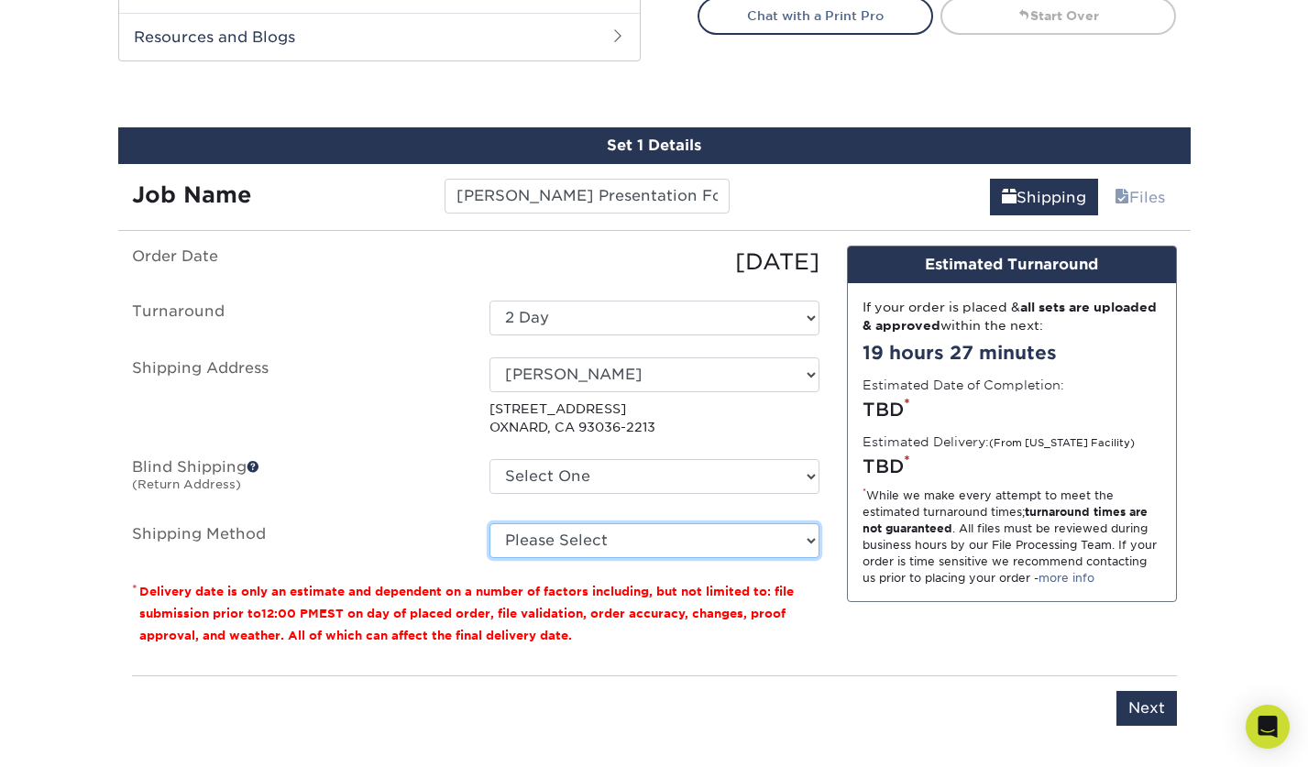
click at [594, 543] on select "Please Select Ground Shipping (+$36.57) 3 Day Shipping Service (+$64.19) Next D…" at bounding box center [654, 540] width 330 height 35
select select "01"
click at [489, 523] on select "Please Select Ground Shipping (+$36.57) 3 Day Shipping Service (+$64.19) Next D…" at bounding box center [654, 540] width 330 height 35
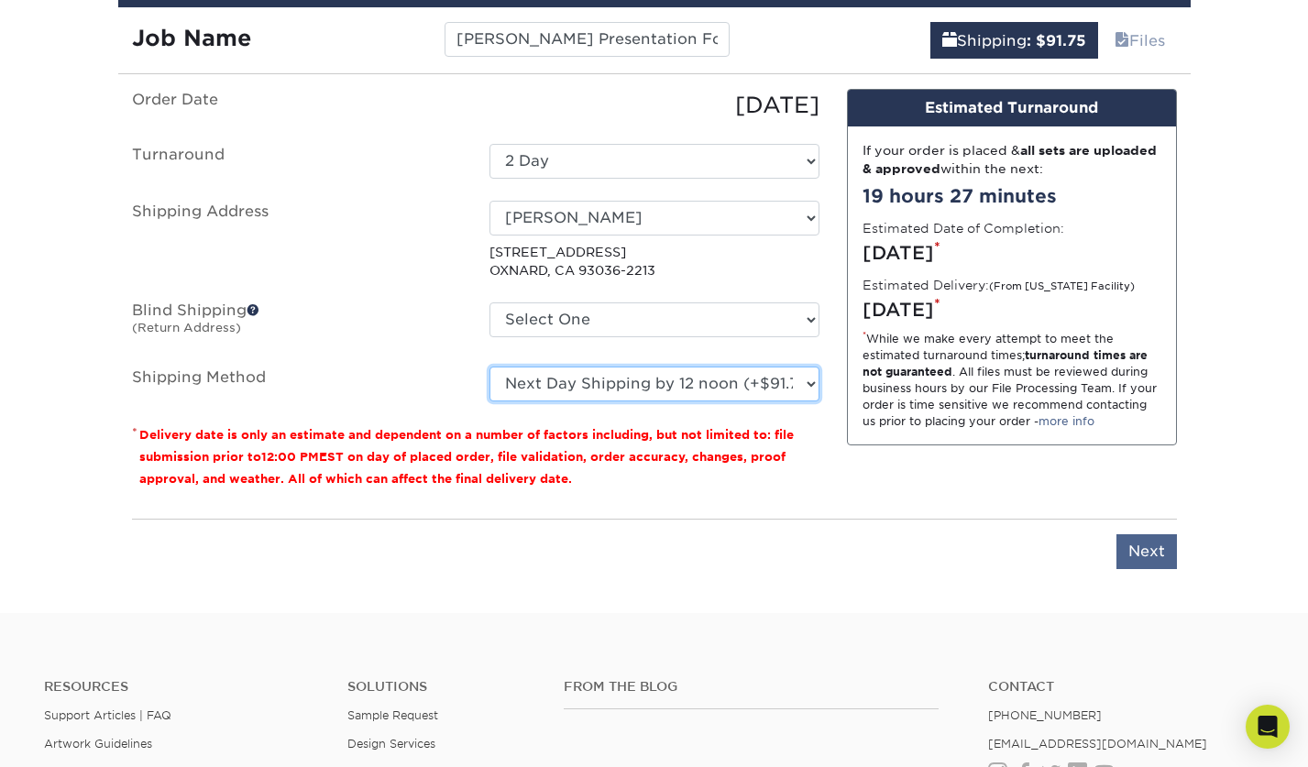
scroll to position [1121, 0]
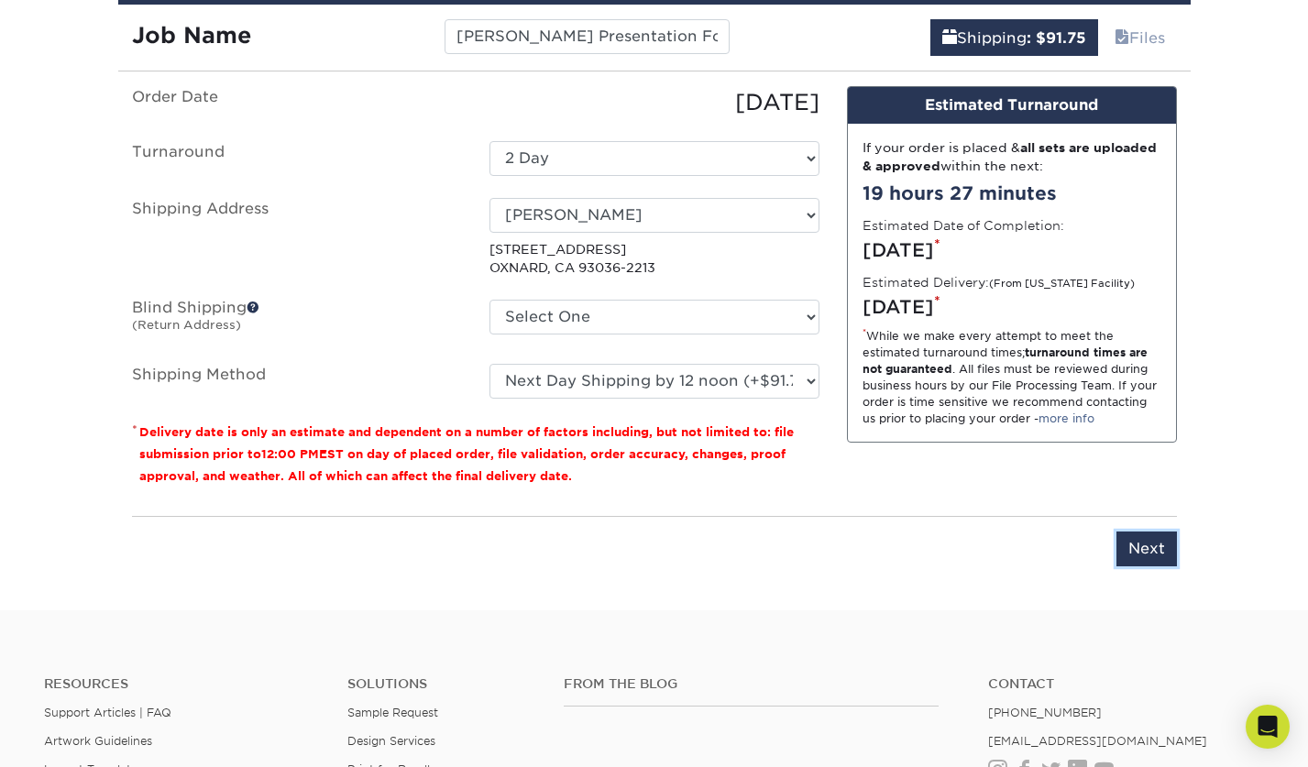
drag, startPoint x: 1156, startPoint y: 549, endPoint x: 1194, endPoint y: 543, distance: 38.9
click at [1156, 548] on input "Next" at bounding box center [1146, 549] width 60 height 35
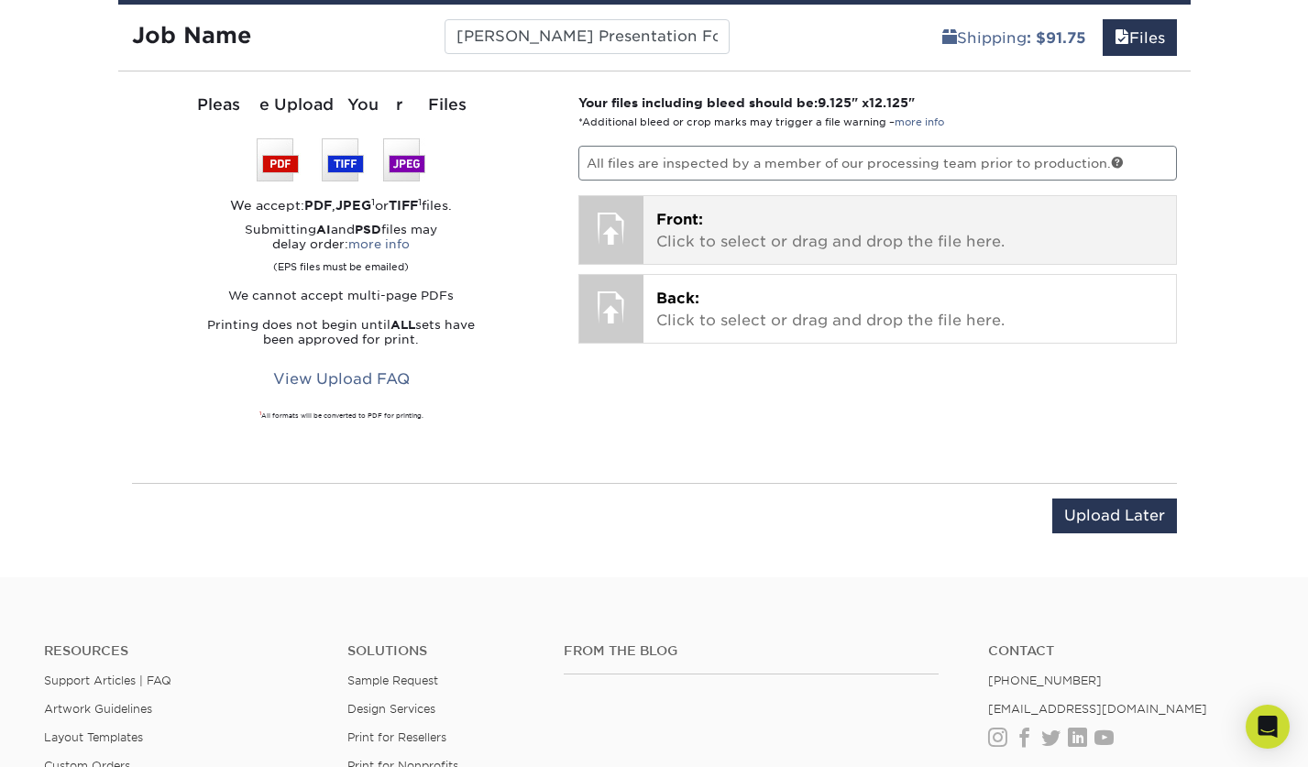
click at [837, 212] on p "Front: Click to select or drag and drop the file here." at bounding box center [909, 231] width 507 height 44
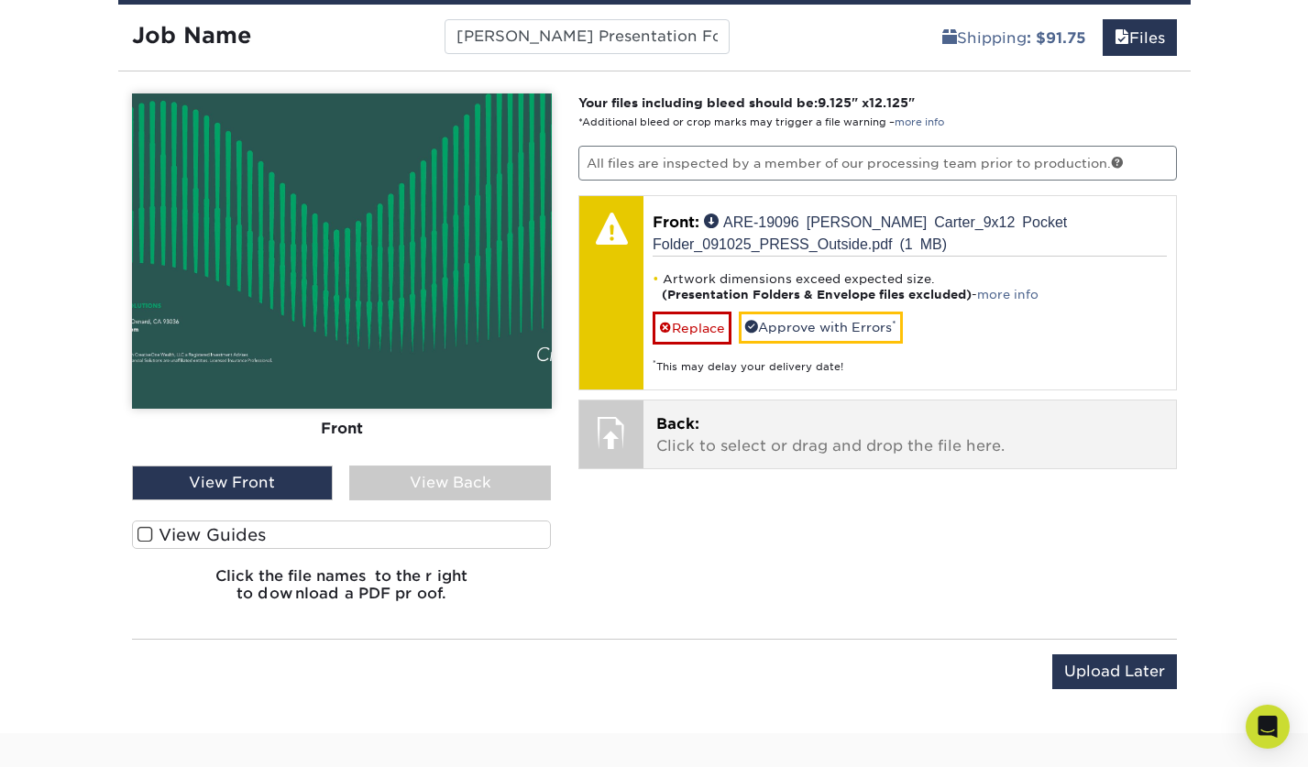
click at [759, 430] on p "Back: Click to select or drag and drop the file here." at bounding box center [909, 435] width 507 height 44
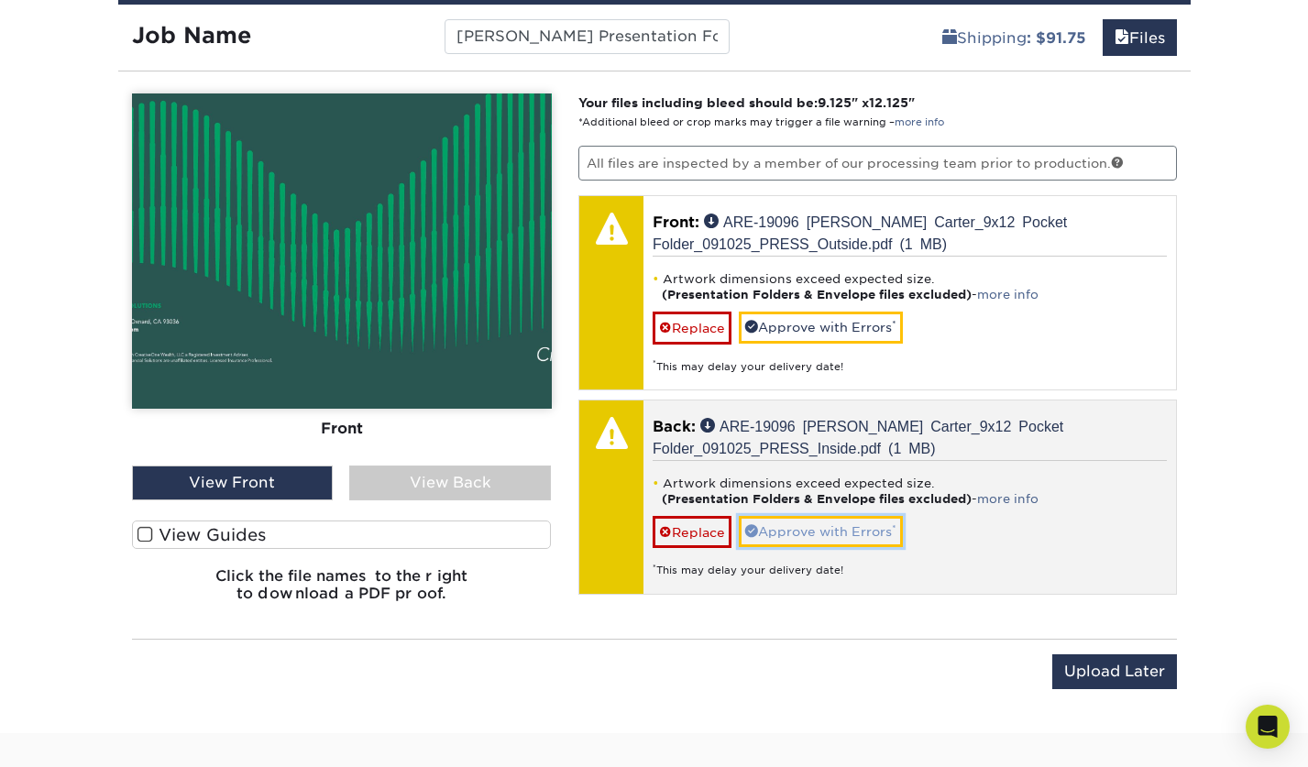
click at [813, 529] on link "Approve with Errors *" at bounding box center [821, 531] width 164 height 31
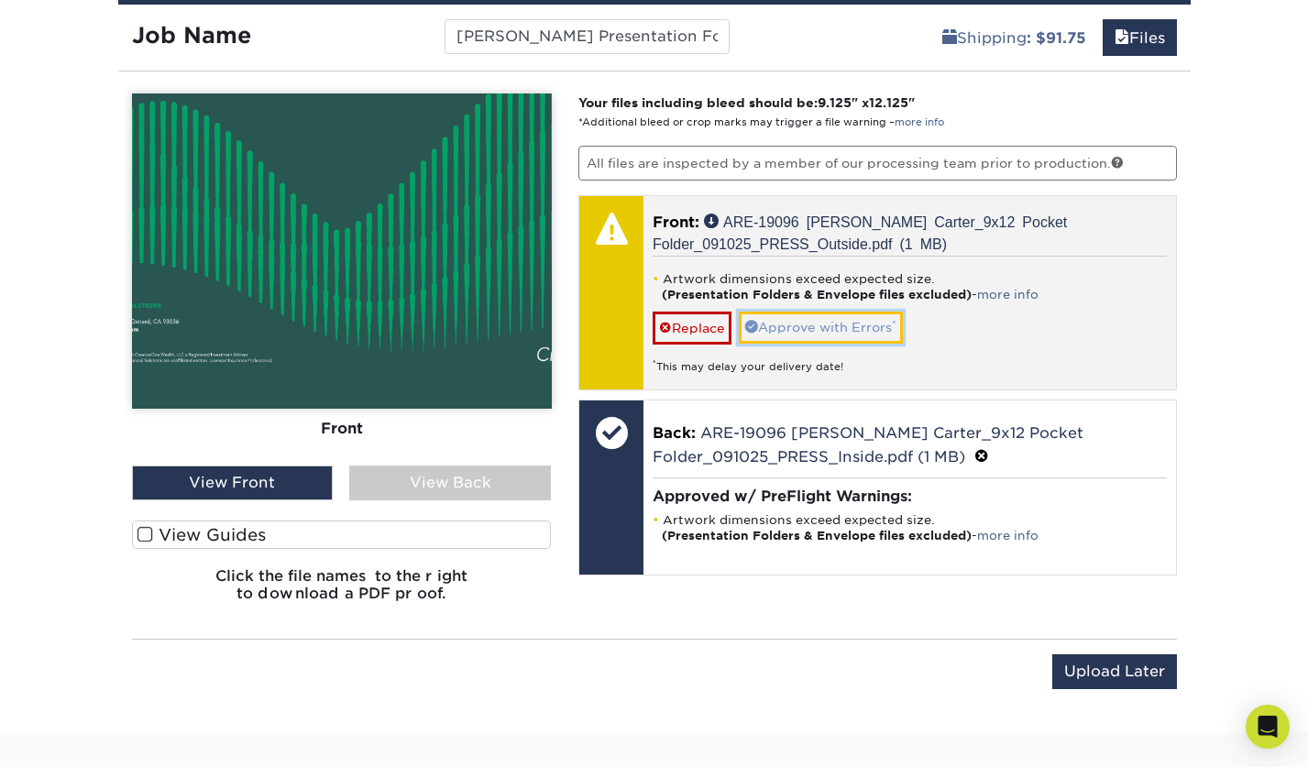
click at [837, 322] on link "Approve with Errors *" at bounding box center [821, 327] width 164 height 31
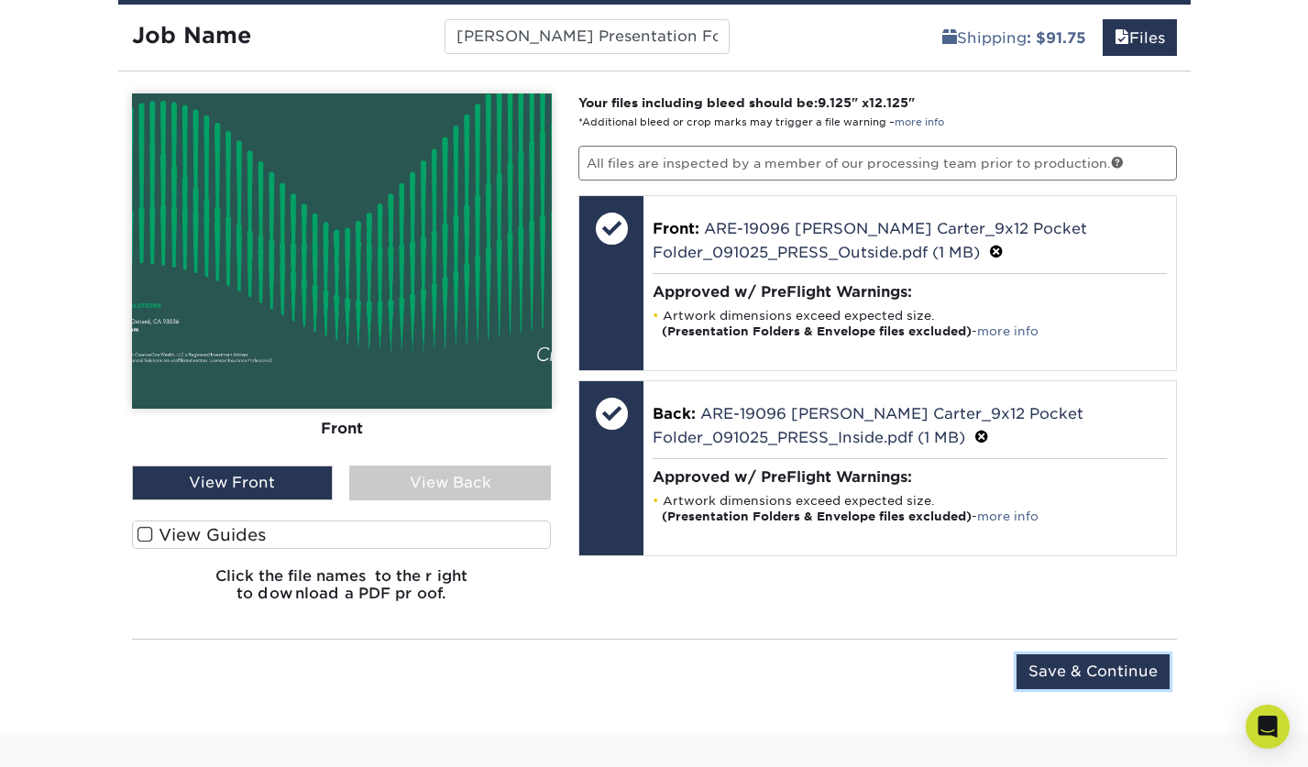
click at [1065, 667] on input "Save & Continue" at bounding box center [1092, 671] width 153 height 35
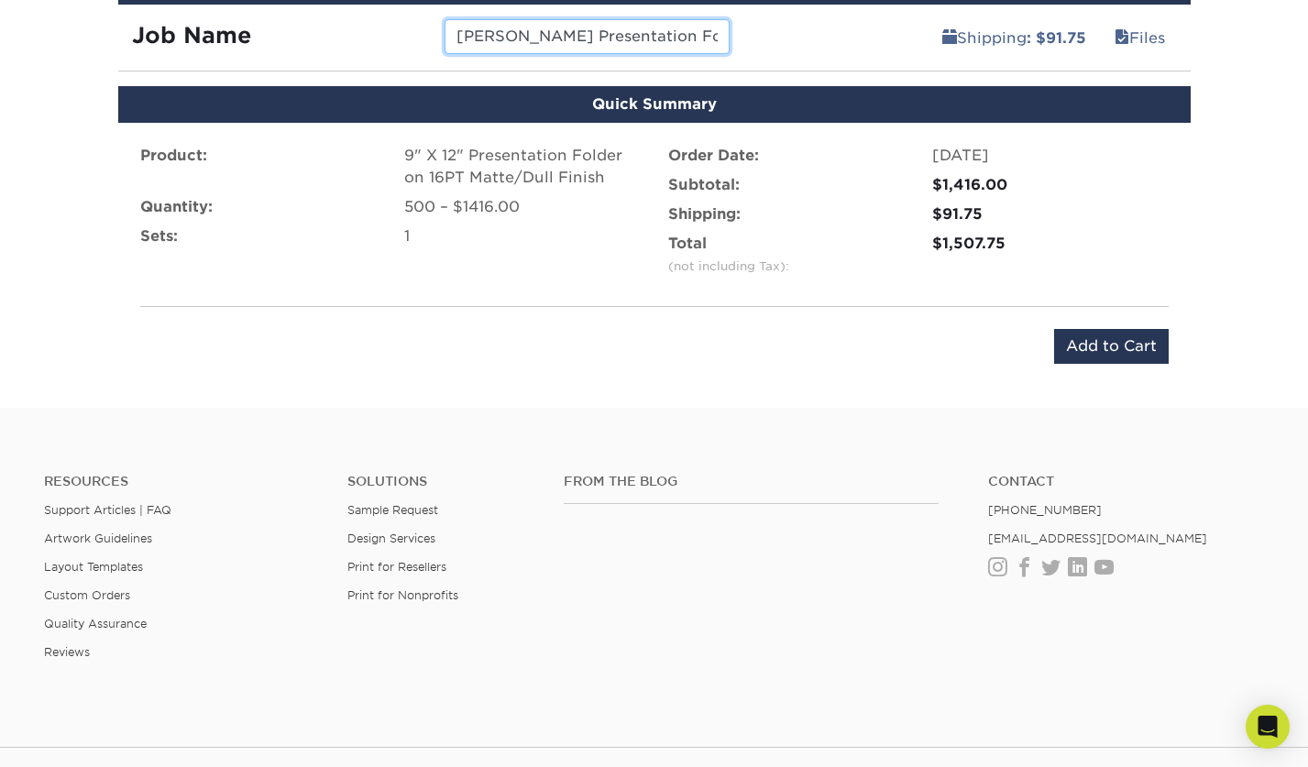
click at [540, 38] on input "Dan Carter Presentation Folders" at bounding box center [586, 36] width 285 height 35
drag, startPoint x: 559, startPoint y: 38, endPoint x: 983, endPoint y: 30, distance: 424.4
click at [984, 32] on div "Job Name Dan Carter_Crescendo Financial Solutions_ Presentation Folders Shippin…" at bounding box center [654, 30] width 1072 height 51
click at [607, 27] on input "Dan Carter_Crescendo Financial Solutions_ Presentation Folders" at bounding box center [586, 36] width 285 height 35
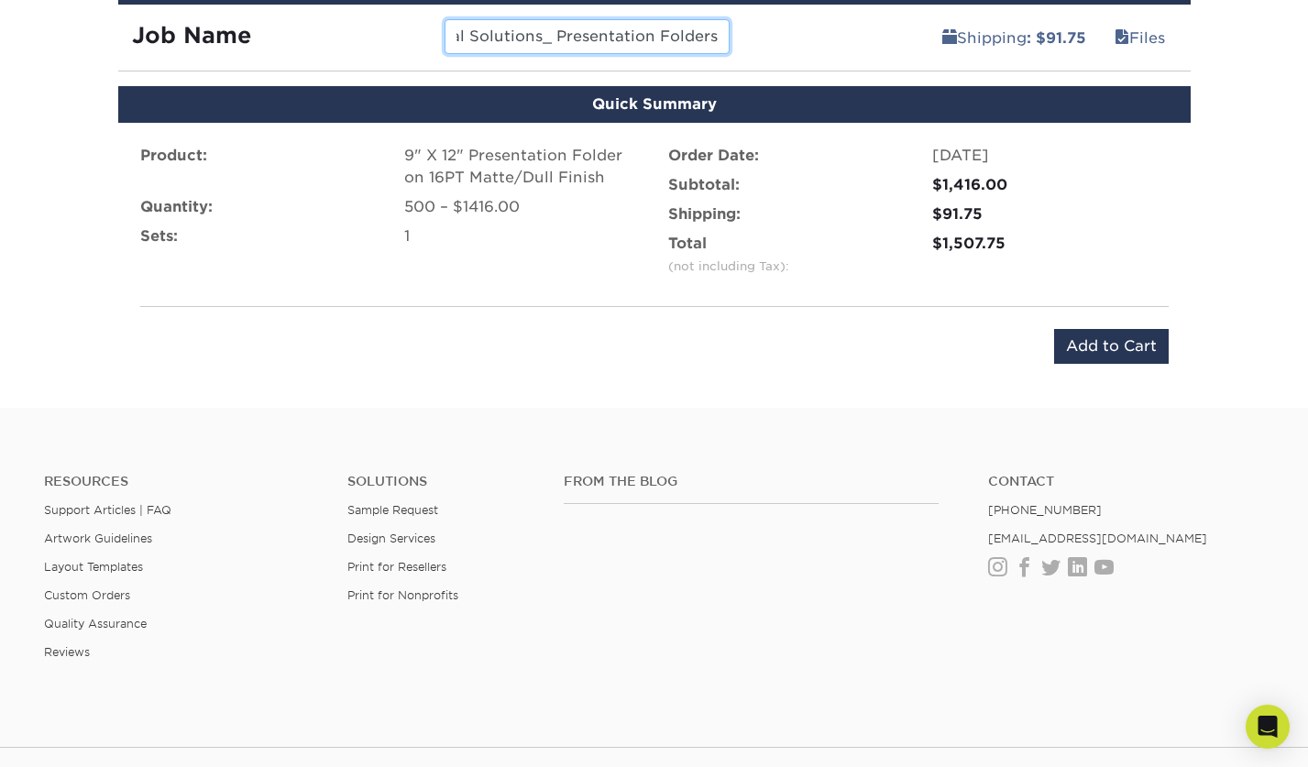
drag, startPoint x: 560, startPoint y: 36, endPoint x: 662, endPoint y: 36, distance: 101.7
click at [662, 36] on input "Dan Carter_Crescendo Financial Solutions_ Presentation Folders" at bounding box center [586, 36] width 285 height 35
type input "Dan Carter_Crescendo Financial Solutions_ 9x12 Folders"
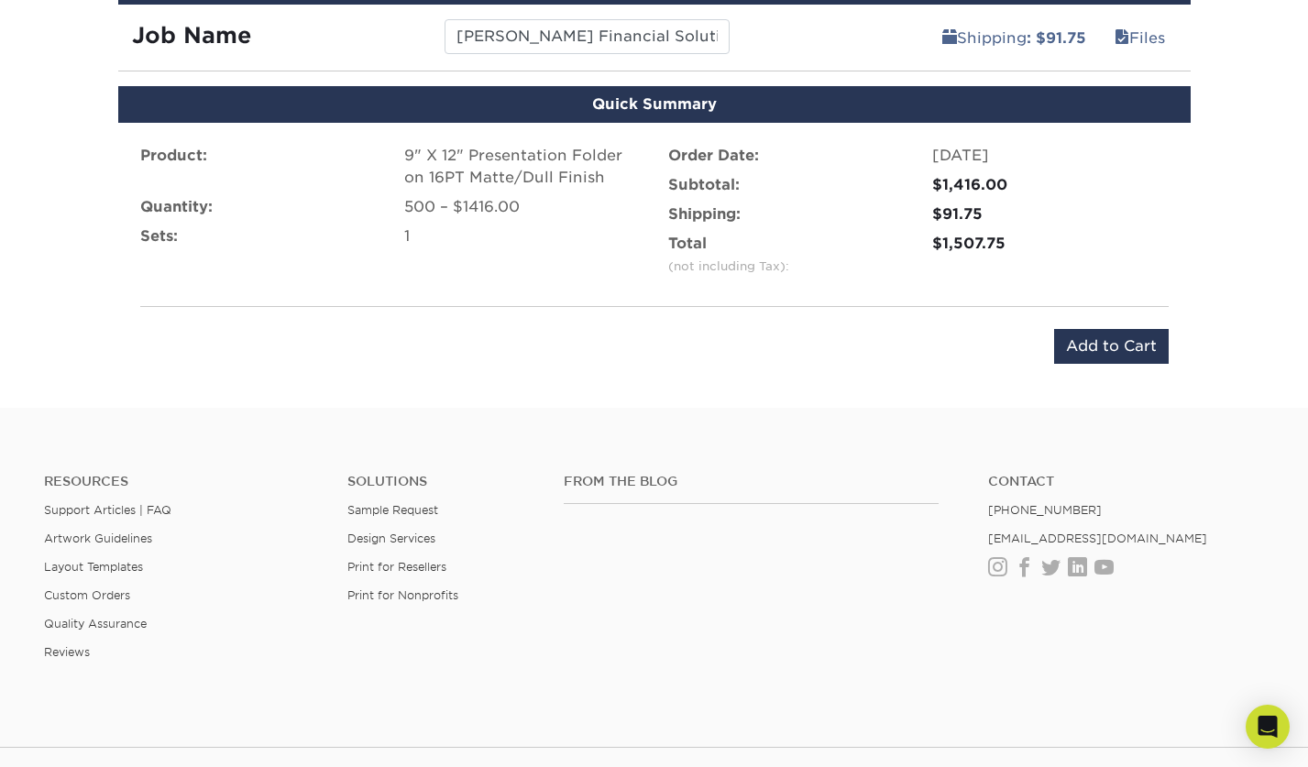
click at [854, 370] on div "Product: 9" X 12" Presentation Folder on 16PT Matte/Dull Finish Quantity: 500 –…" at bounding box center [654, 254] width 1072 height 263
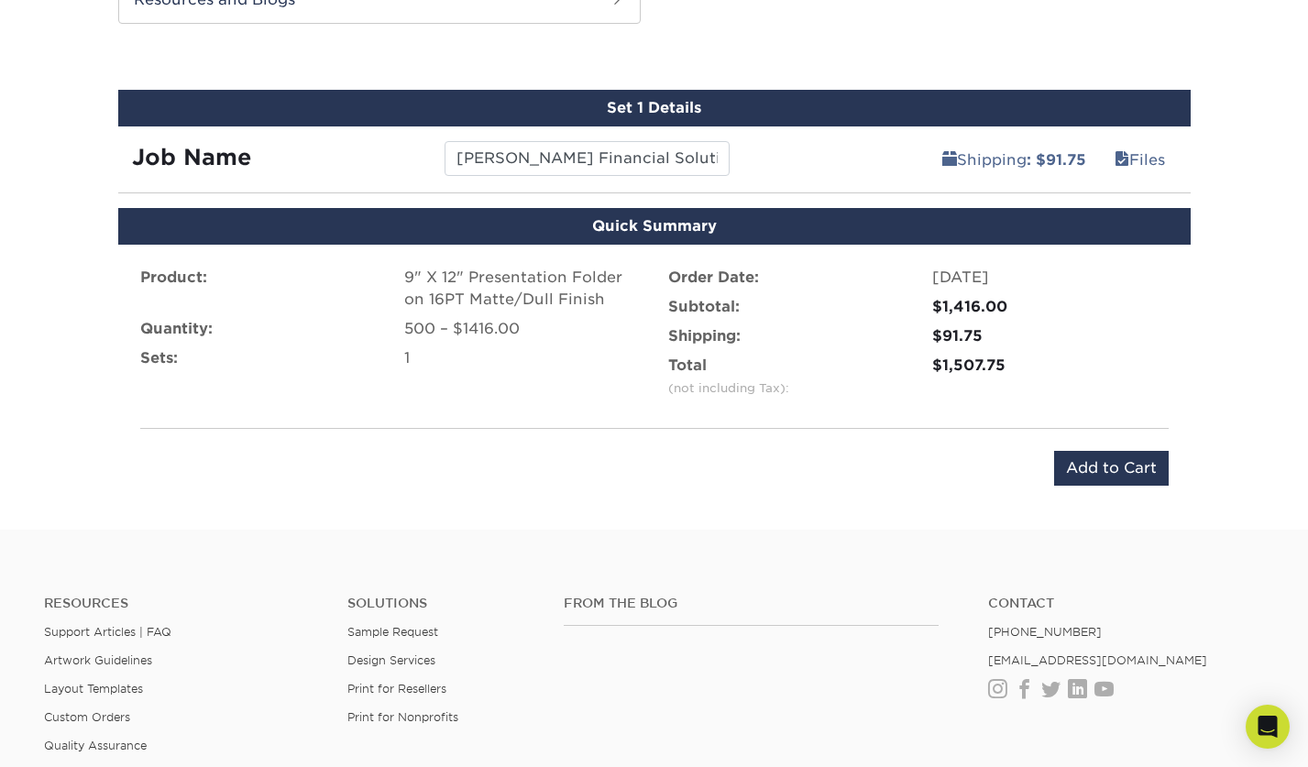
scroll to position [982, 0]
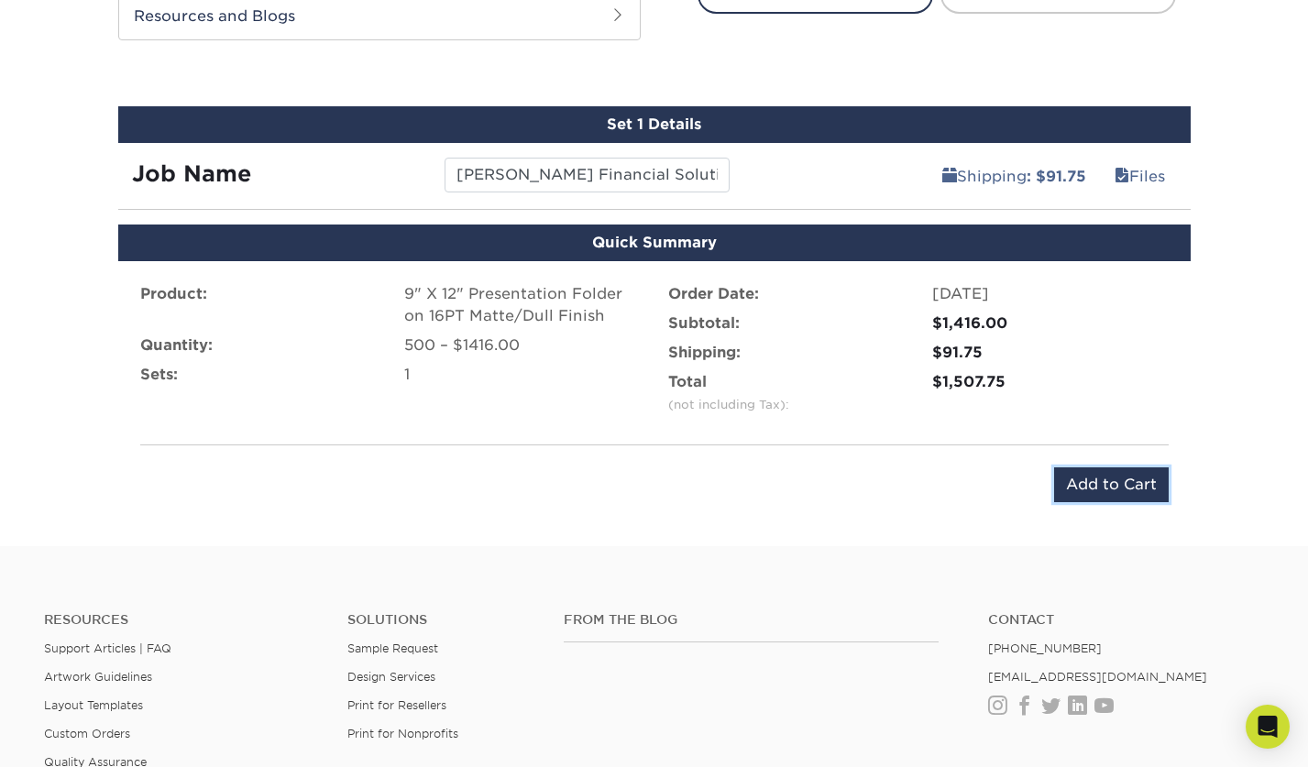
click at [1107, 484] on input "Add to Cart" at bounding box center [1111, 484] width 115 height 35
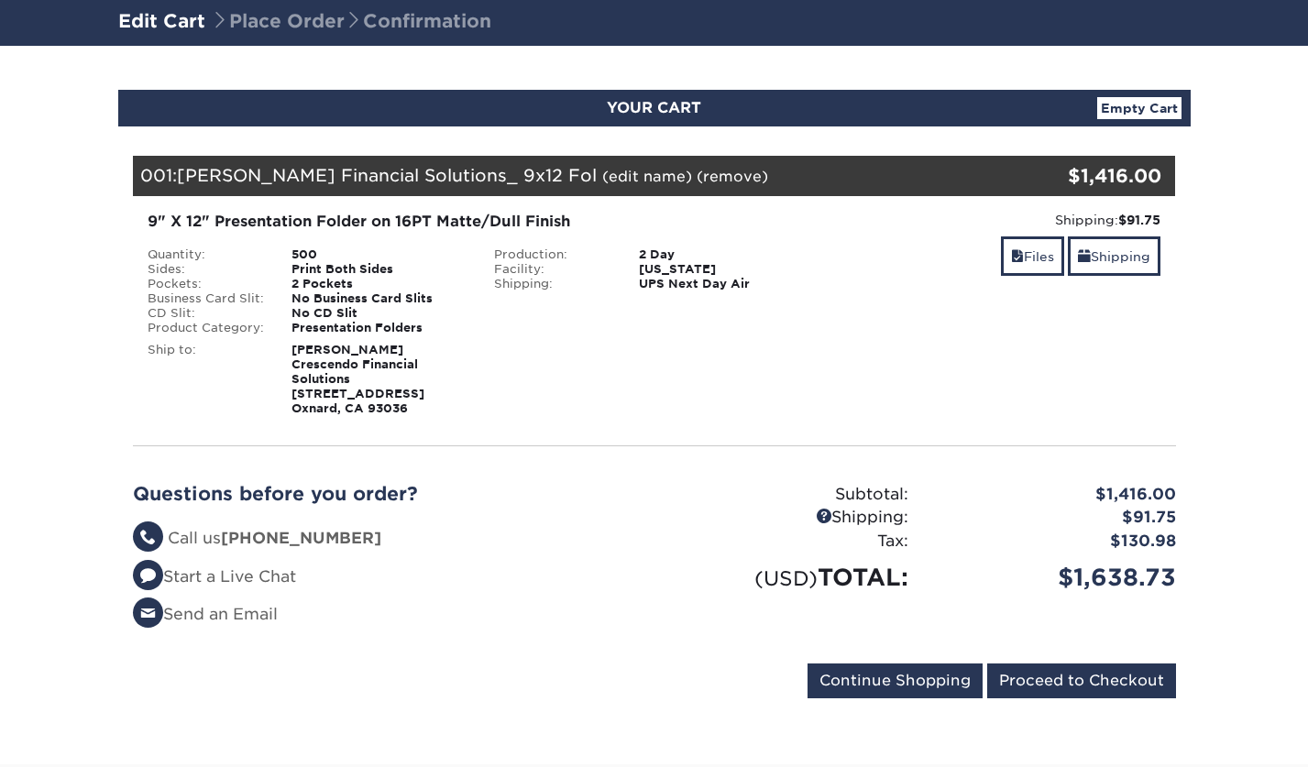
scroll to position [115, 0]
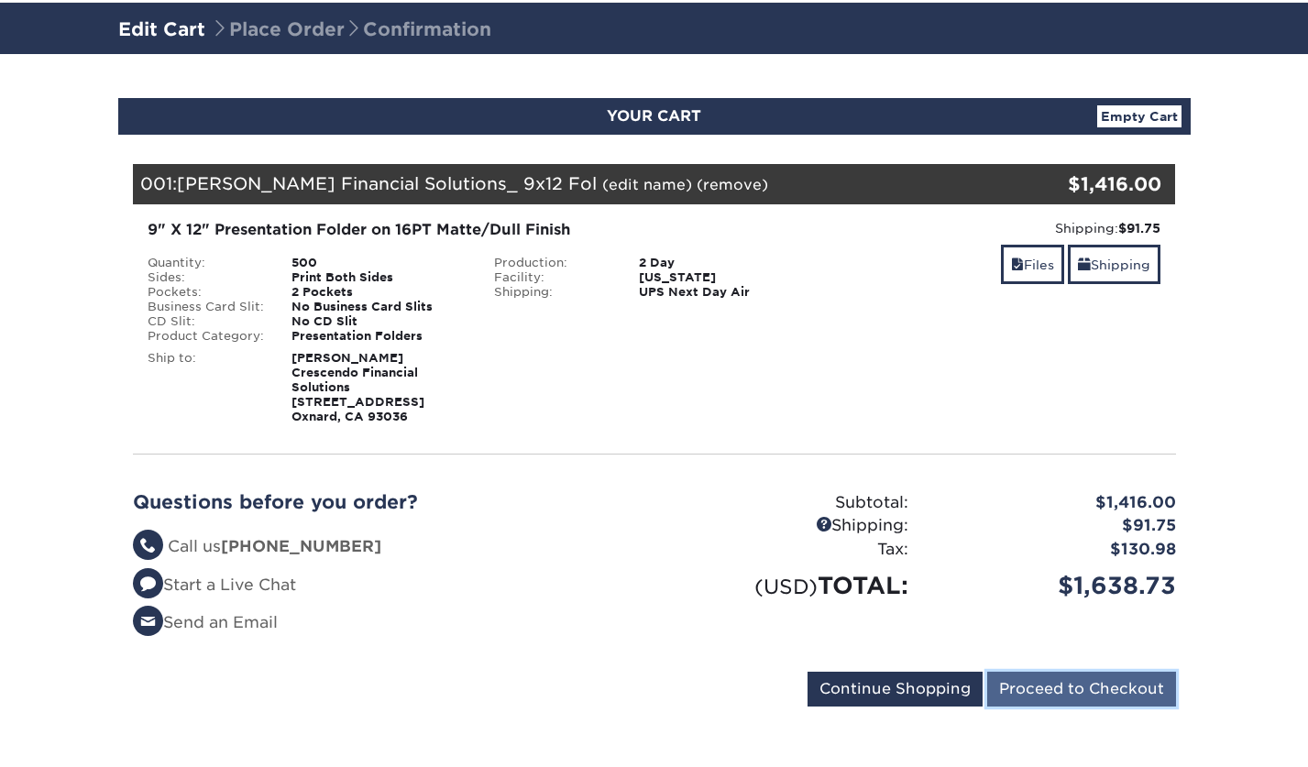
drag, startPoint x: 1062, startPoint y: 685, endPoint x: 1075, endPoint y: 680, distance: 13.6
click at [1062, 683] on input "Proceed to Checkout" at bounding box center [1081, 689] width 189 height 35
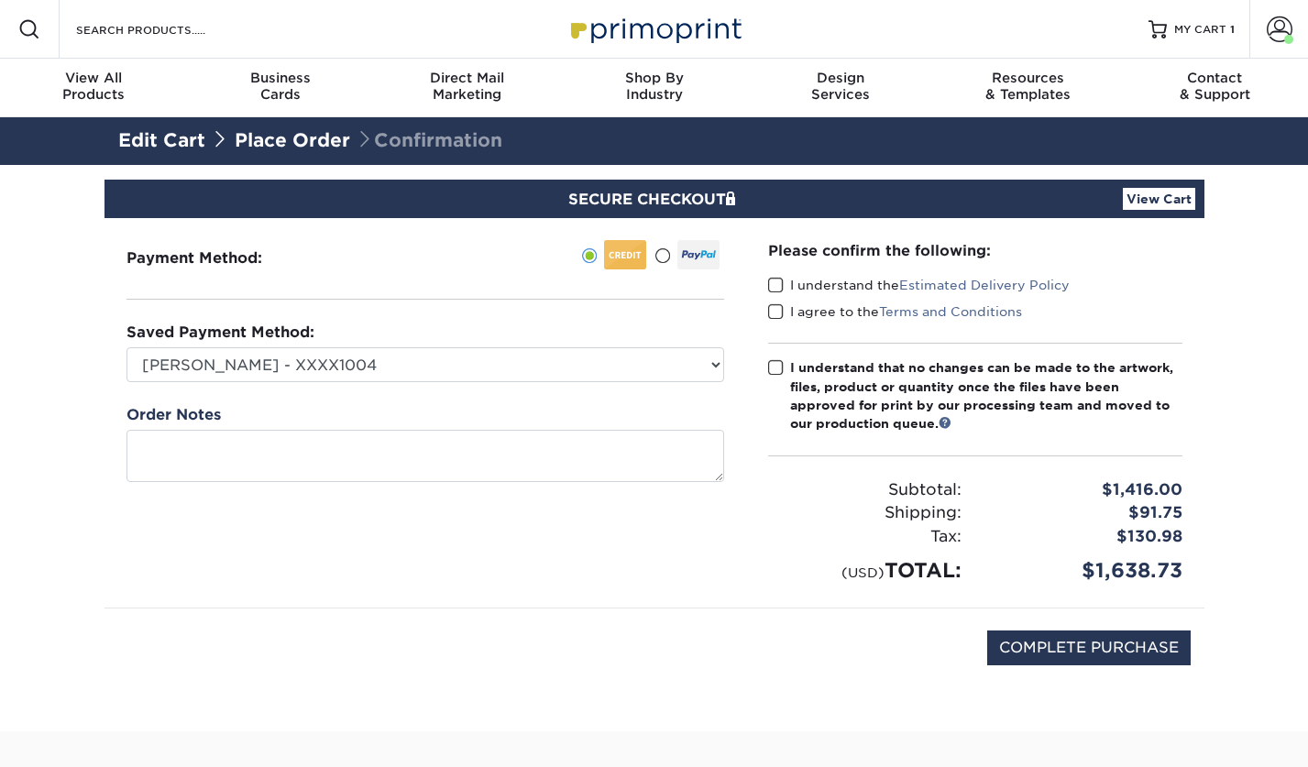
click at [773, 286] on span at bounding box center [776, 285] width 16 height 17
click at [0, 0] on input "I understand the Estimated Delivery Policy" at bounding box center [0, 0] width 0 height 0
click at [775, 308] on span at bounding box center [776, 311] width 16 height 17
click at [0, 0] on input "I agree to the Terms and Conditions" at bounding box center [0, 0] width 0 height 0
click at [774, 367] on span at bounding box center [776, 367] width 16 height 17
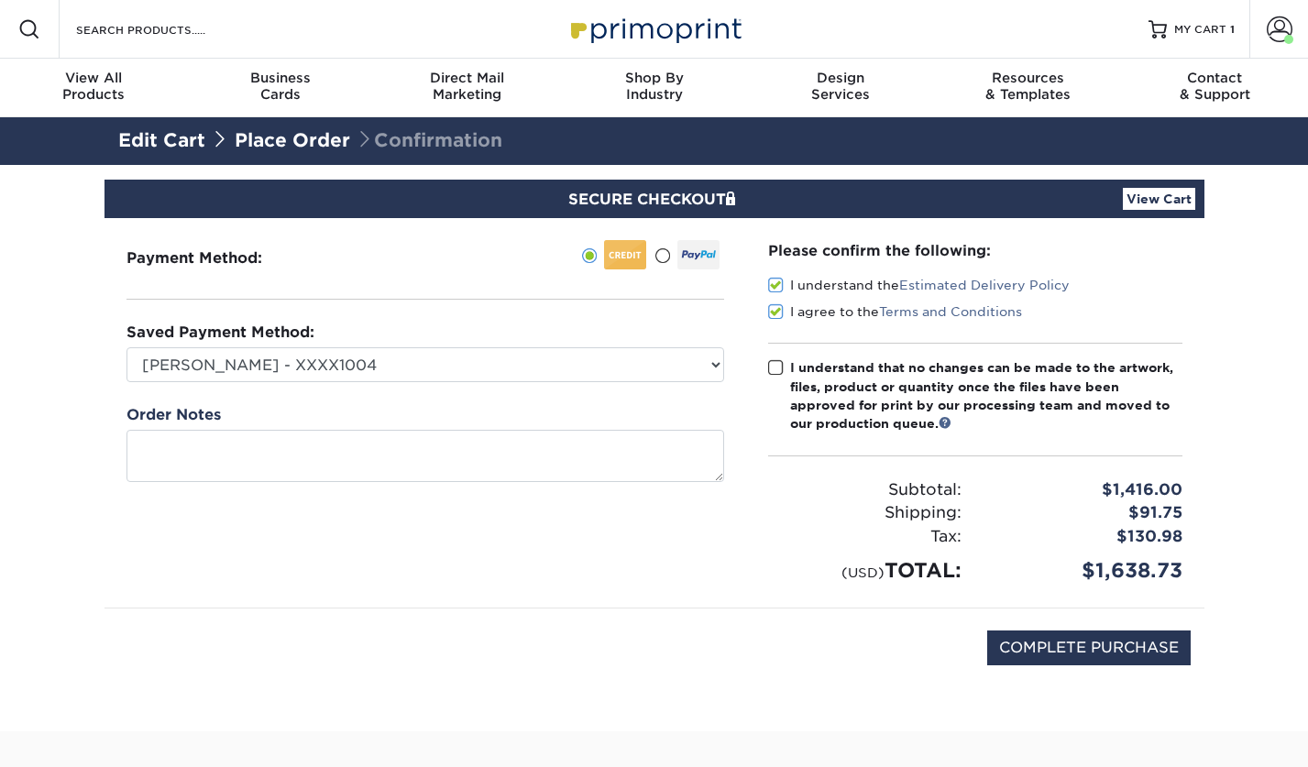
click at [0, 0] on input "I understand that no changes can be made to the artwork, files, product or quan…" at bounding box center [0, 0] width 0 height 0
drag, startPoint x: 1073, startPoint y: 643, endPoint x: 1111, endPoint y: 647, distance: 37.8
click at [1073, 643] on input "COMPLETE PURCHASE" at bounding box center [1088, 648] width 203 height 35
type input "PROCESSING, PLEASE WAIT..."
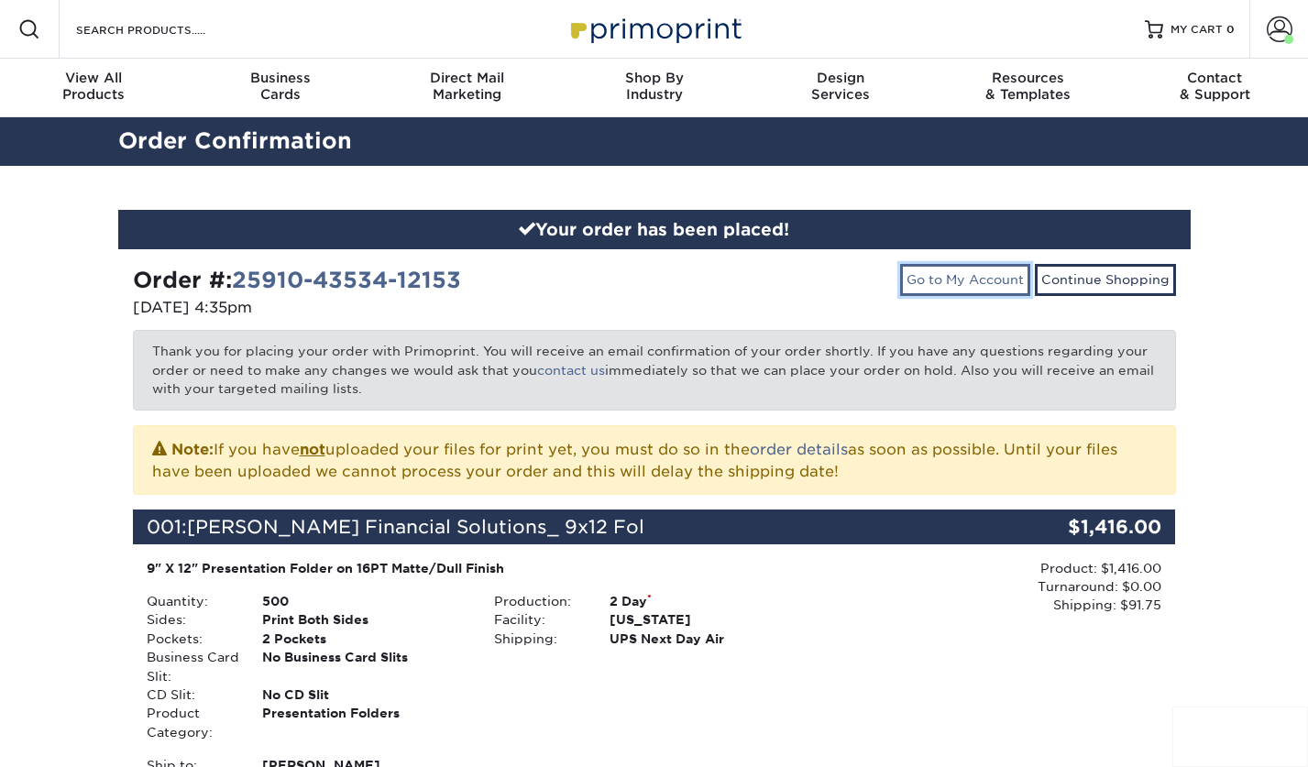
click at [938, 279] on link "Go to My Account" at bounding box center [965, 279] width 130 height 31
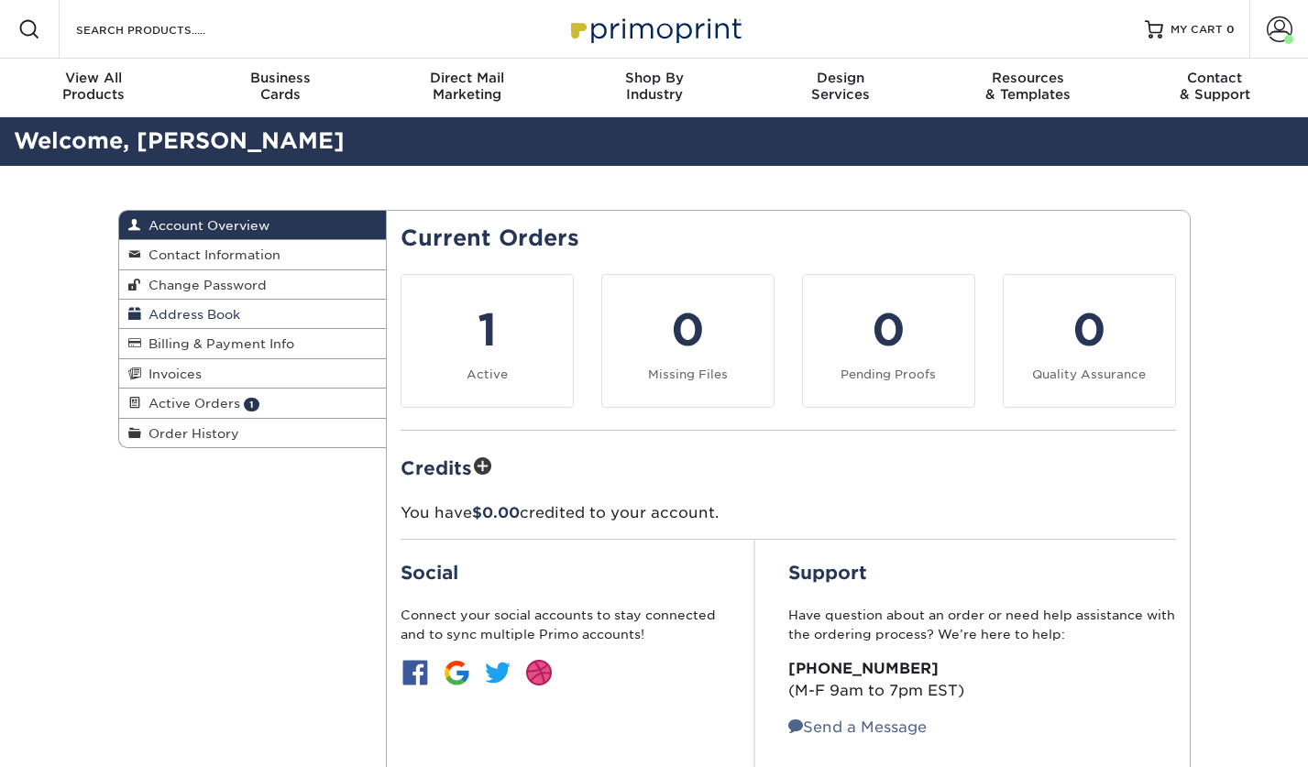
scroll to position [3, 0]
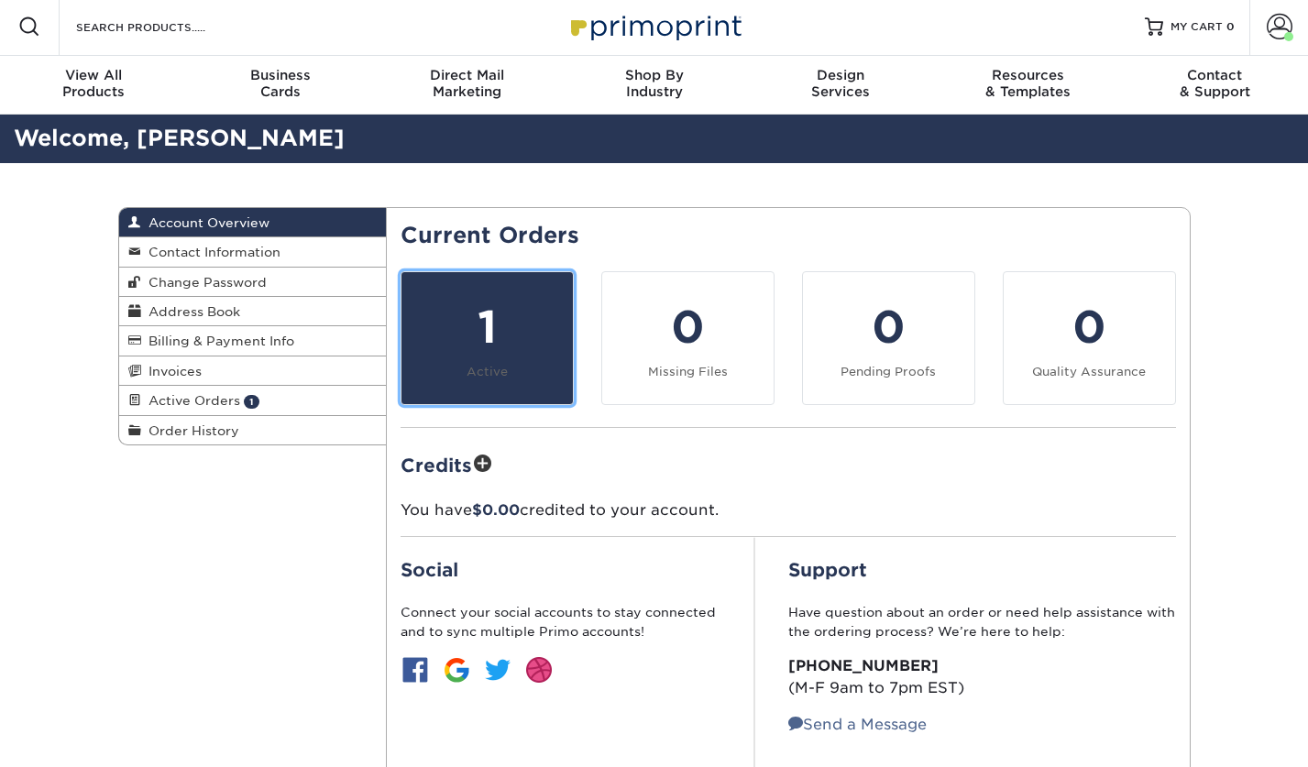
click at [492, 333] on div "1" at bounding box center [486, 327] width 149 height 66
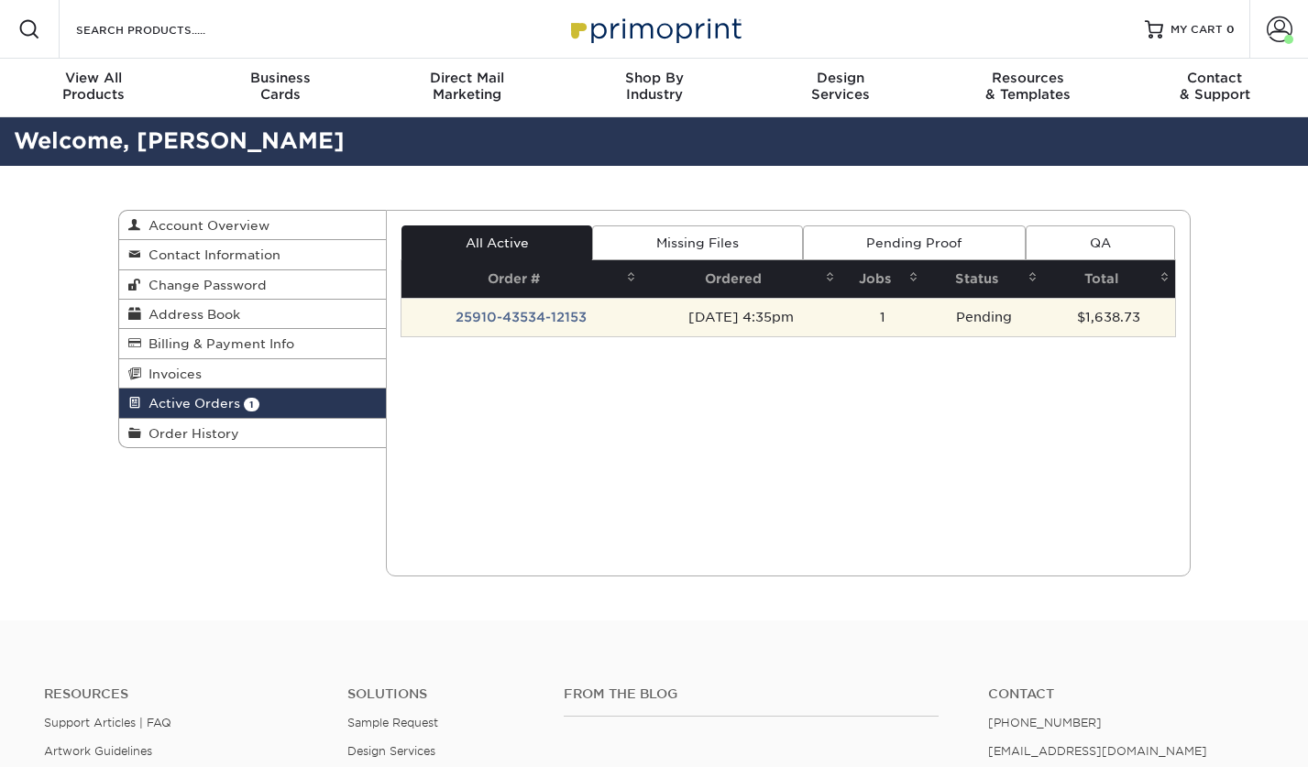
click at [750, 313] on td "[DATE] 4:35pm" at bounding box center [741, 317] width 199 height 38
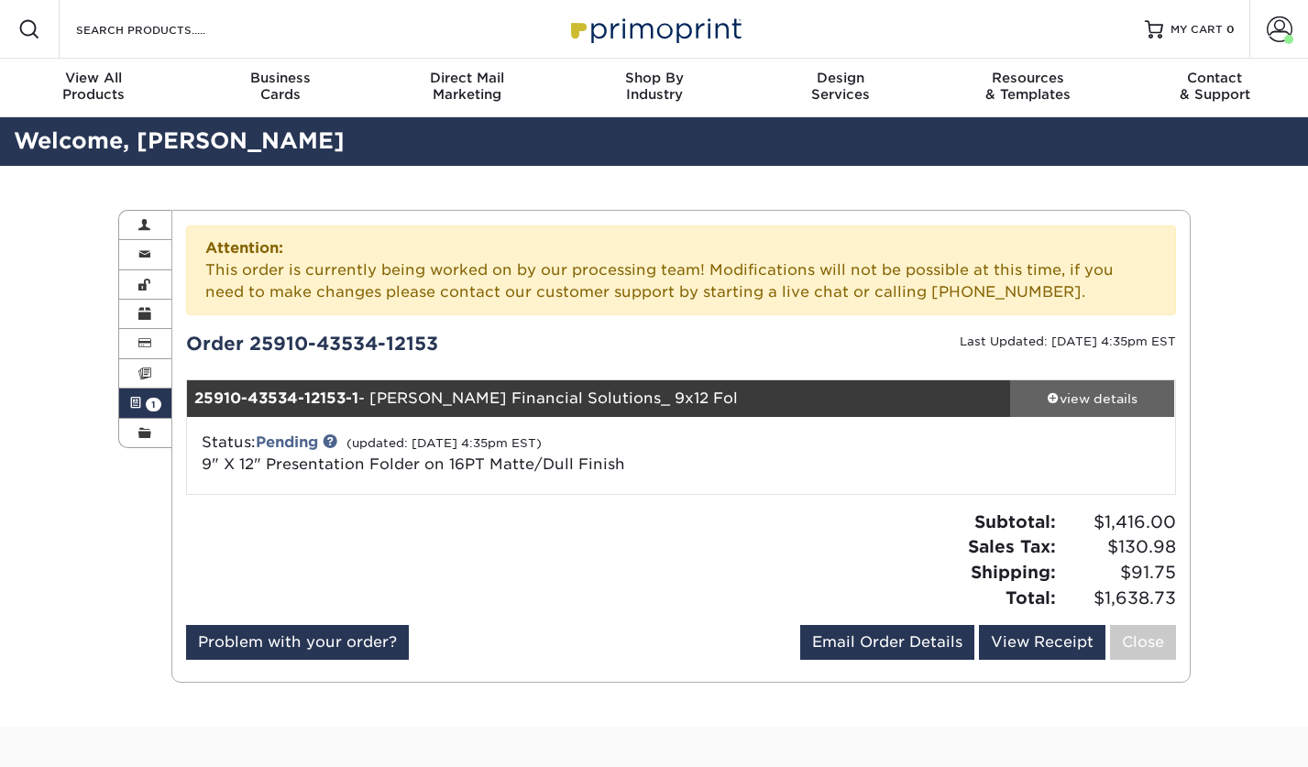
click at [1062, 391] on div "view details" at bounding box center [1092, 398] width 165 height 18
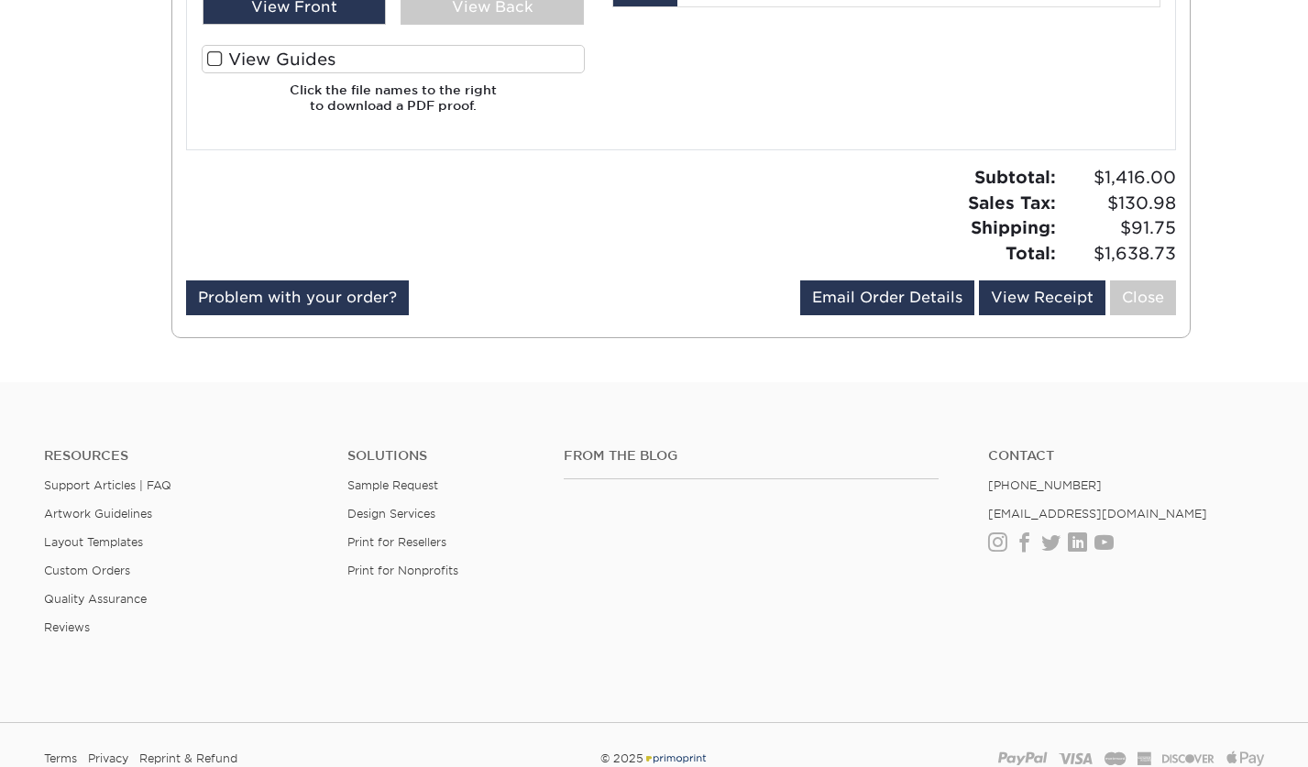
scroll to position [1298, 0]
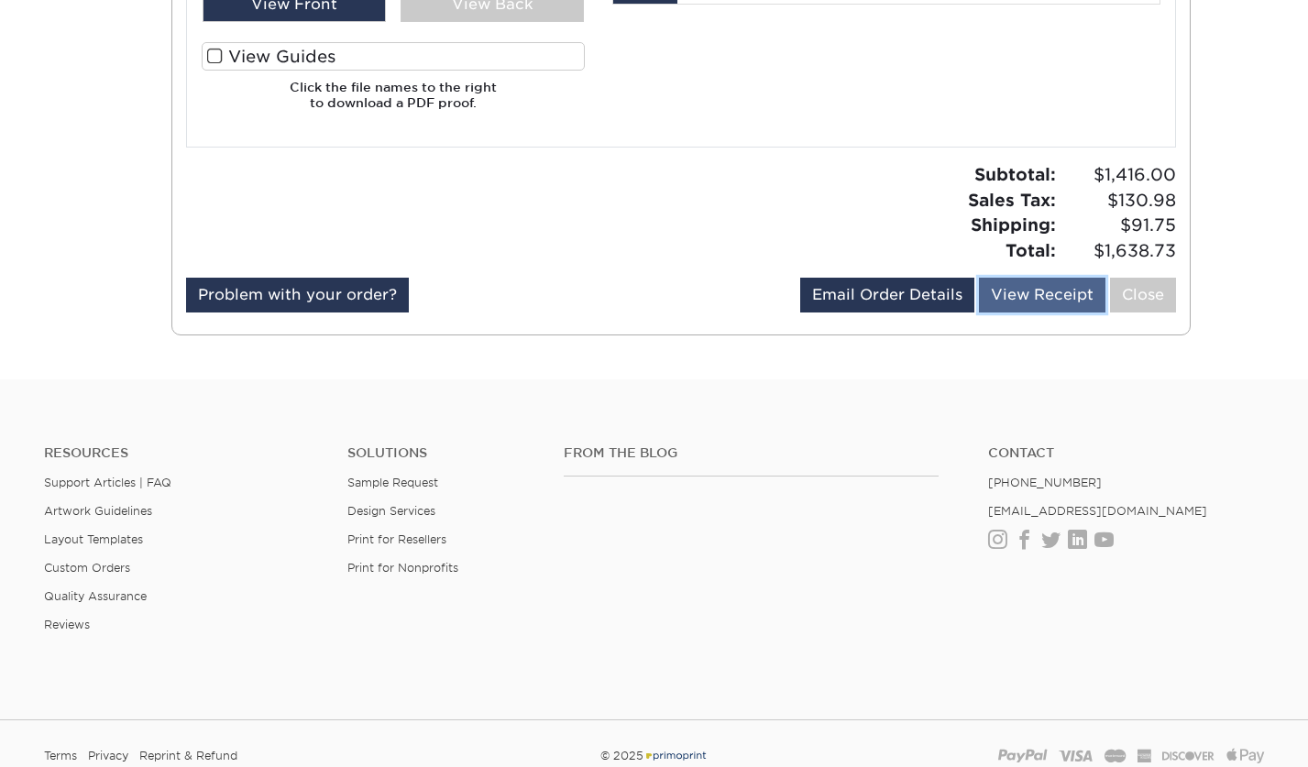
click at [1026, 291] on link "View Receipt" at bounding box center [1042, 295] width 126 height 35
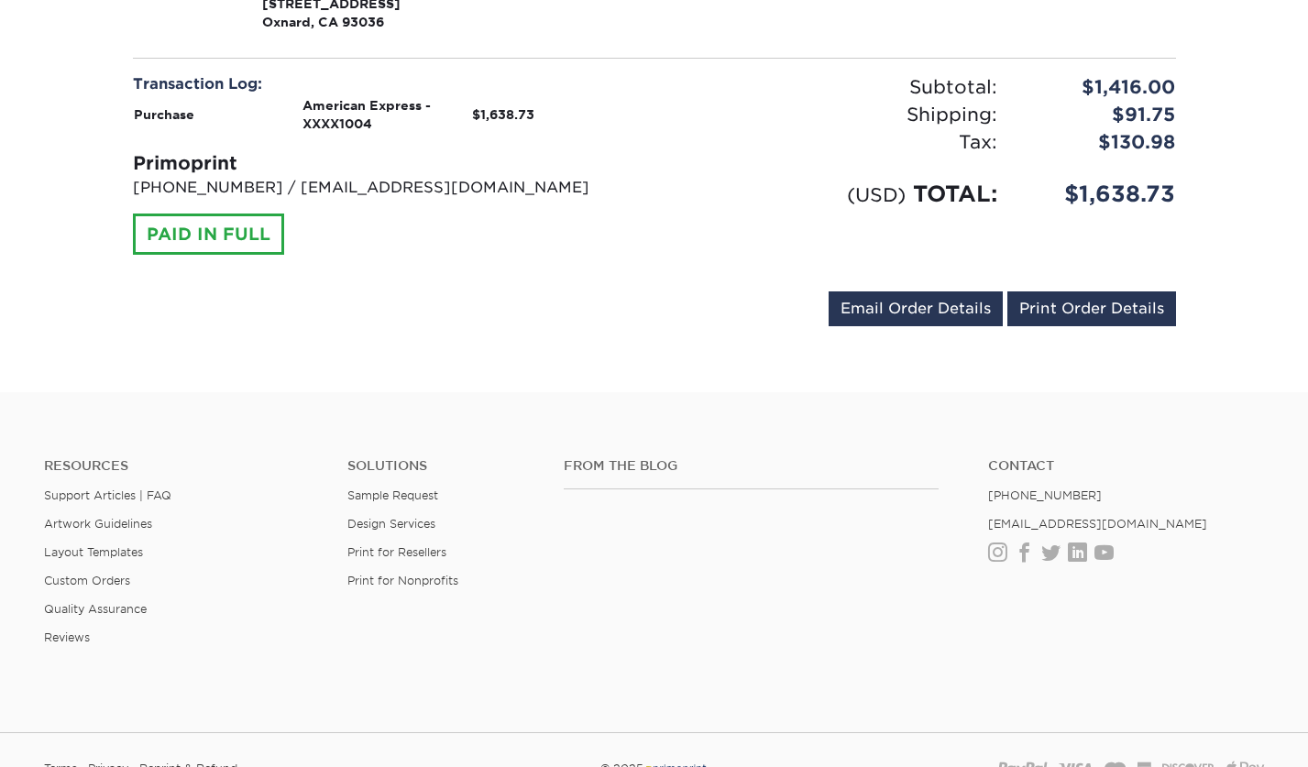
scroll to position [523, 0]
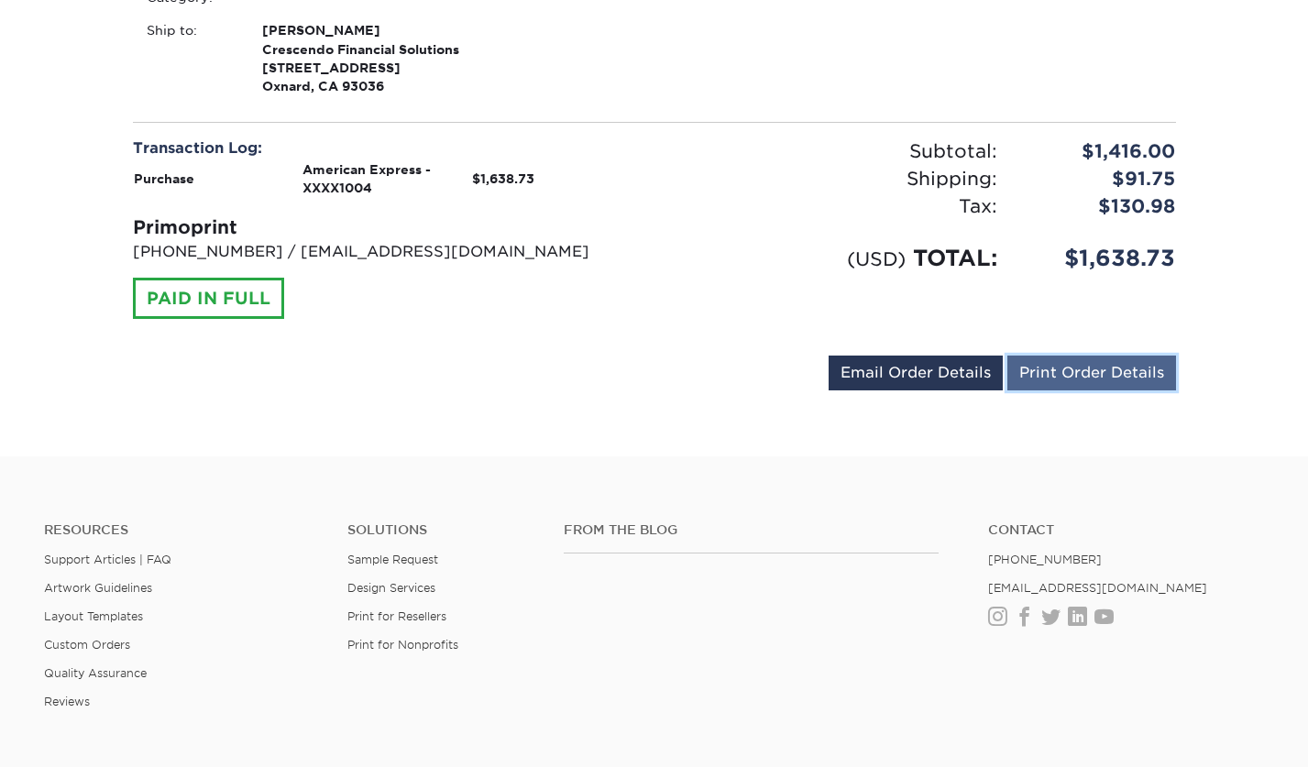
click at [1121, 365] on link "Print Order Details" at bounding box center [1091, 373] width 169 height 35
click at [1101, 372] on link "Print Order Details" at bounding box center [1091, 373] width 169 height 35
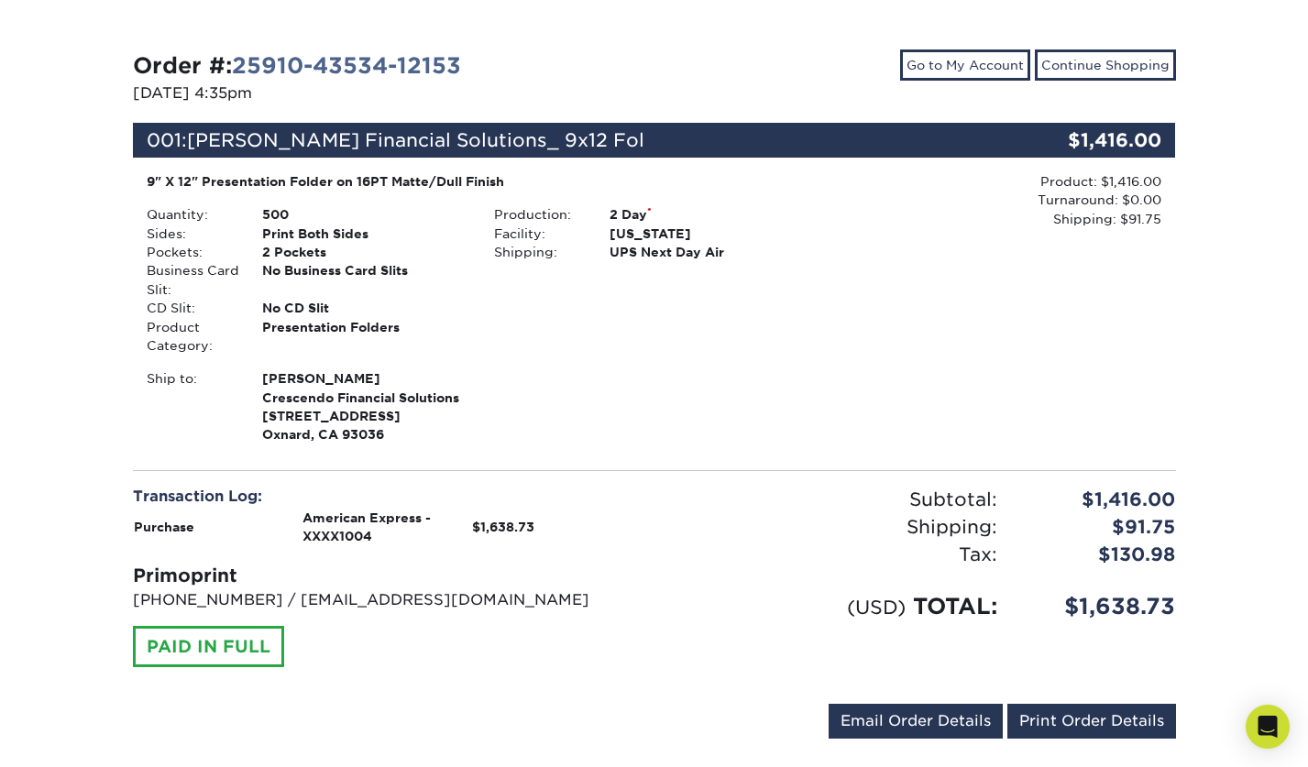
scroll to position [0, 0]
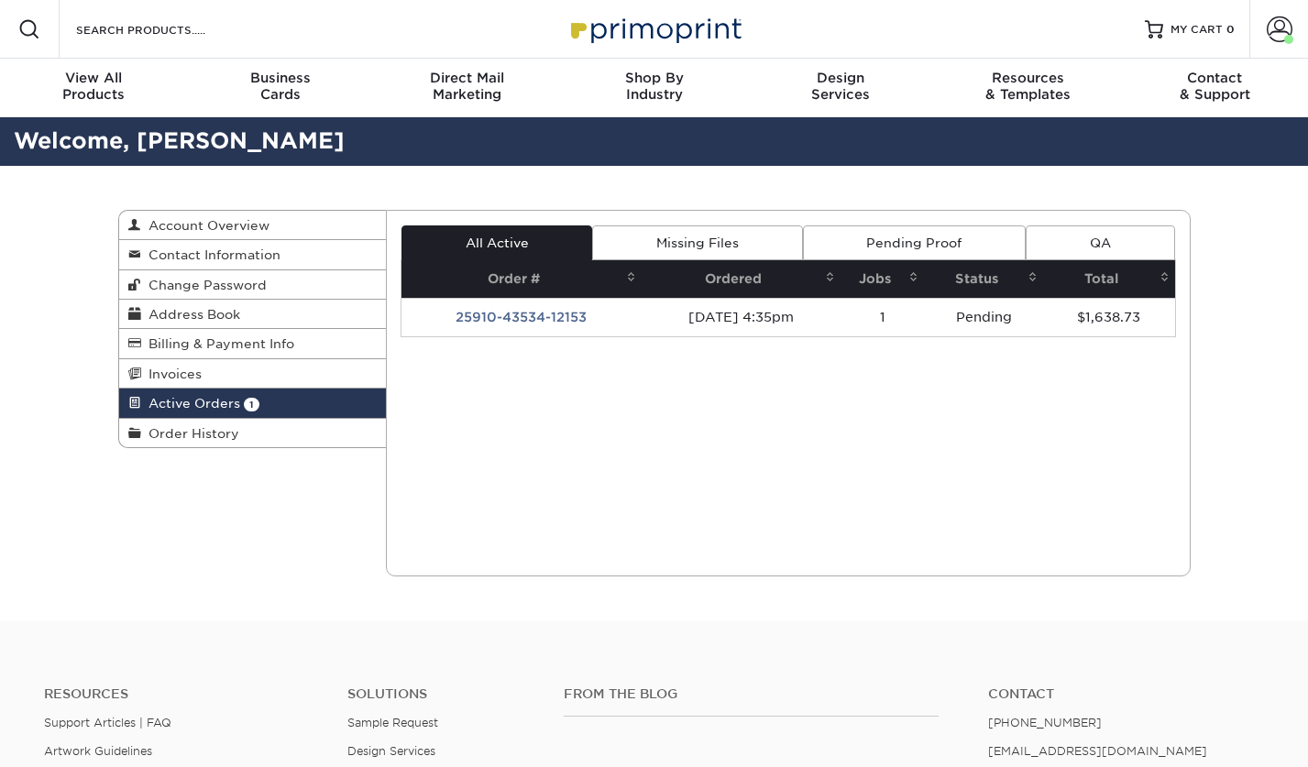
click at [774, 424] on div "Current Orders 1 Active 0 Missing Files" at bounding box center [788, 393] width 805 height 367
click at [517, 314] on td "25910-43534-12153" at bounding box center [521, 317] width 240 height 38
